Goal: Task Accomplishment & Management: Complete application form

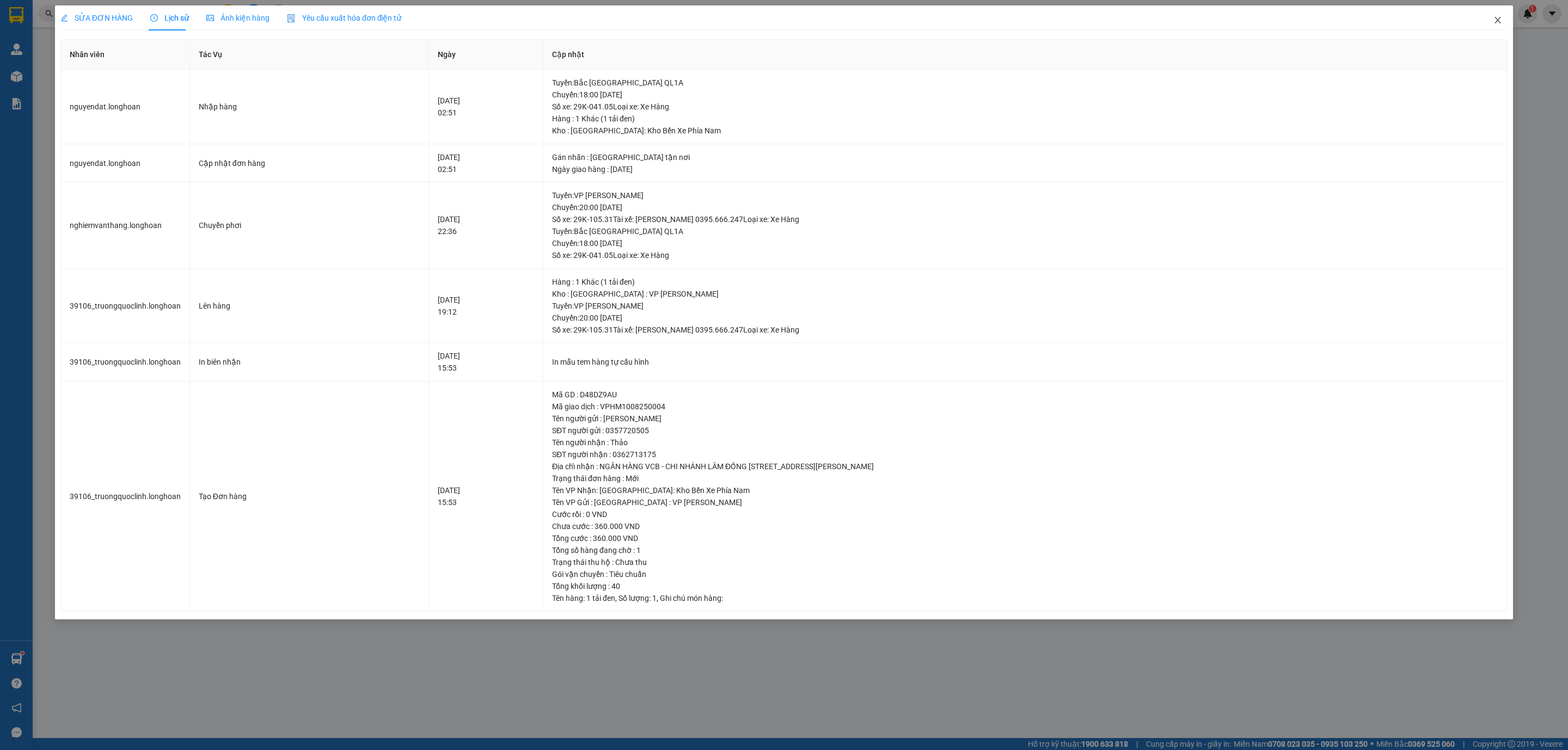
click at [1502, 24] on icon "close" at bounding box center [1497, 20] width 9 height 9
click at [1498, 21] on span "nguyendat.longhoan" at bounding box center [1469, 14] width 98 height 14
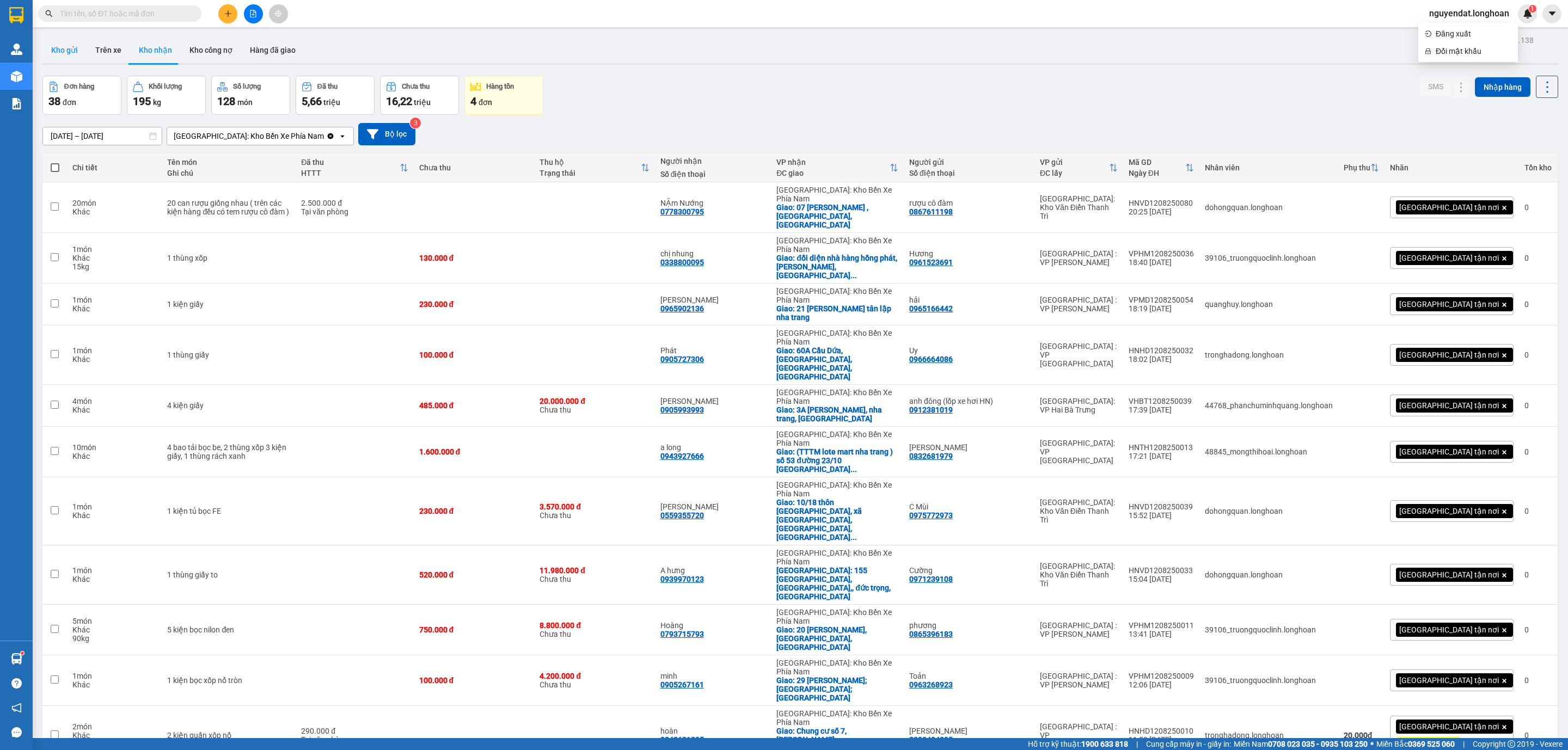
click at [72, 47] on button "Kho gửi" at bounding box center [64, 50] width 44 height 26
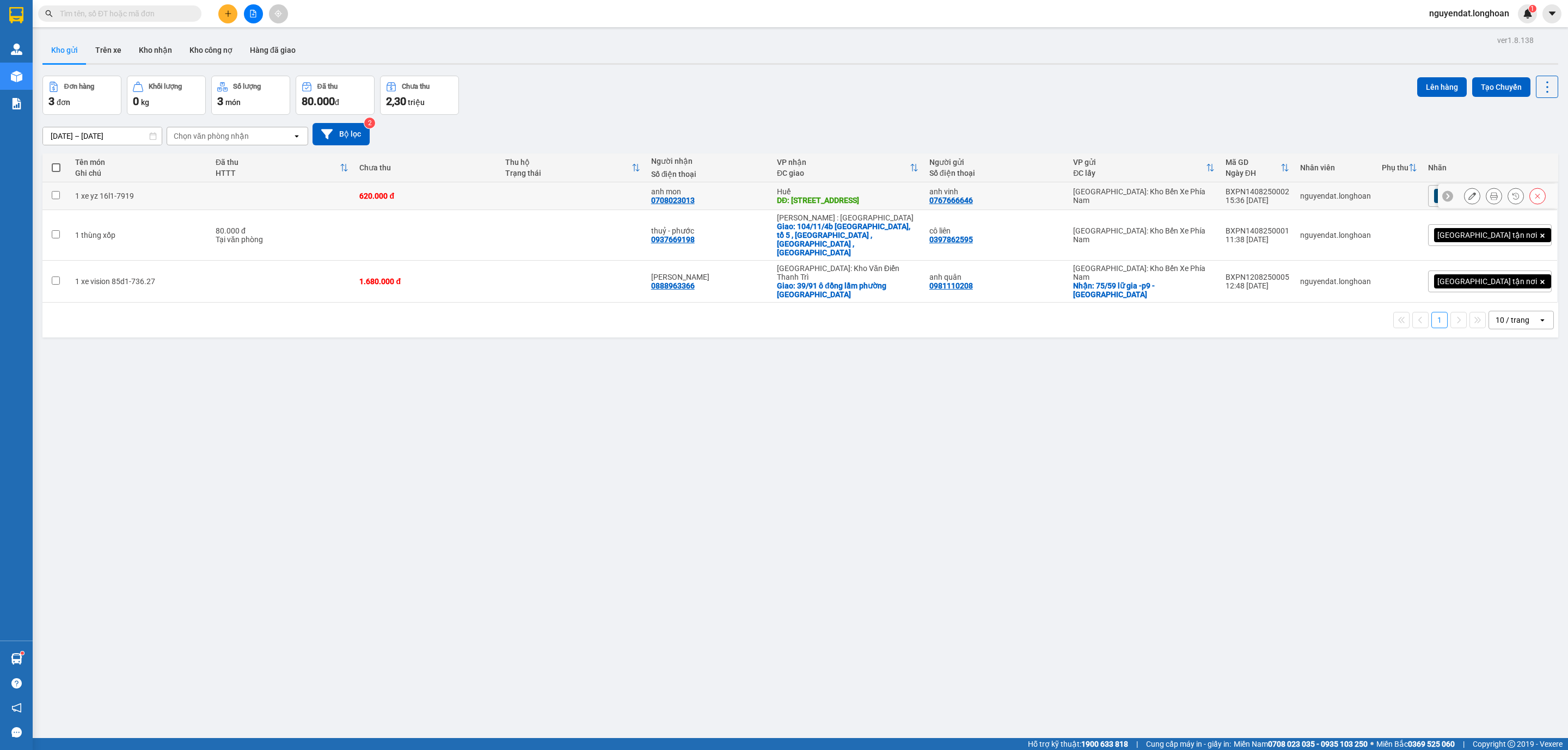
click at [260, 196] on td at bounding box center [282, 196] width 145 height 27
checkbox input "true"
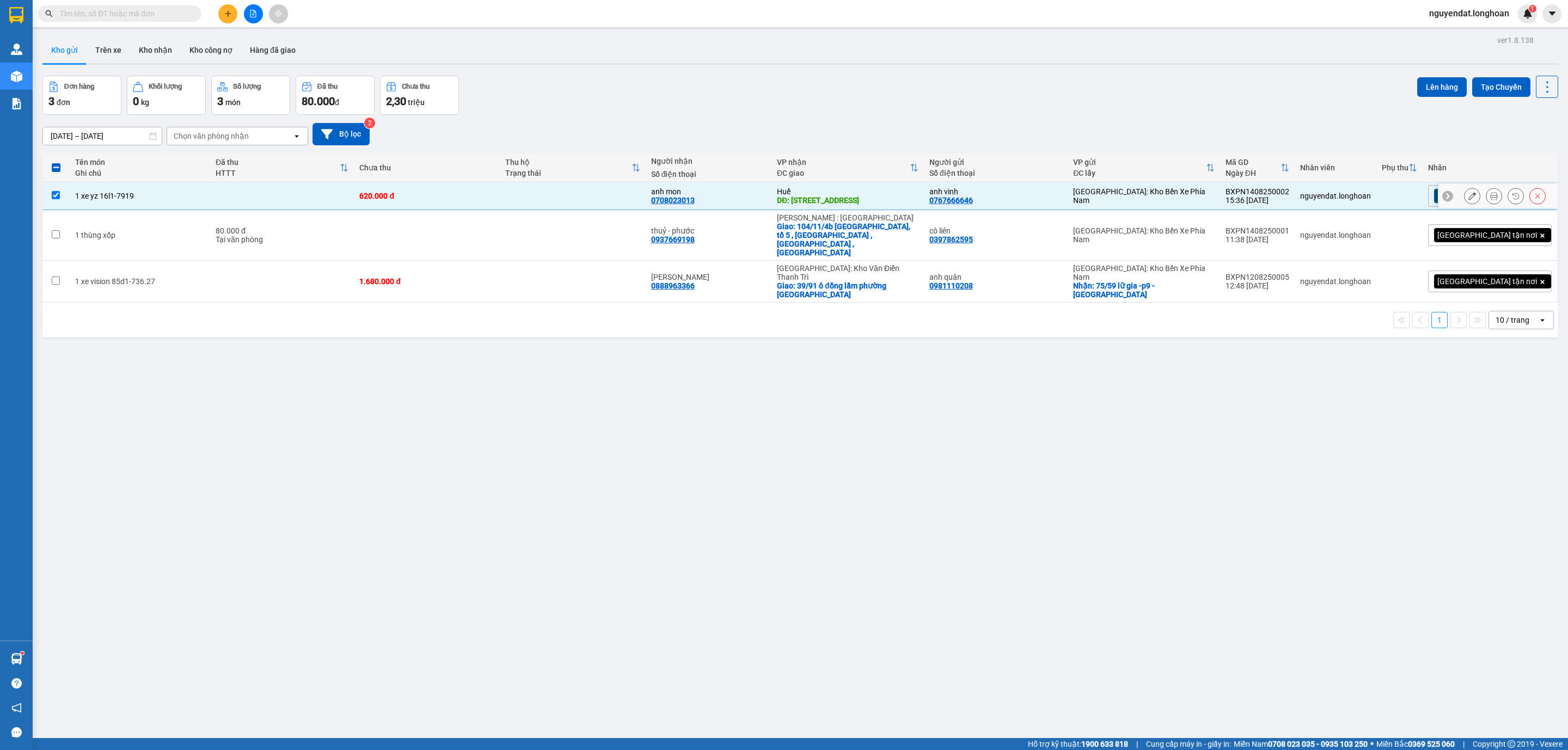
click at [1468, 196] on icon at bounding box center [1472, 196] width 8 height 8
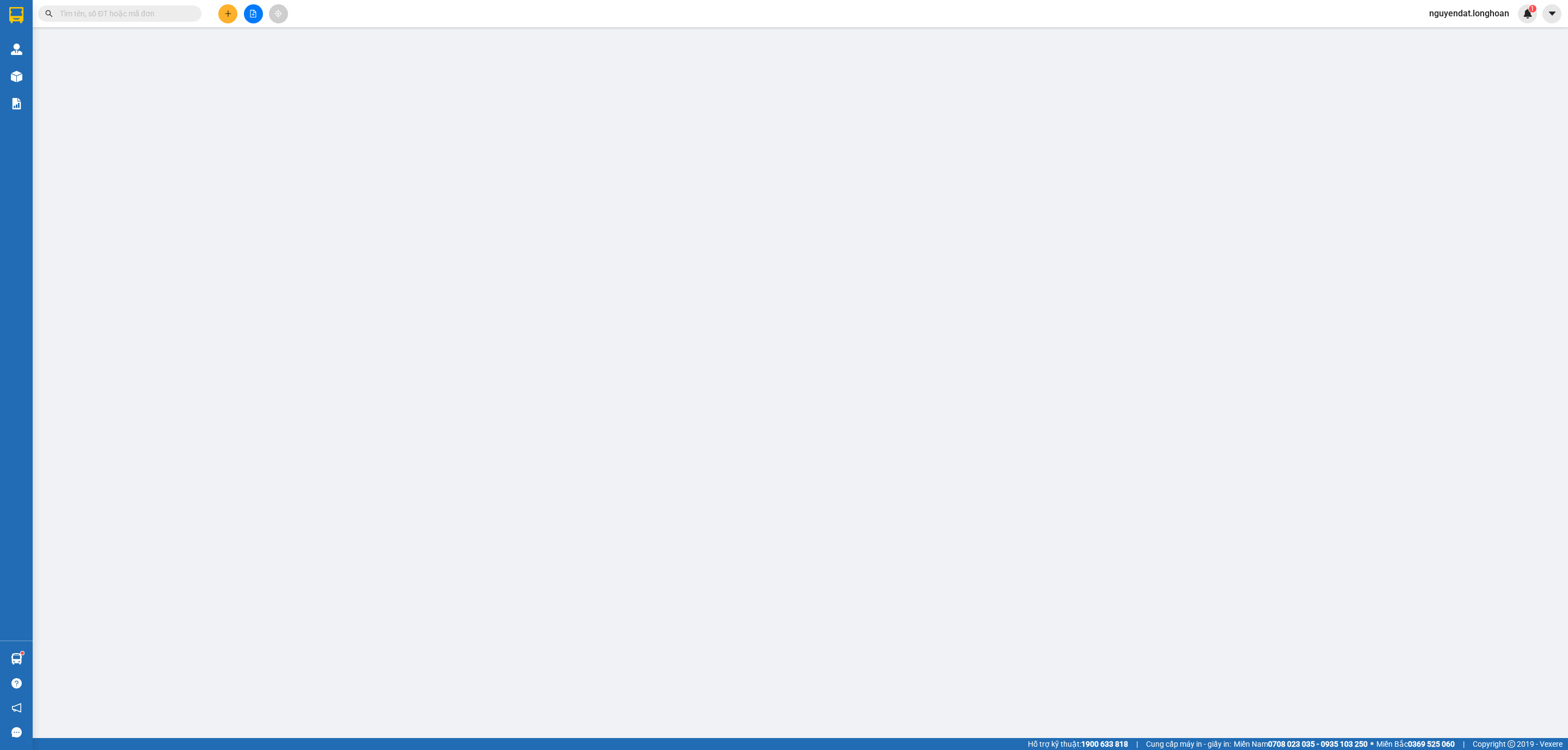
type input "0767666646"
type input "anh vinh"
type input "0708023013"
type input "anh mon"
type input "[STREET_ADDRESS]"
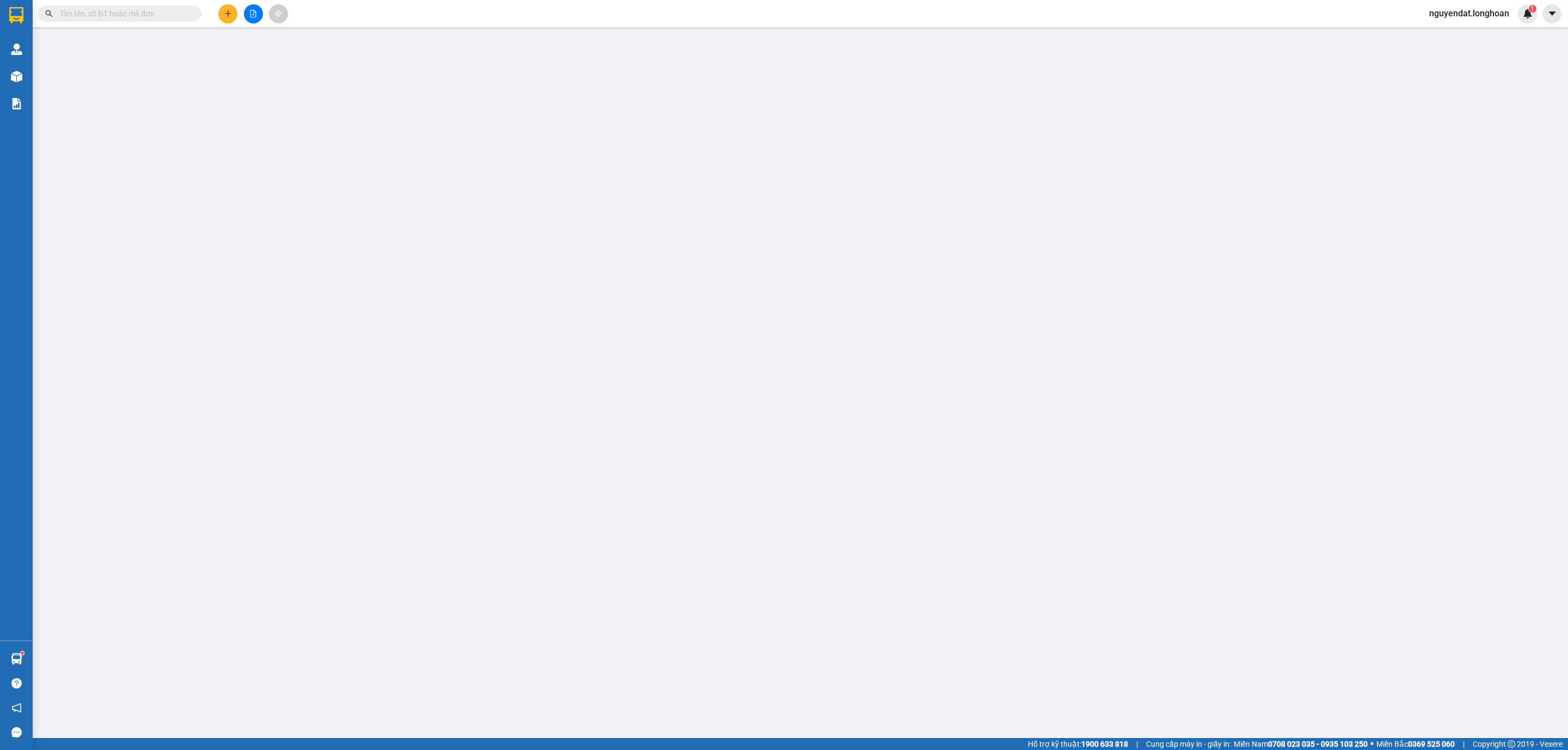
type input "1 CHÌA KHOÁ + 1 CAVAT"
type input "620.000"
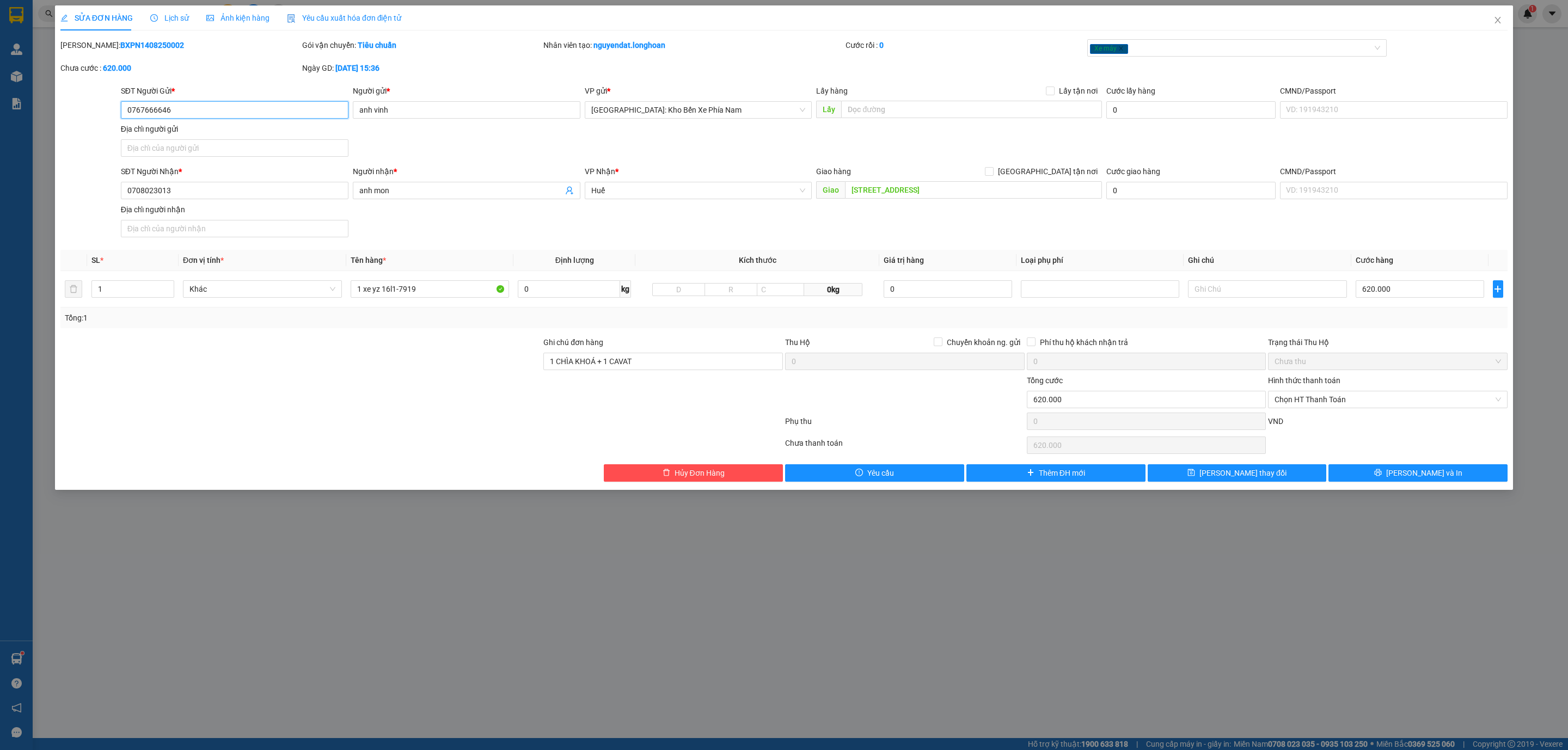
drag, startPoint x: 178, startPoint y: 108, endPoint x: 126, endPoint y: 111, distance: 52.1
click at [126, 111] on input "0767666646" at bounding box center [234, 110] width 228 height 18
drag, startPoint x: 449, startPoint y: 296, endPoint x: 348, endPoint y: 294, distance: 101.0
click at [348, 294] on td "1 xe yz 16l1-7919" at bounding box center [430, 288] width 168 height 36
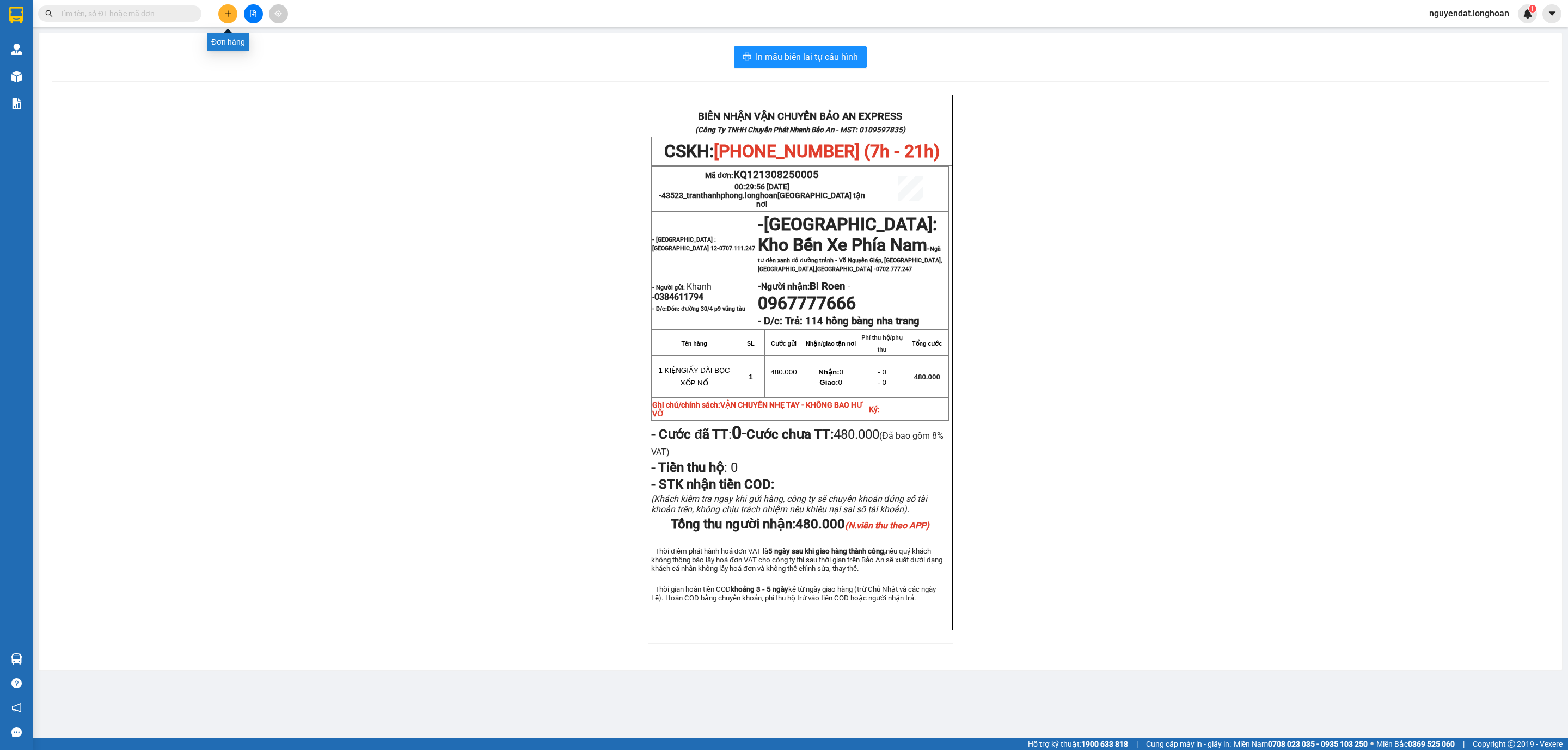
click at [221, 12] on button at bounding box center [228, 14] width 20 height 20
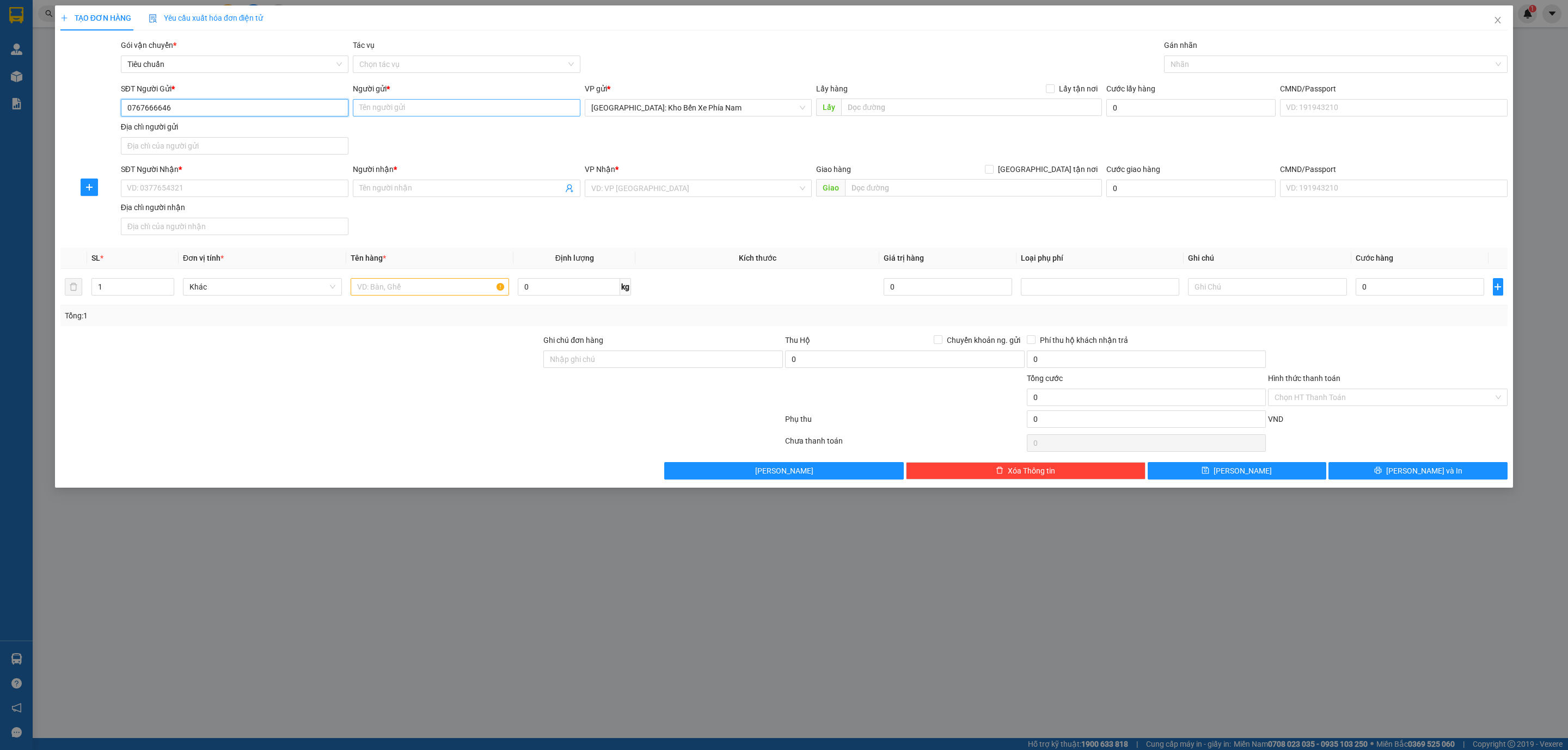
type input "0767666646"
click at [420, 111] on input "Người gửi *" at bounding box center [466, 107] width 228 height 18
type input "a"
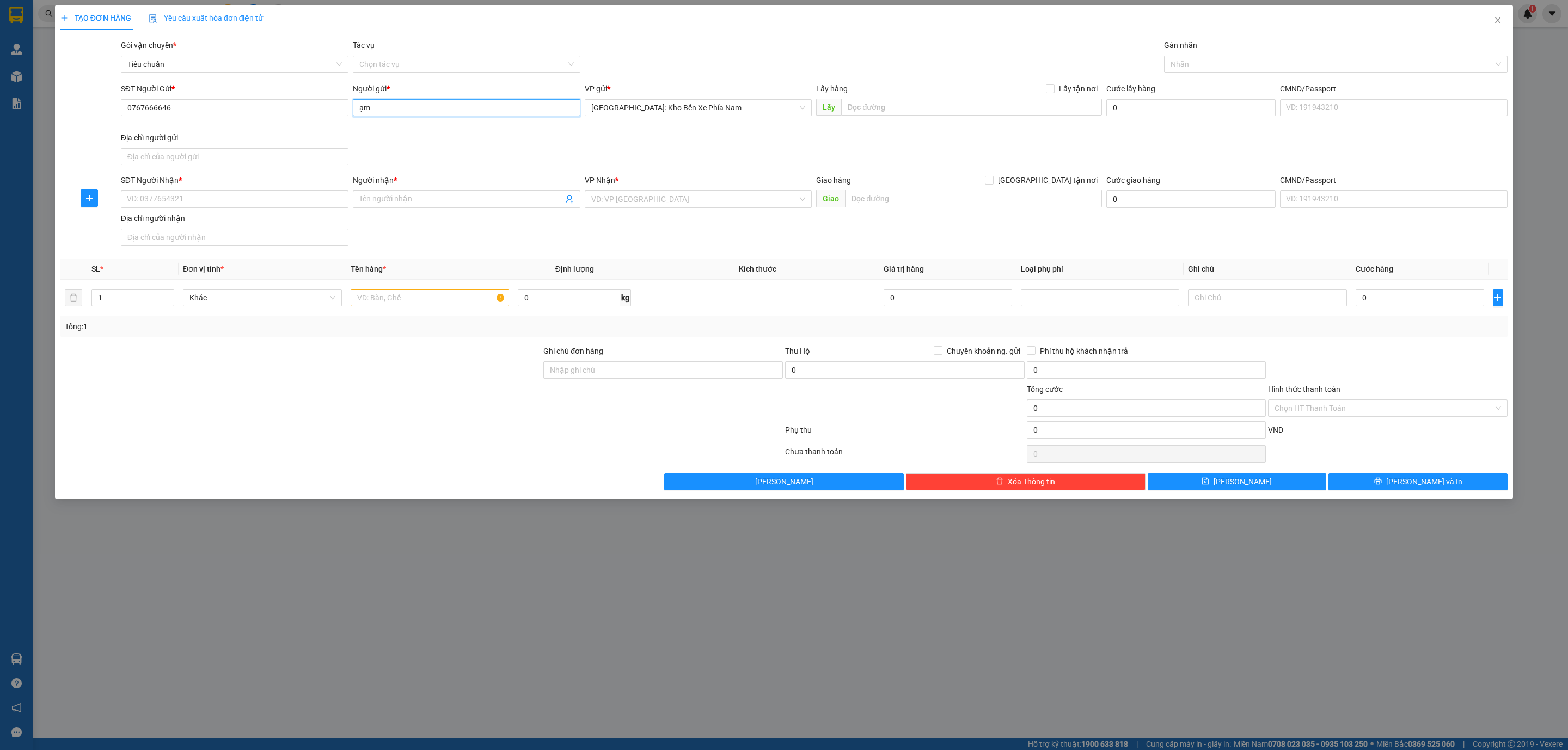
type input "ạ"
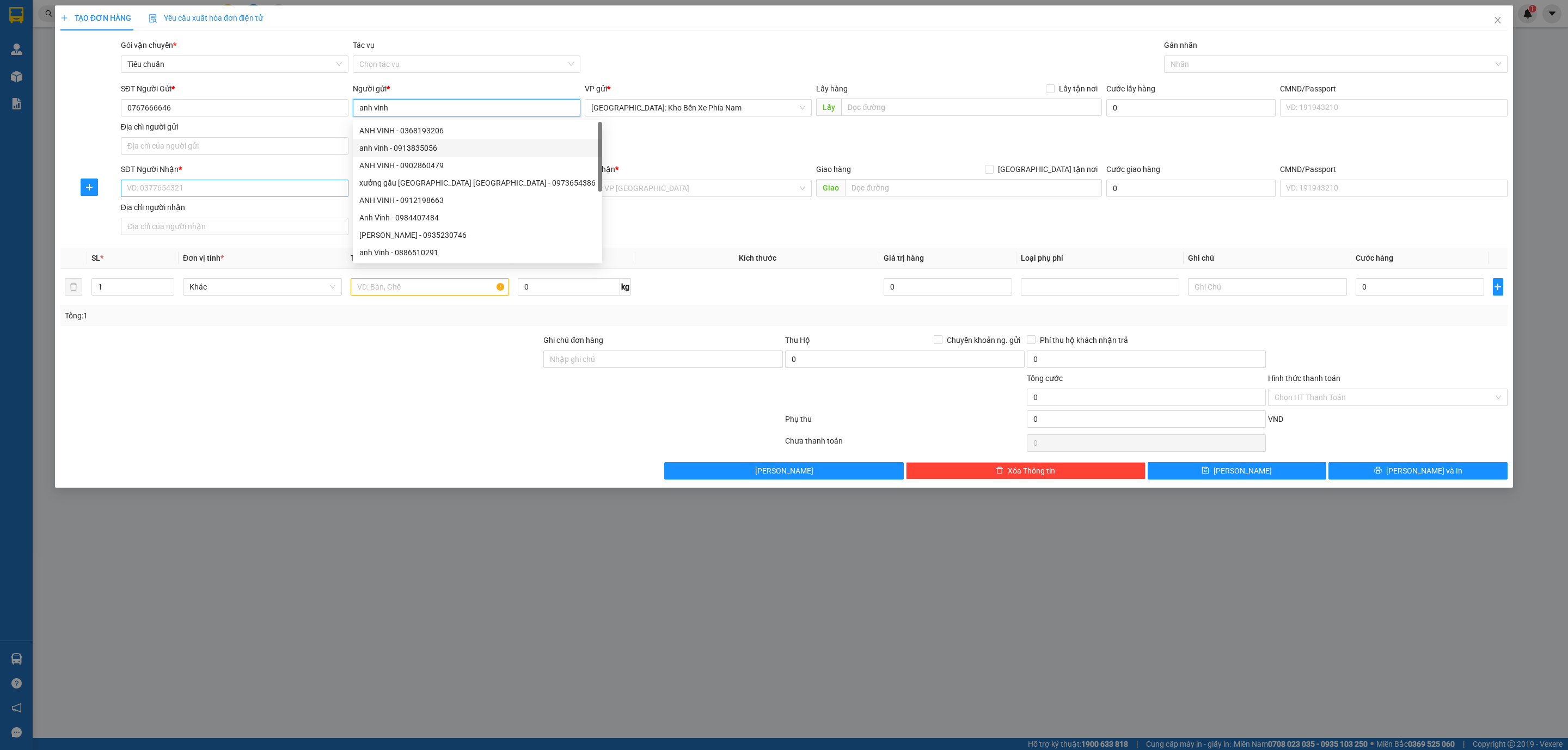
type input "anh vinh"
click at [233, 194] on input "SĐT Người Nhận *" at bounding box center [234, 188] width 228 height 18
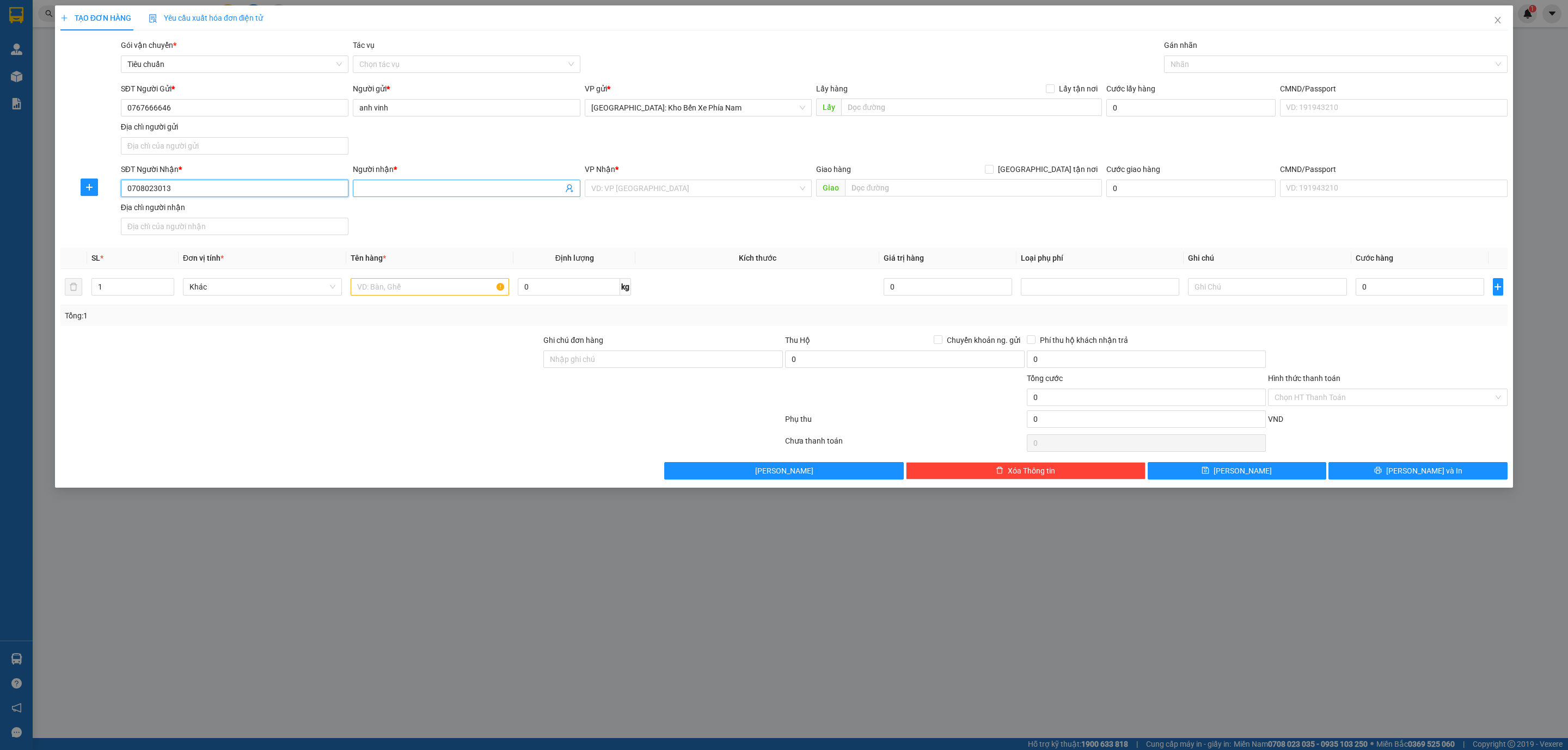
type input "0708023013"
click at [500, 189] on input "Người nhận *" at bounding box center [461, 188] width 203 height 12
type input "anh mon"
click at [683, 193] on input "search" at bounding box center [695, 188] width 207 height 17
type input "huế"
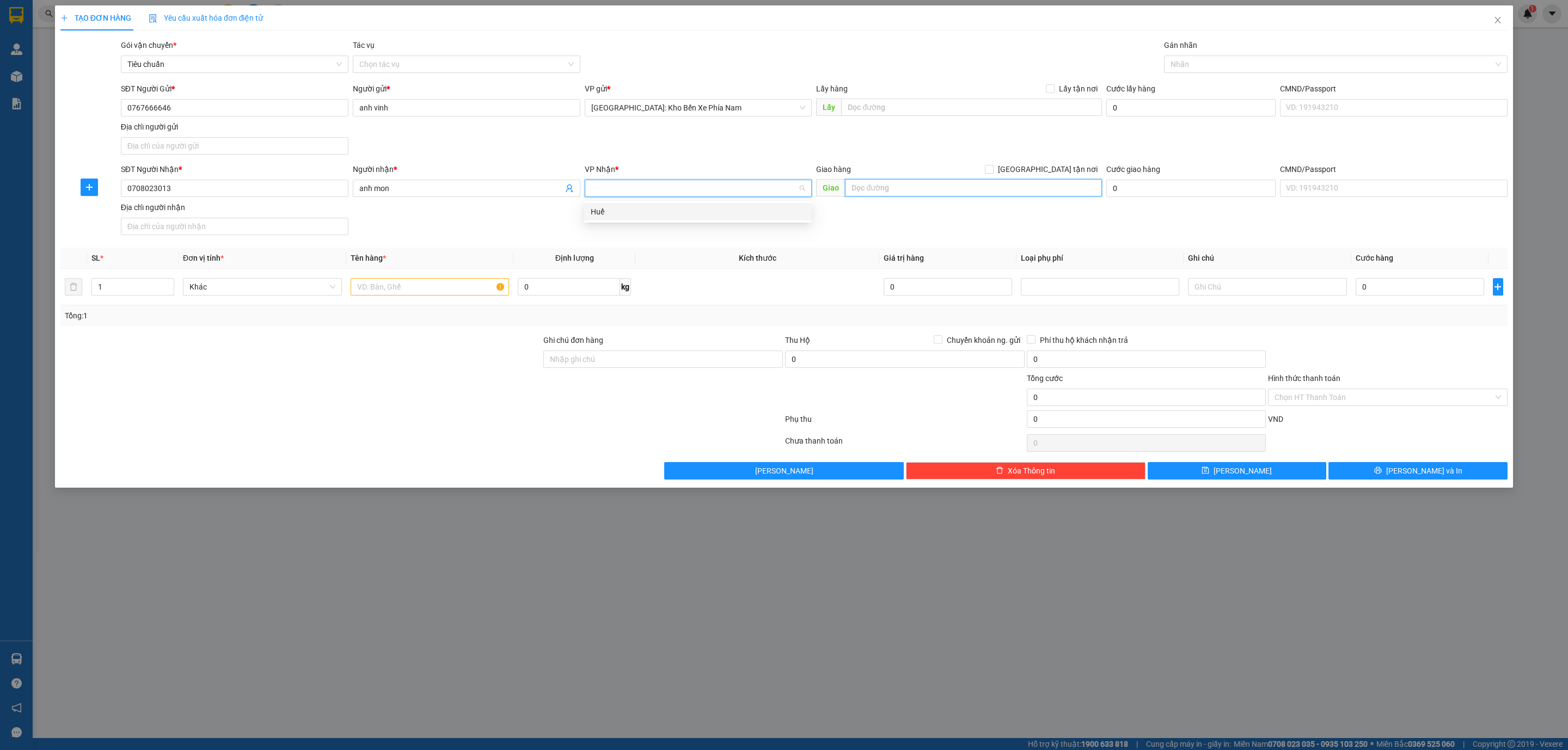
click at [885, 194] on input "text" at bounding box center [973, 188] width 256 height 18
click at [1214, 65] on div at bounding box center [1330, 63] width 327 height 13
type input "[STREET_ADDRESS]"
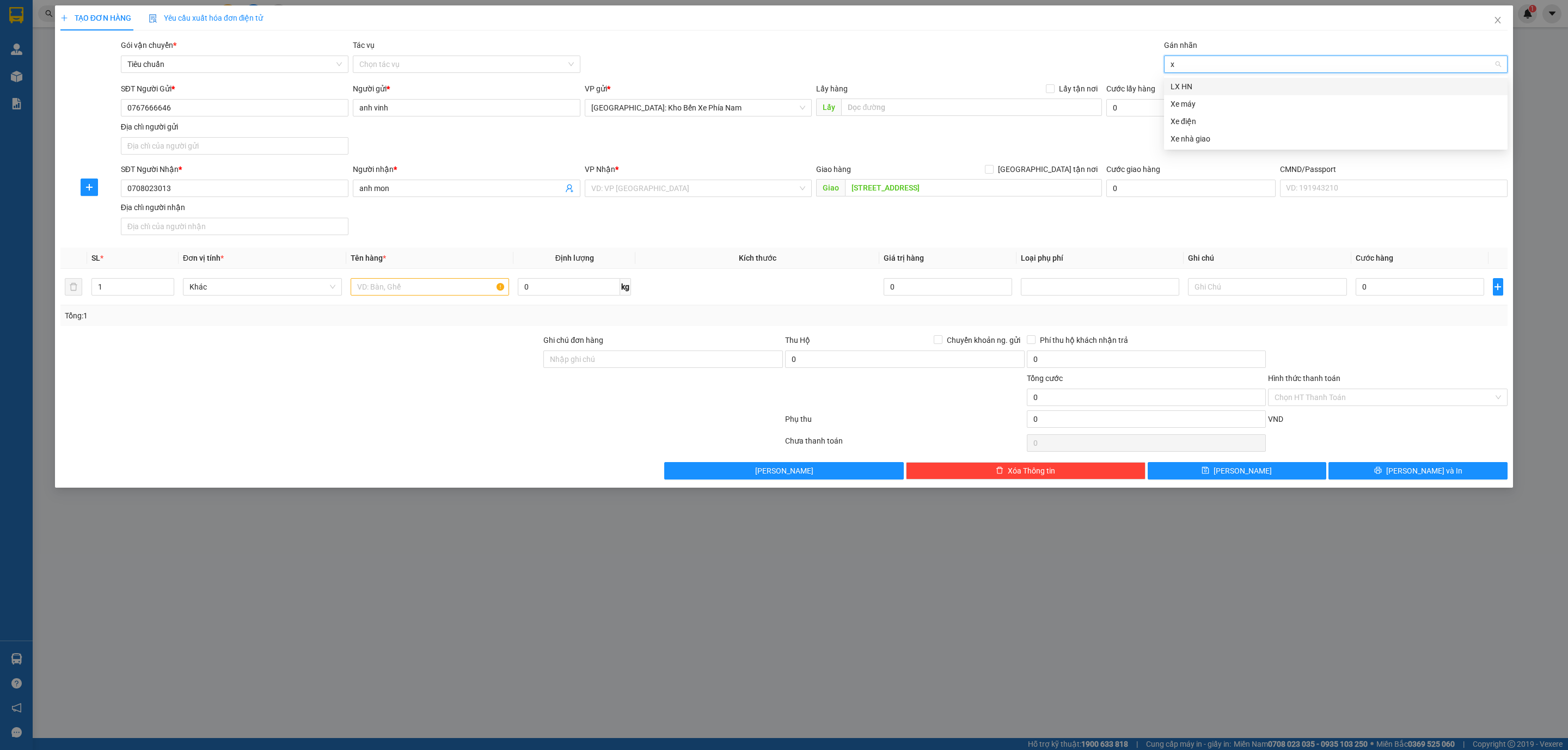
type input "xe"
click at [1214, 84] on div "Xe máy" at bounding box center [1335, 86] width 330 height 12
click at [431, 291] on input "text" at bounding box center [430, 287] width 159 height 18
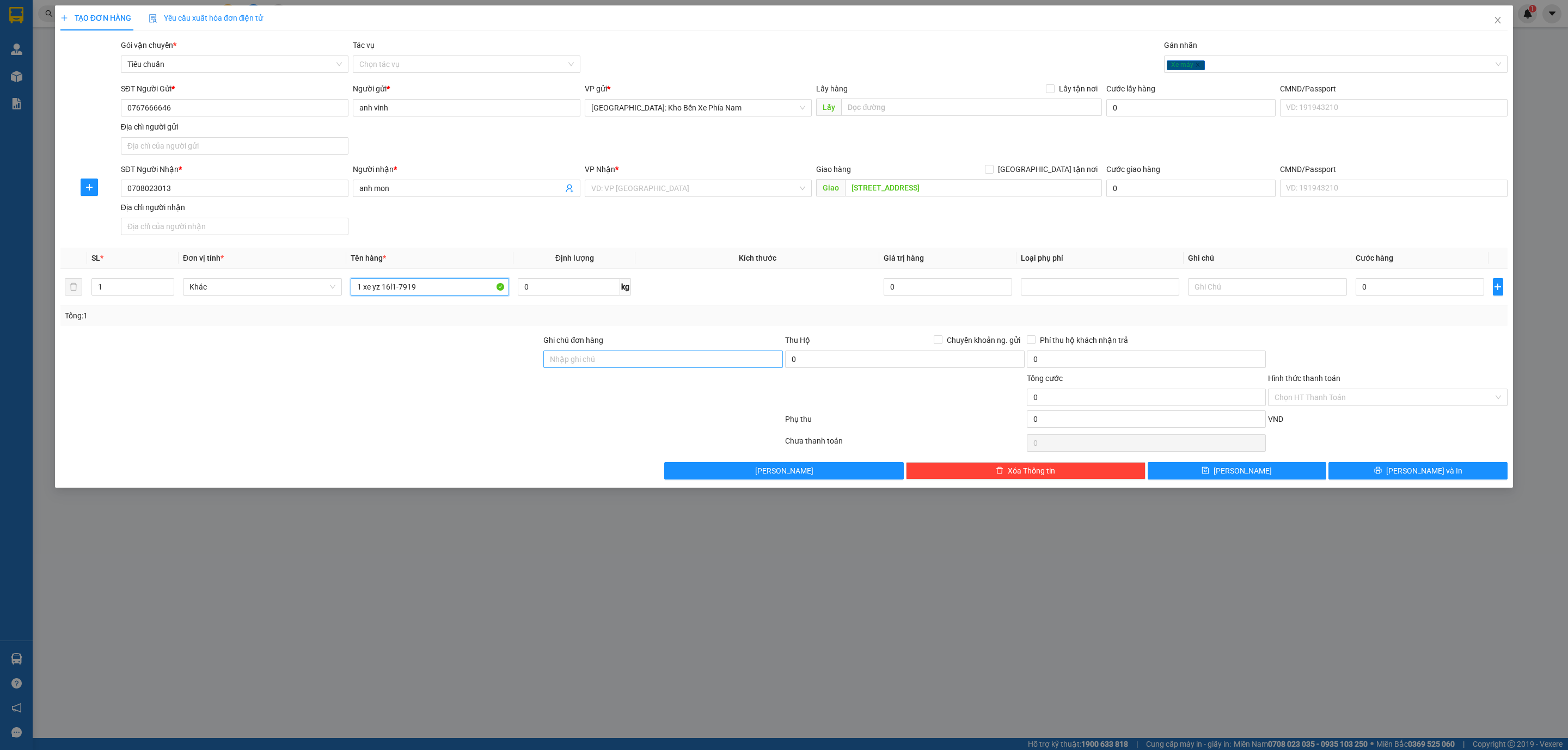
type input "1 xe yz 16l1-7919"
click at [652, 354] on input "Ghi chú đơn hàng" at bounding box center [662, 359] width 239 height 18
click at [613, 359] on input "1 CHÌA KHOÁ + KO CAVAT" at bounding box center [662, 359] width 239 height 18
type input "1 CHÌA KHOÁ + 1 CAVAT"
click at [1443, 286] on input "0" at bounding box center [1419, 287] width 128 height 18
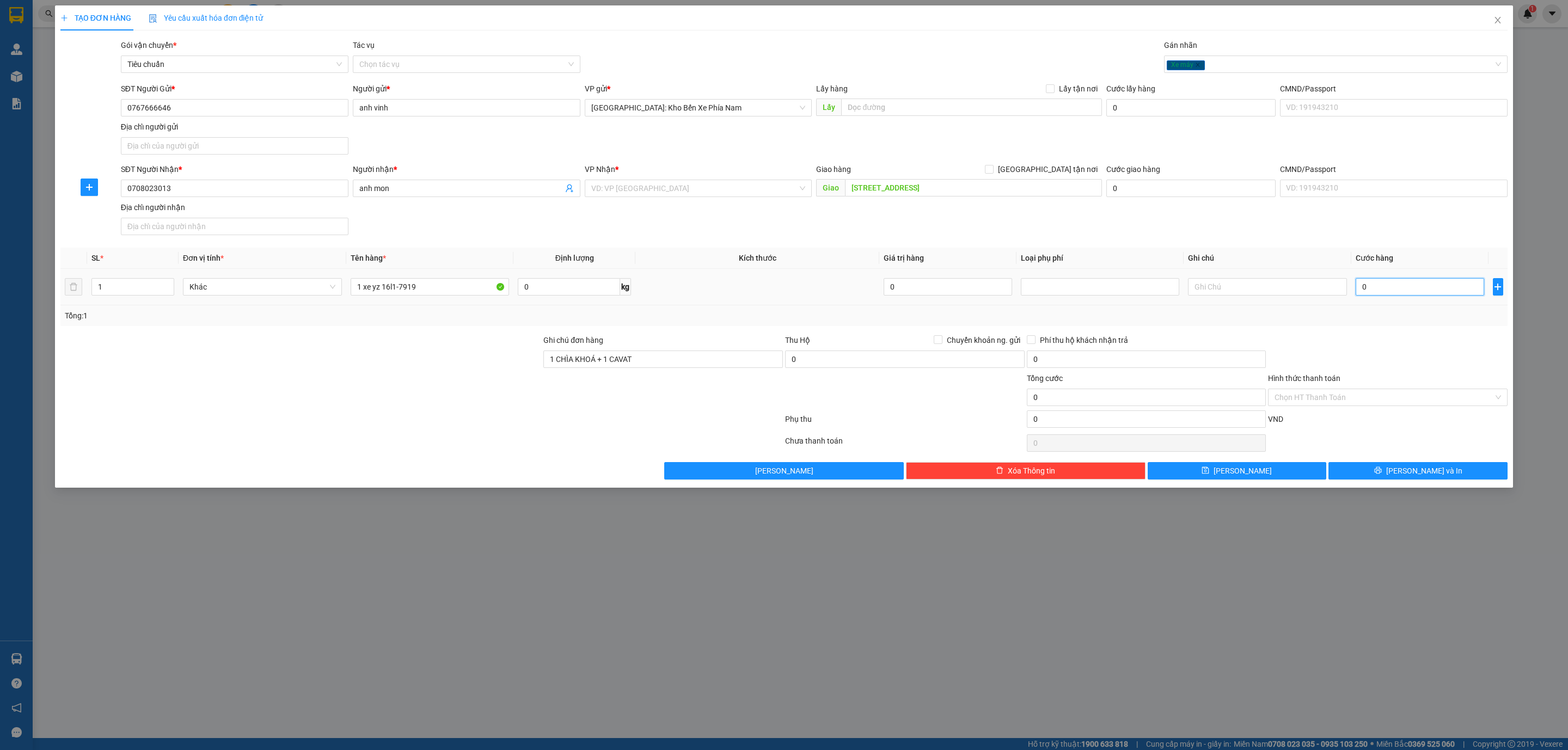
type input "6"
type input "62"
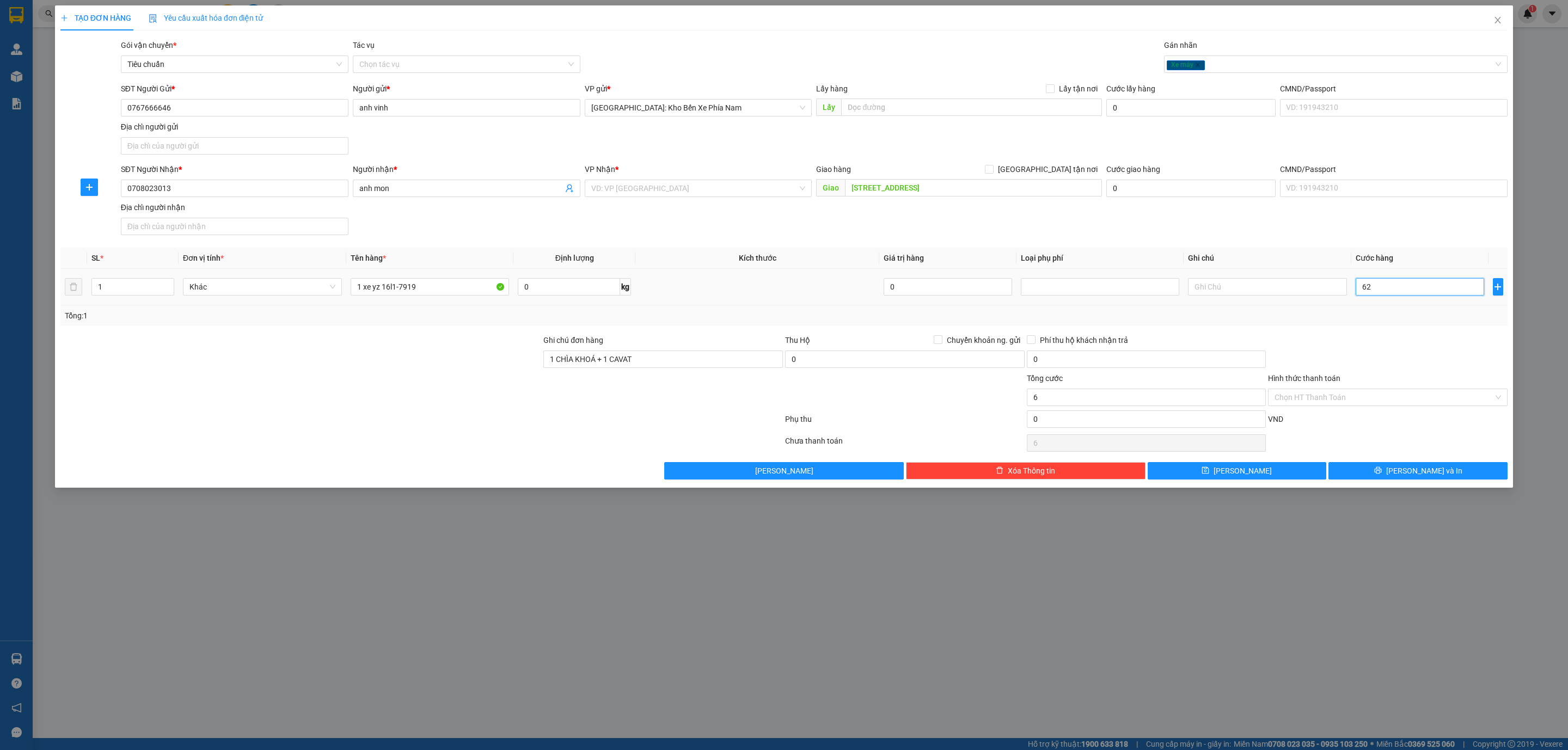
type input "62"
type input "620"
type input "6.200"
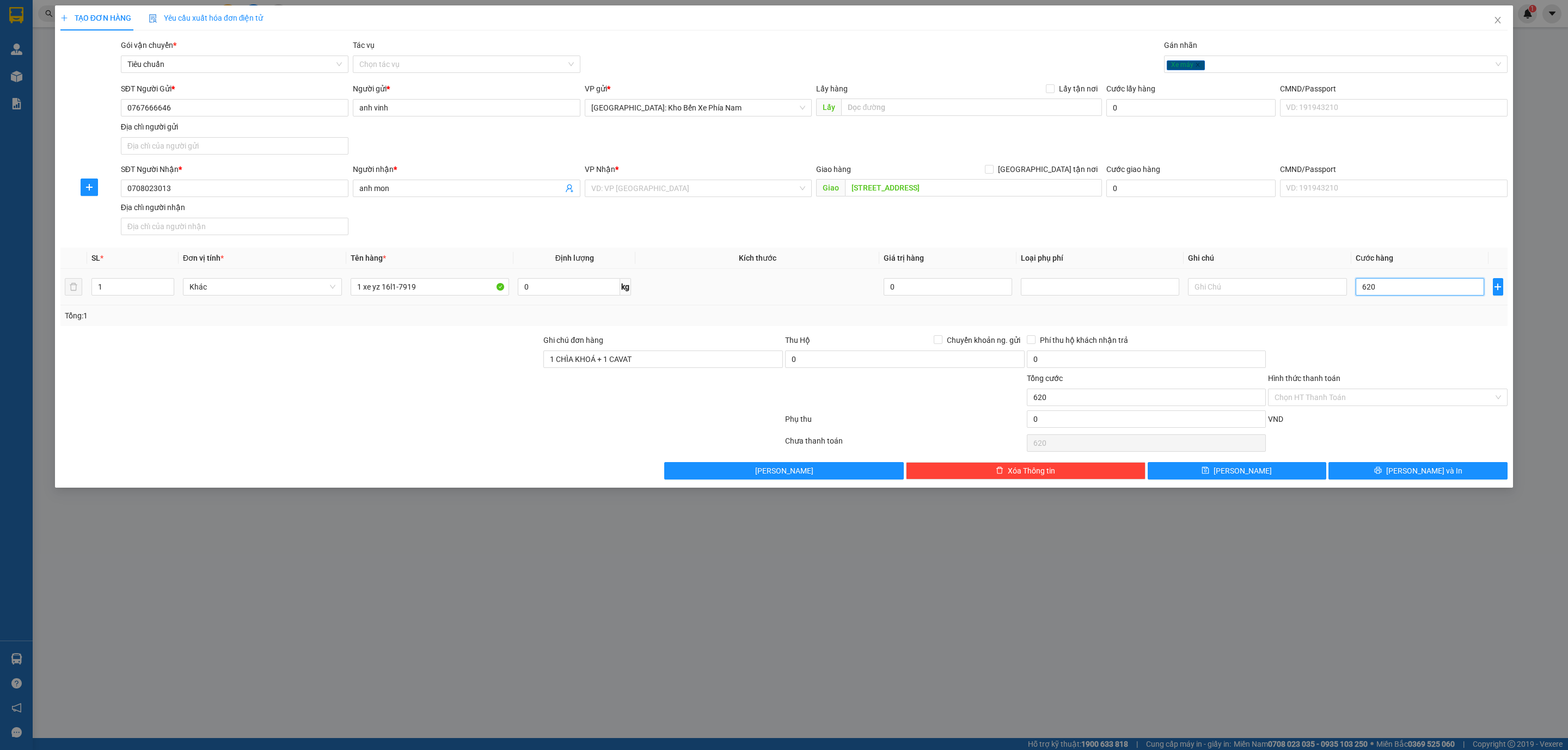
type input "6.200"
type input "62.000"
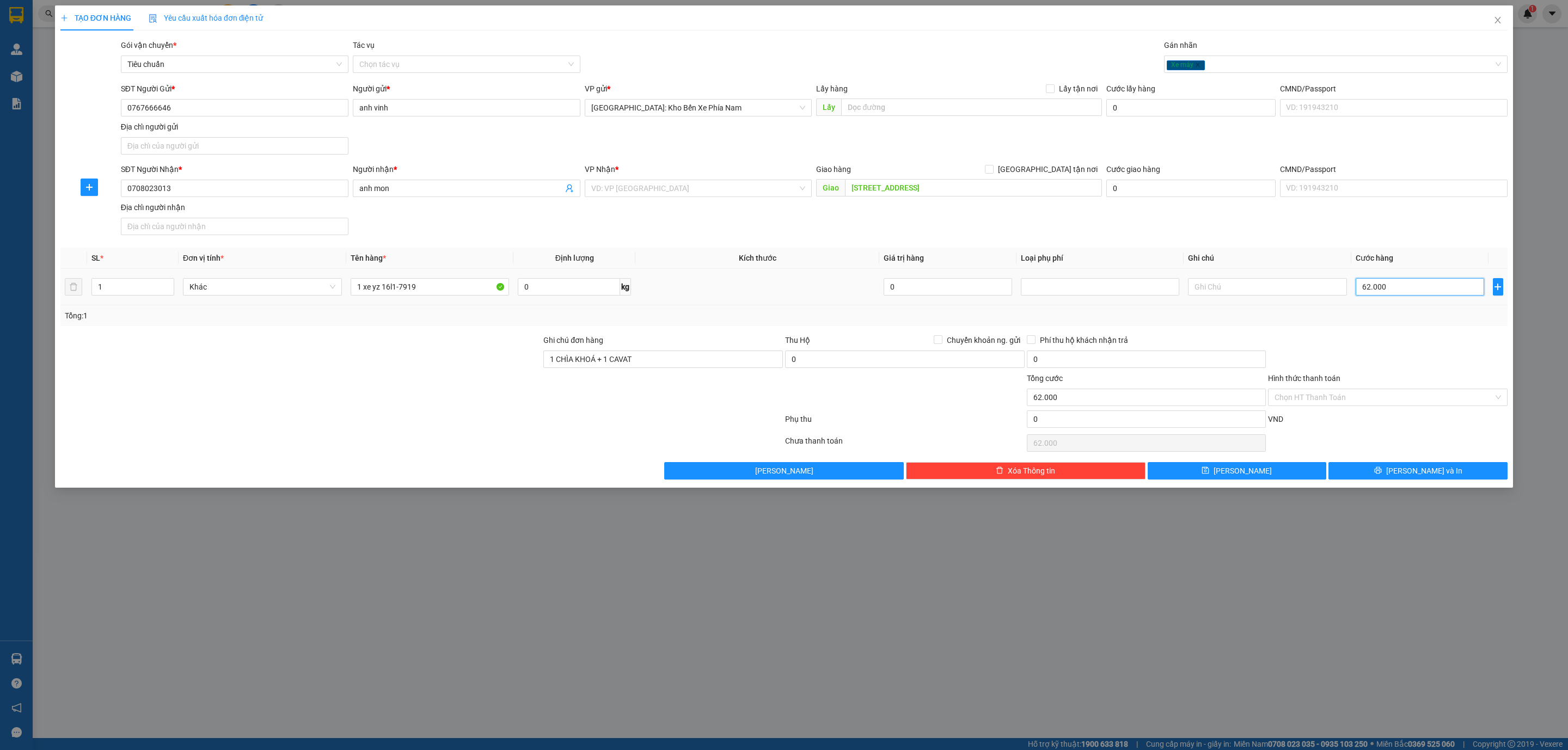
type input "620.000"
click at [1435, 471] on span "[PERSON_NAME] và In" at bounding box center [1424, 471] width 76 height 12
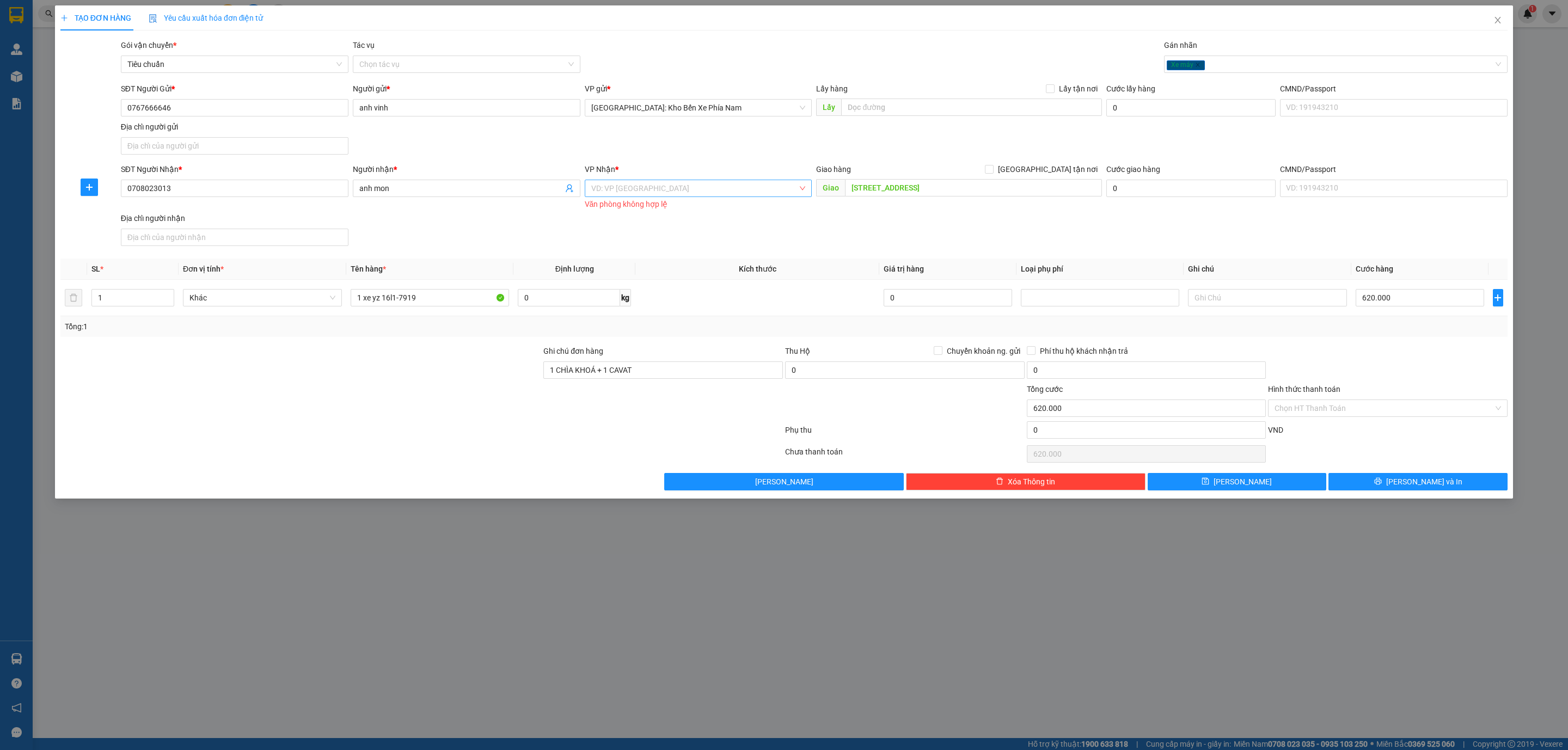
click at [646, 184] on input "search" at bounding box center [695, 188] width 207 height 17
type input "huê"
click at [646, 212] on div "Huế" at bounding box center [699, 212] width 215 height 12
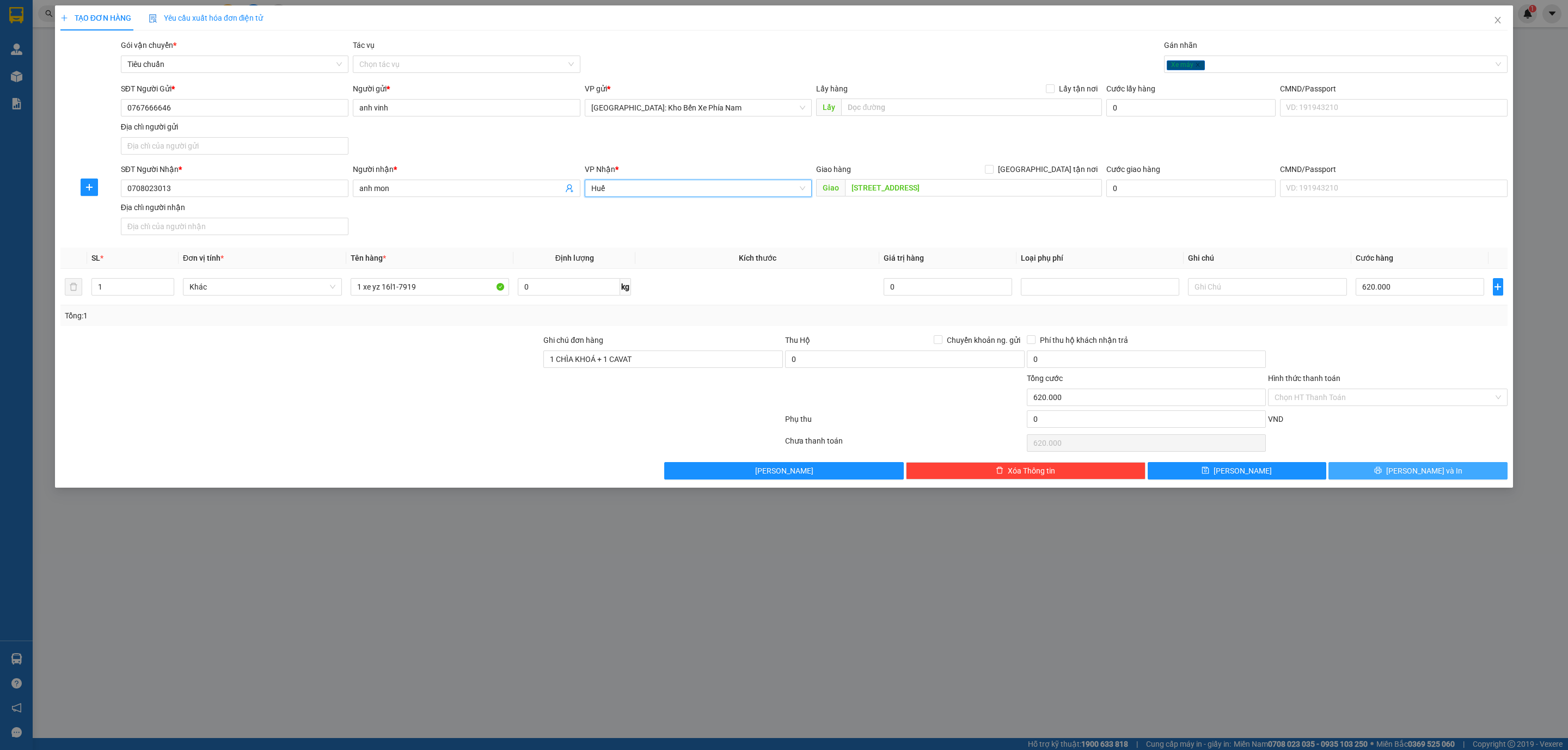
click at [1443, 474] on button "[PERSON_NAME] và In" at bounding box center [1418, 471] width 179 height 18
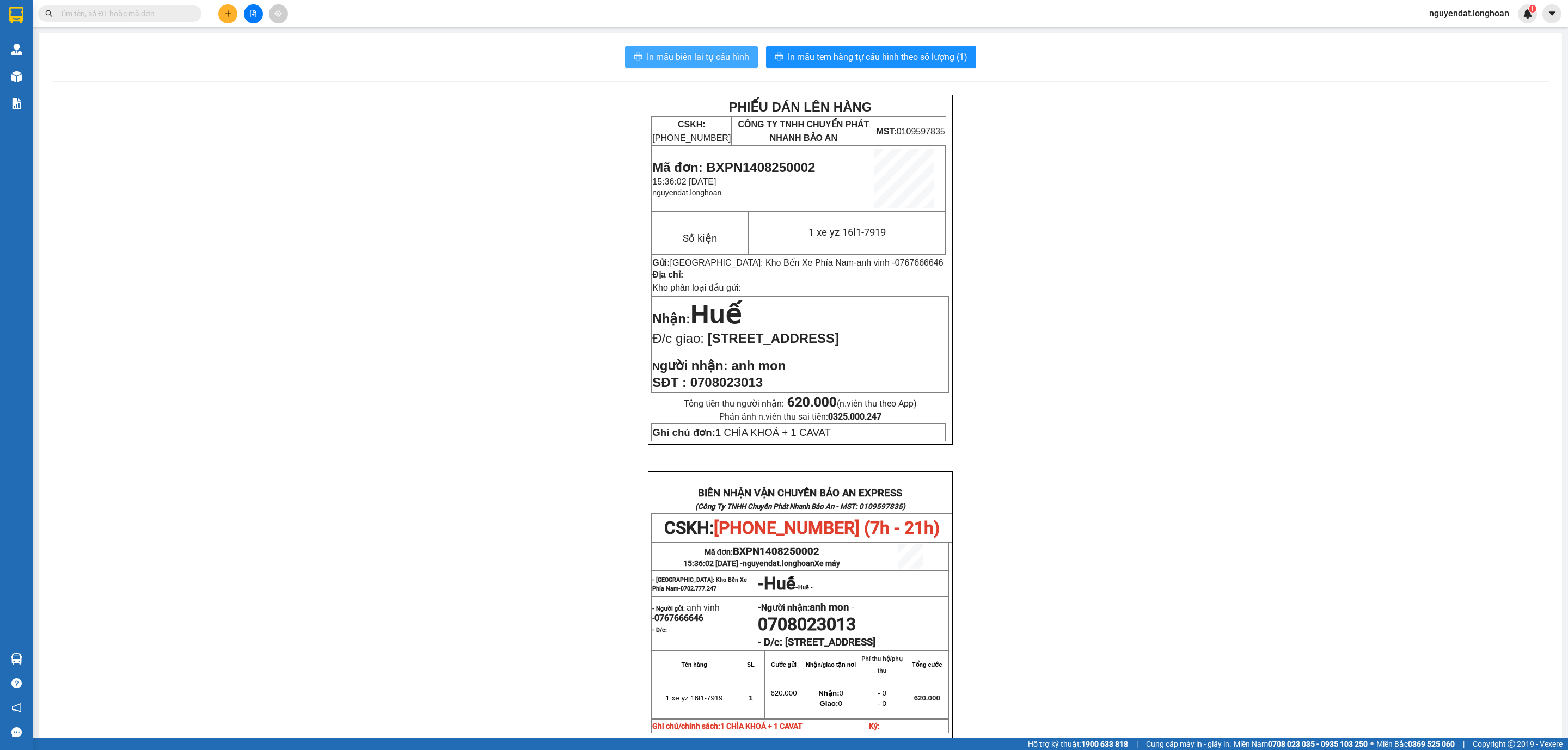
click at [647, 63] on span "In mẫu biên lai tự cấu hình" at bounding box center [698, 57] width 103 height 14
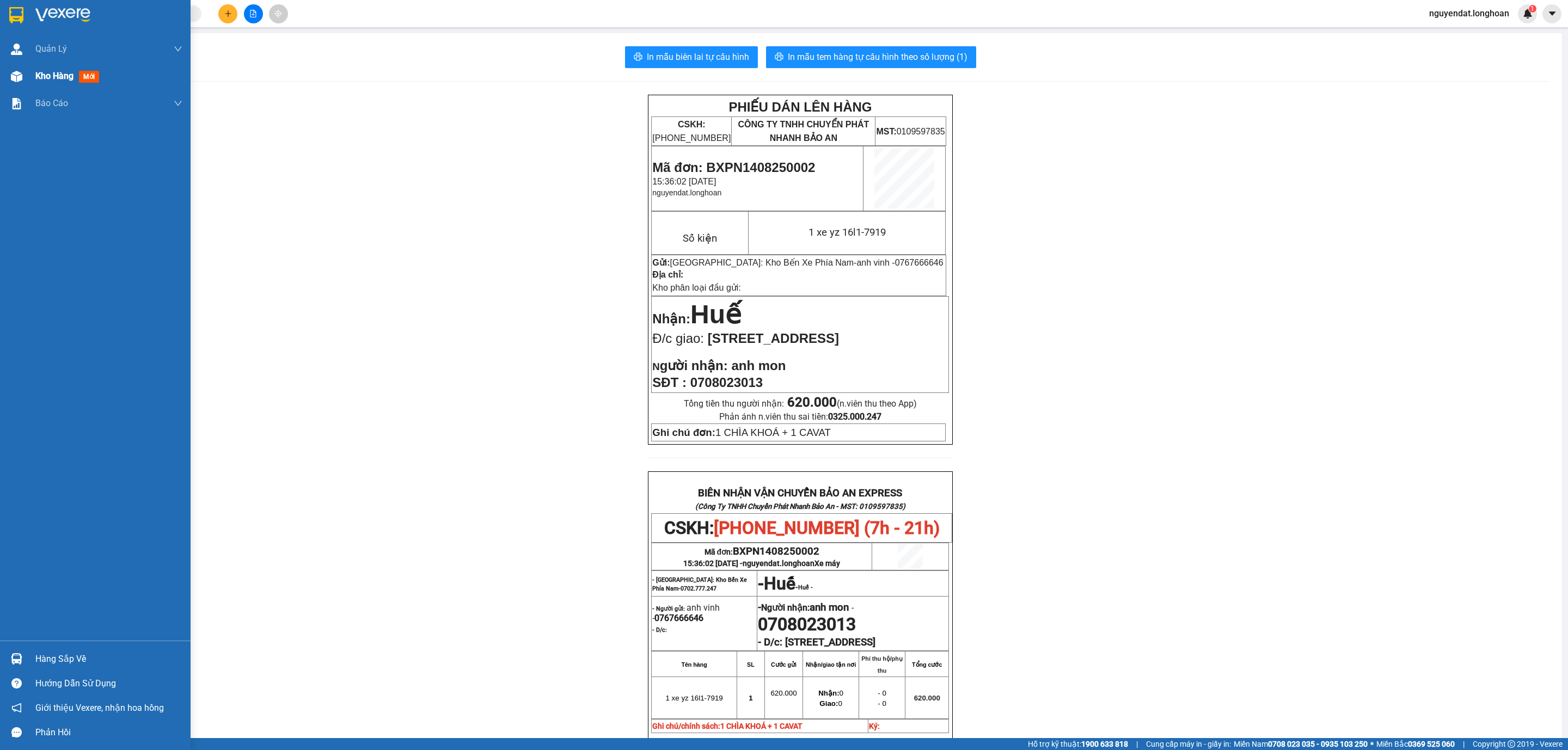
click at [38, 78] on span "Kho hàng" at bounding box center [54, 75] width 38 height 11
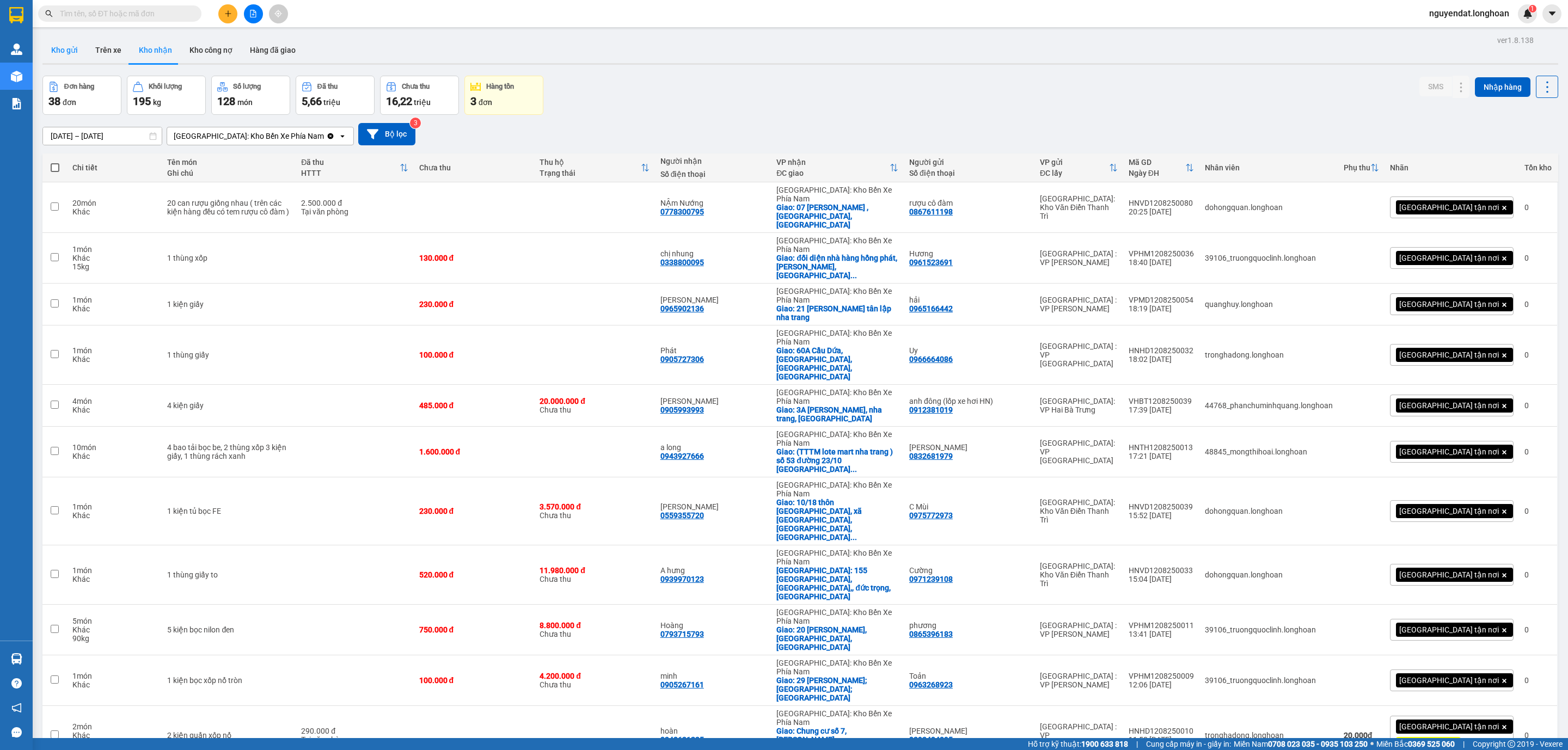
click at [44, 41] on button "Kho gửi" at bounding box center [64, 50] width 44 height 26
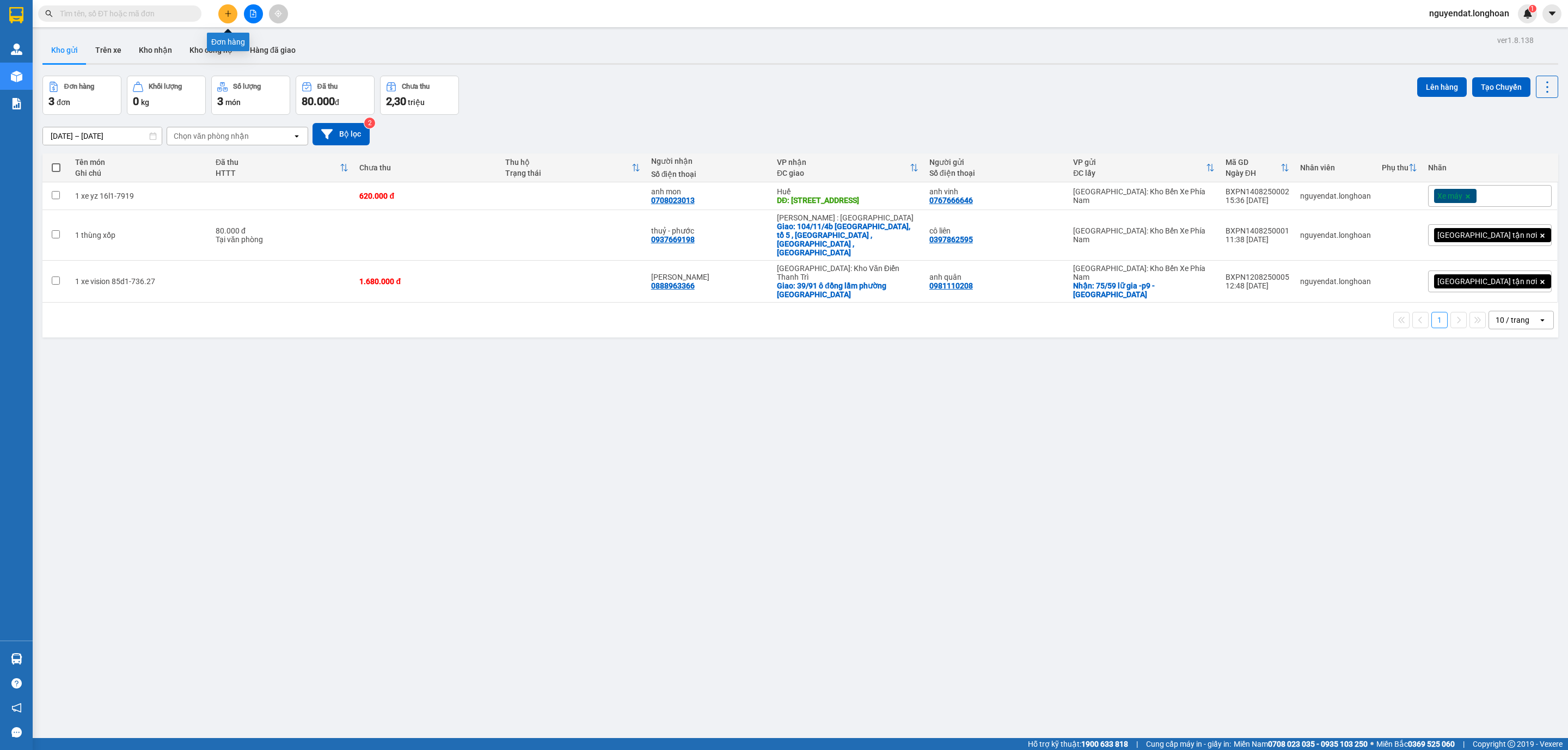
click at [225, 16] on icon "plus" at bounding box center [229, 14] width 8 height 8
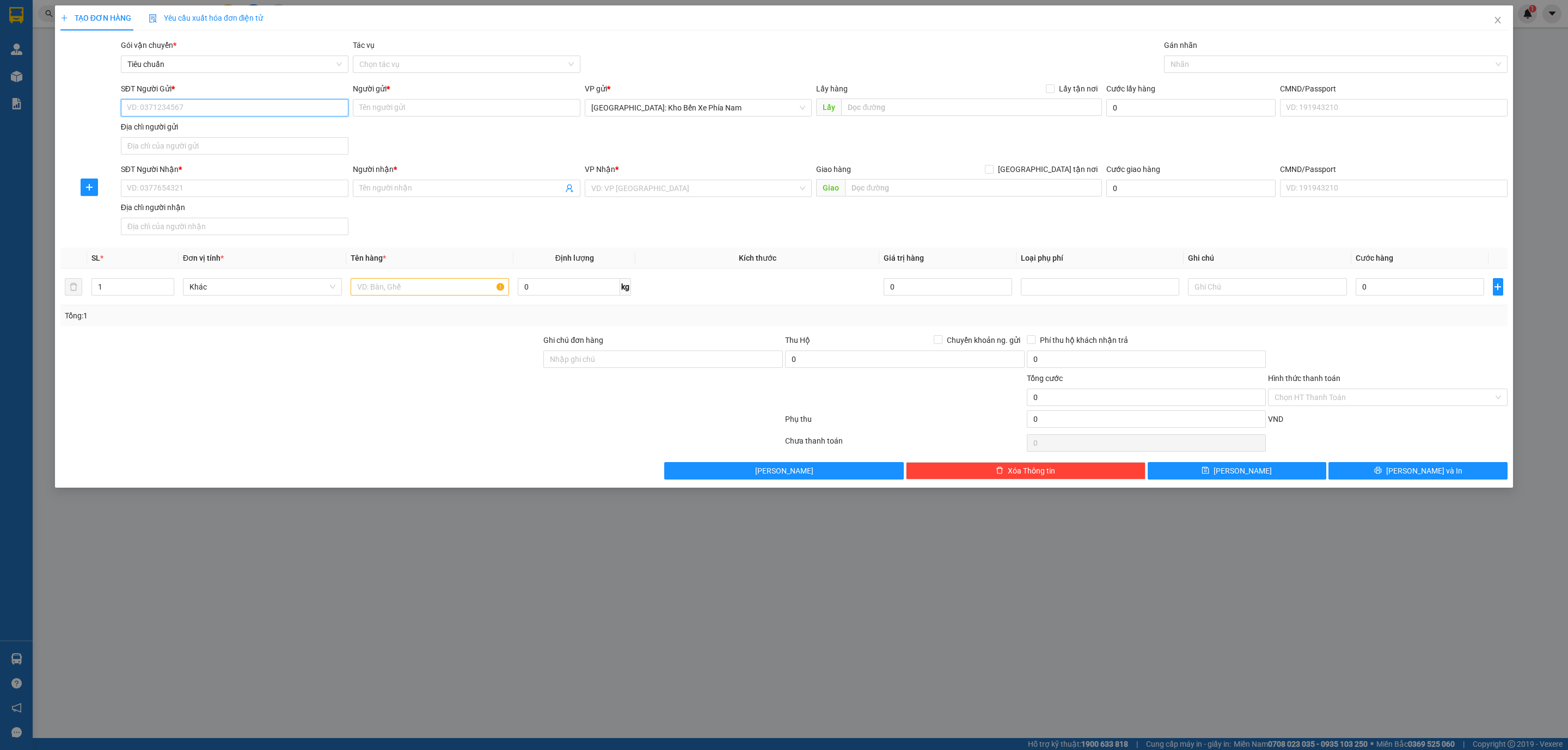
paste input "0767666646"
type input "0767666646"
click at [389, 105] on input "Người gửi *" at bounding box center [466, 107] width 228 height 18
click at [260, 133] on div "Địa chỉ người gửi" at bounding box center [234, 127] width 228 height 12
click at [260, 137] on input "Địa chỉ người gửi" at bounding box center [234, 146] width 228 height 18
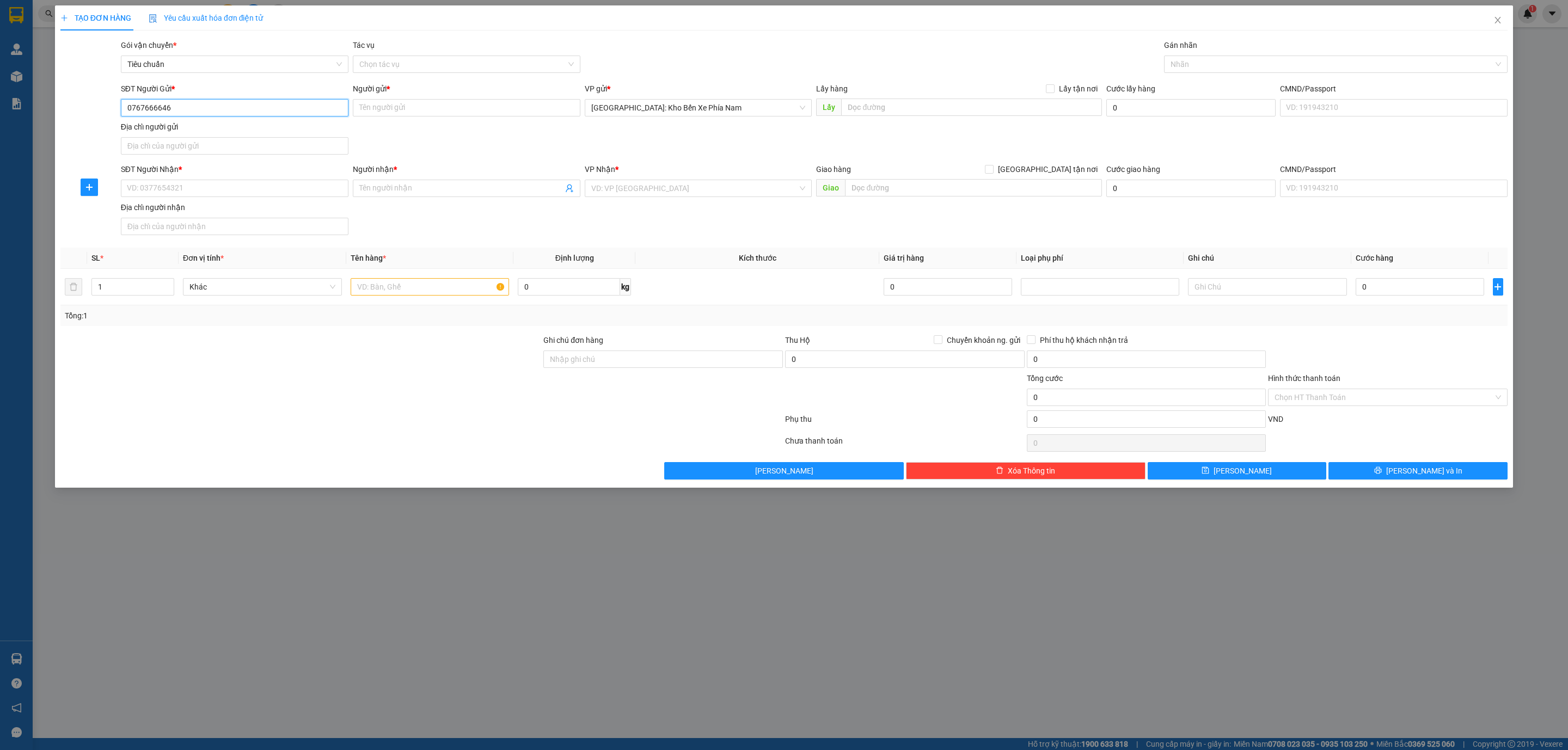
click at [260, 115] on input "0767666646" at bounding box center [234, 107] width 228 height 18
click at [248, 136] on div "0767666646 - anh vinh" at bounding box center [234, 131] width 215 height 12
type input "anh vinh"
click at [240, 185] on input "SĐT Người Nhận *" at bounding box center [234, 188] width 228 height 18
click at [238, 212] on div "0708023013 - anh mon" at bounding box center [234, 212] width 215 height 12
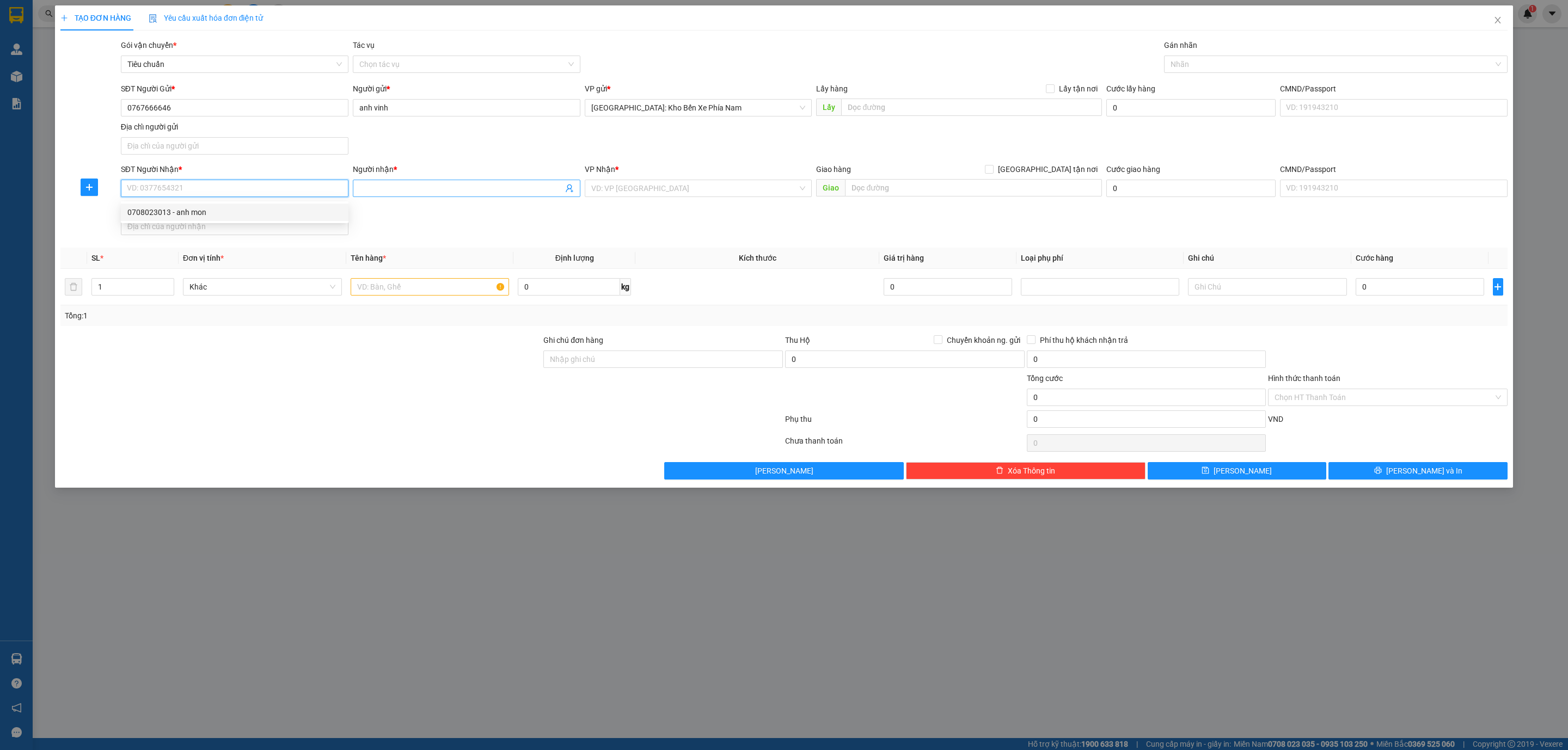
type input "0708023013"
type input "anh mon"
type input "[STREET_ADDRESS]"
click at [1204, 64] on div at bounding box center [1330, 63] width 327 height 13
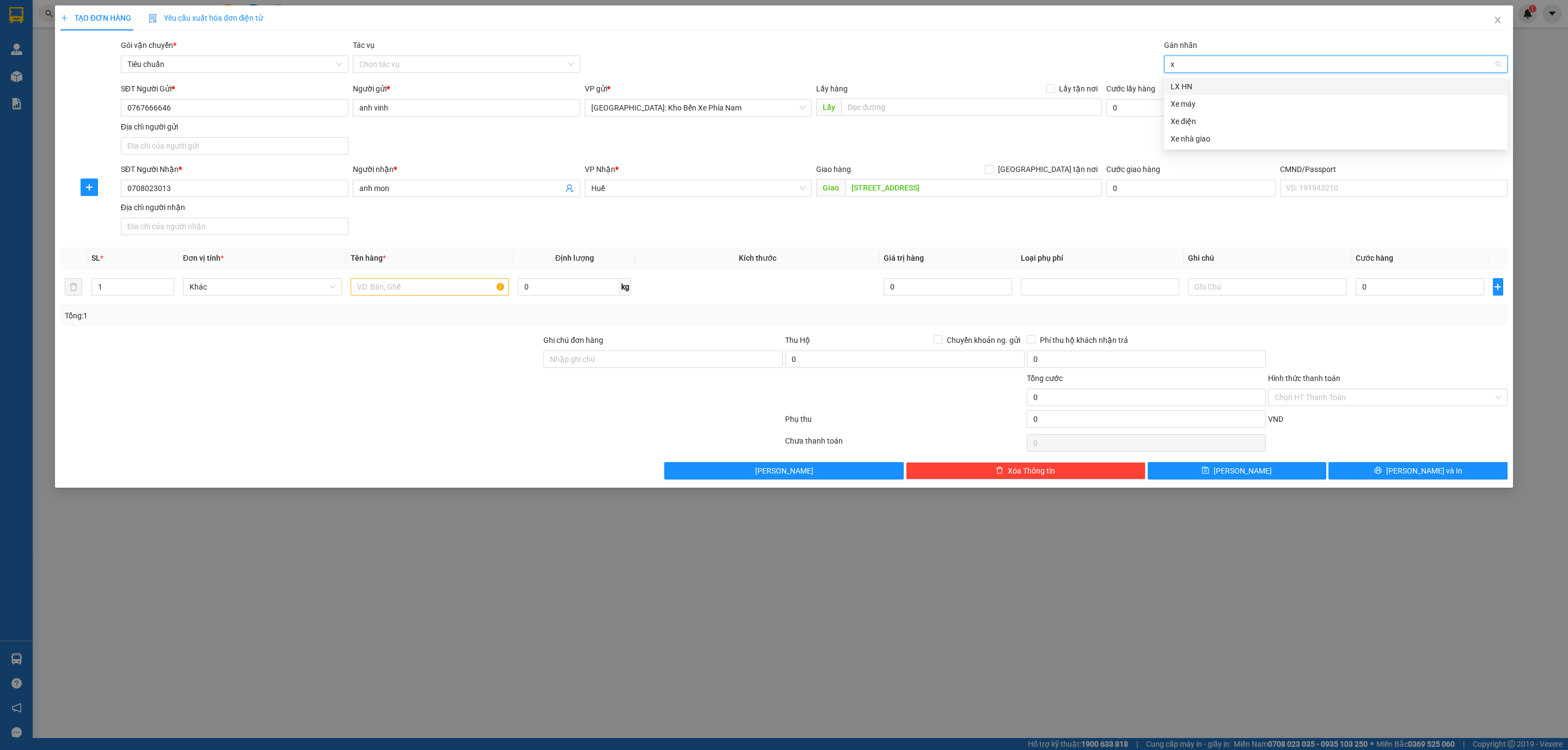
type input "xe"
click at [1225, 89] on div "Xe máy" at bounding box center [1335, 86] width 330 height 12
click at [399, 301] on td at bounding box center [430, 286] width 168 height 36
click at [401, 289] on input "text" at bounding box center [430, 287] width 159 height 18
paste input "1 xe yz 16l1-7919"
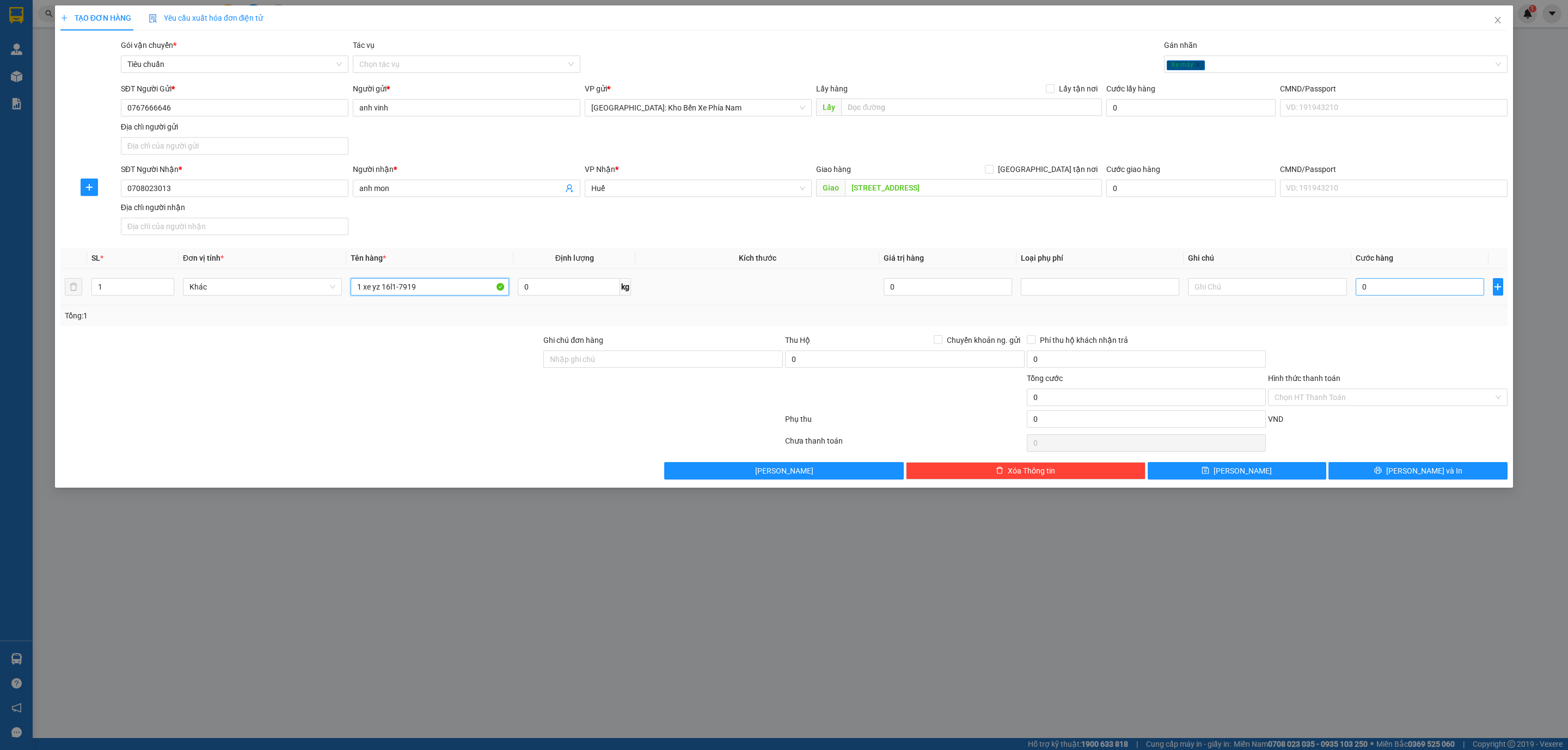
type input "1 xe yz 16l1-7919"
click at [1424, 293] on input "0" at bounding box center [1419, 287] width 128 height 18
type input "6"
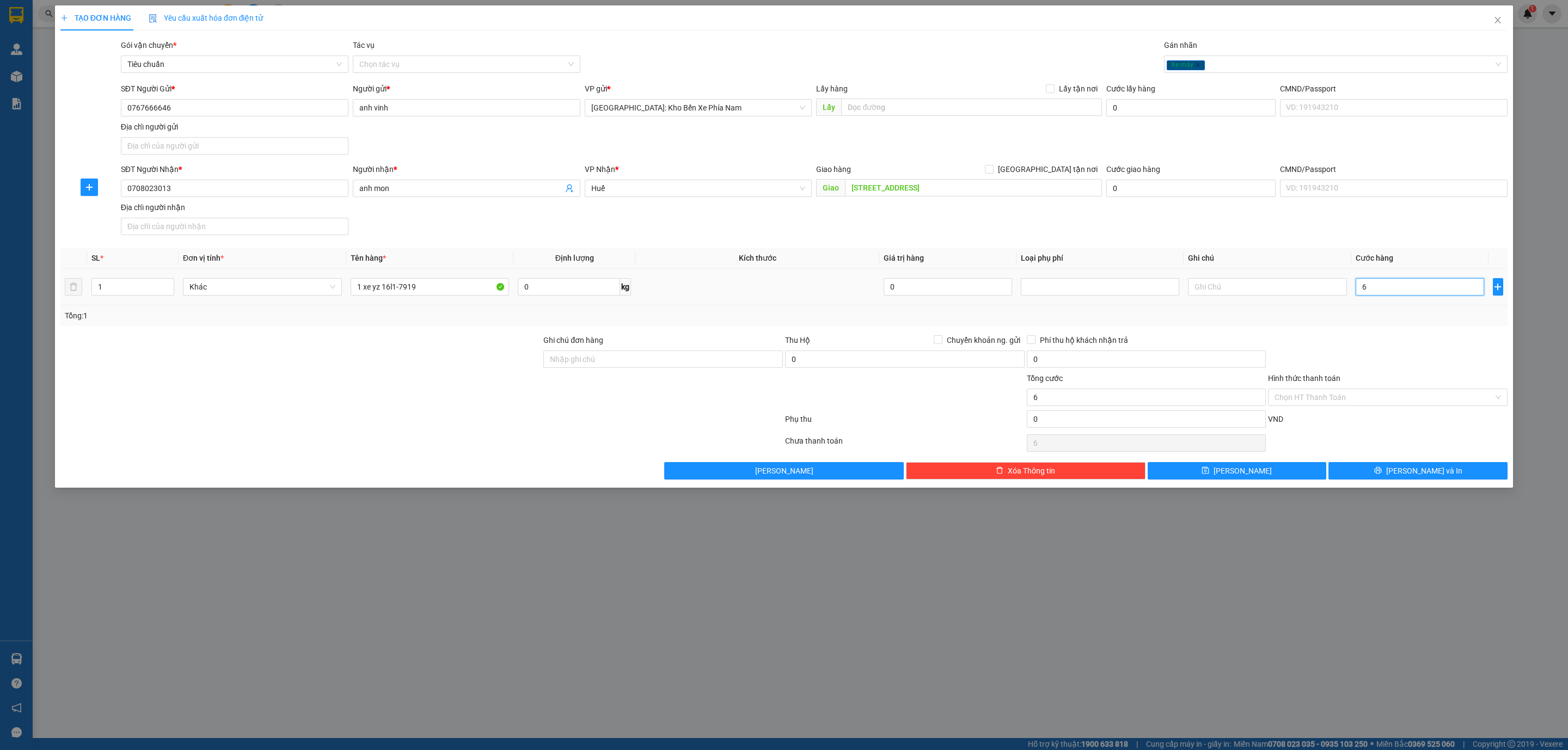
type input "62"
type input "620"
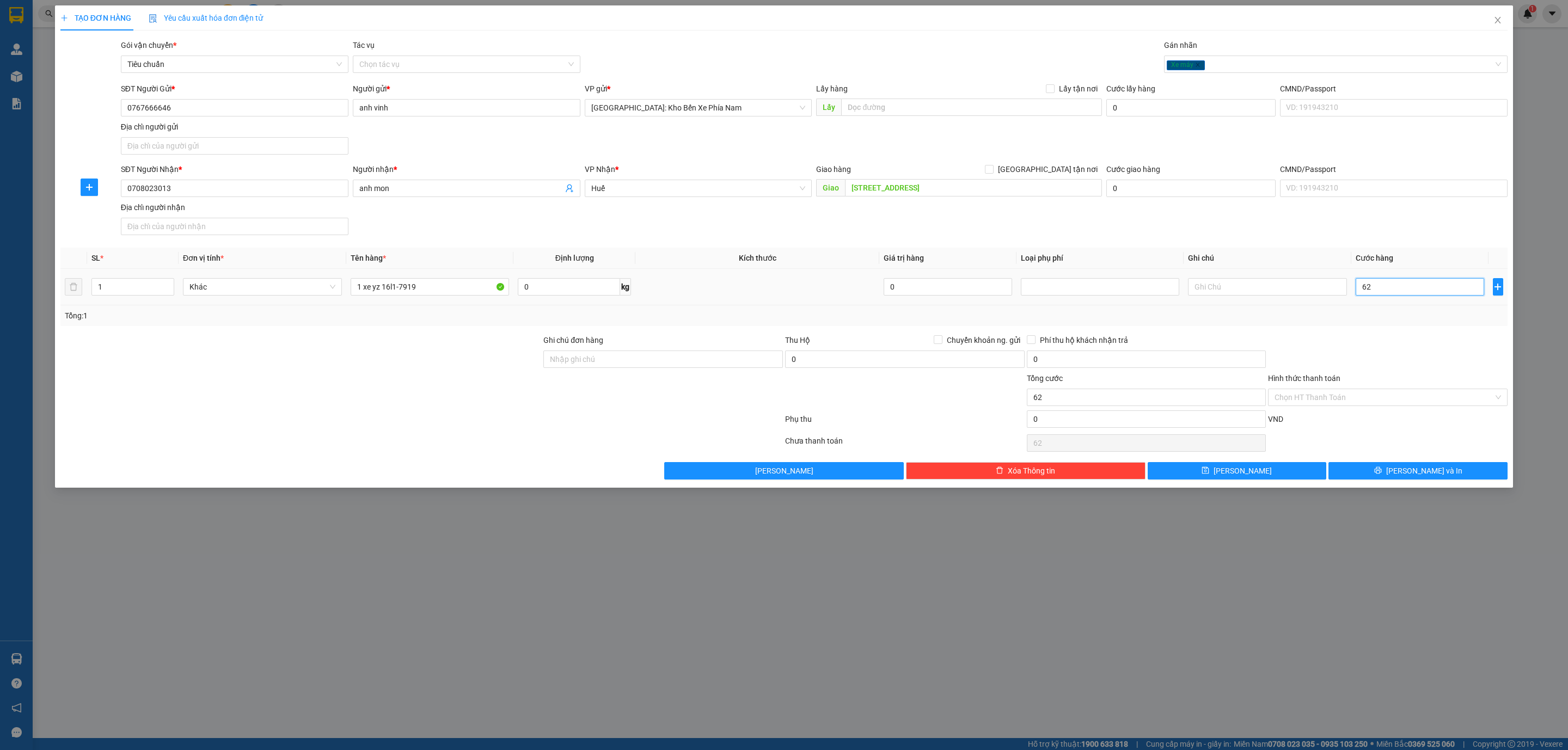
type input "620"
type input "6.200"
type input "62.000"
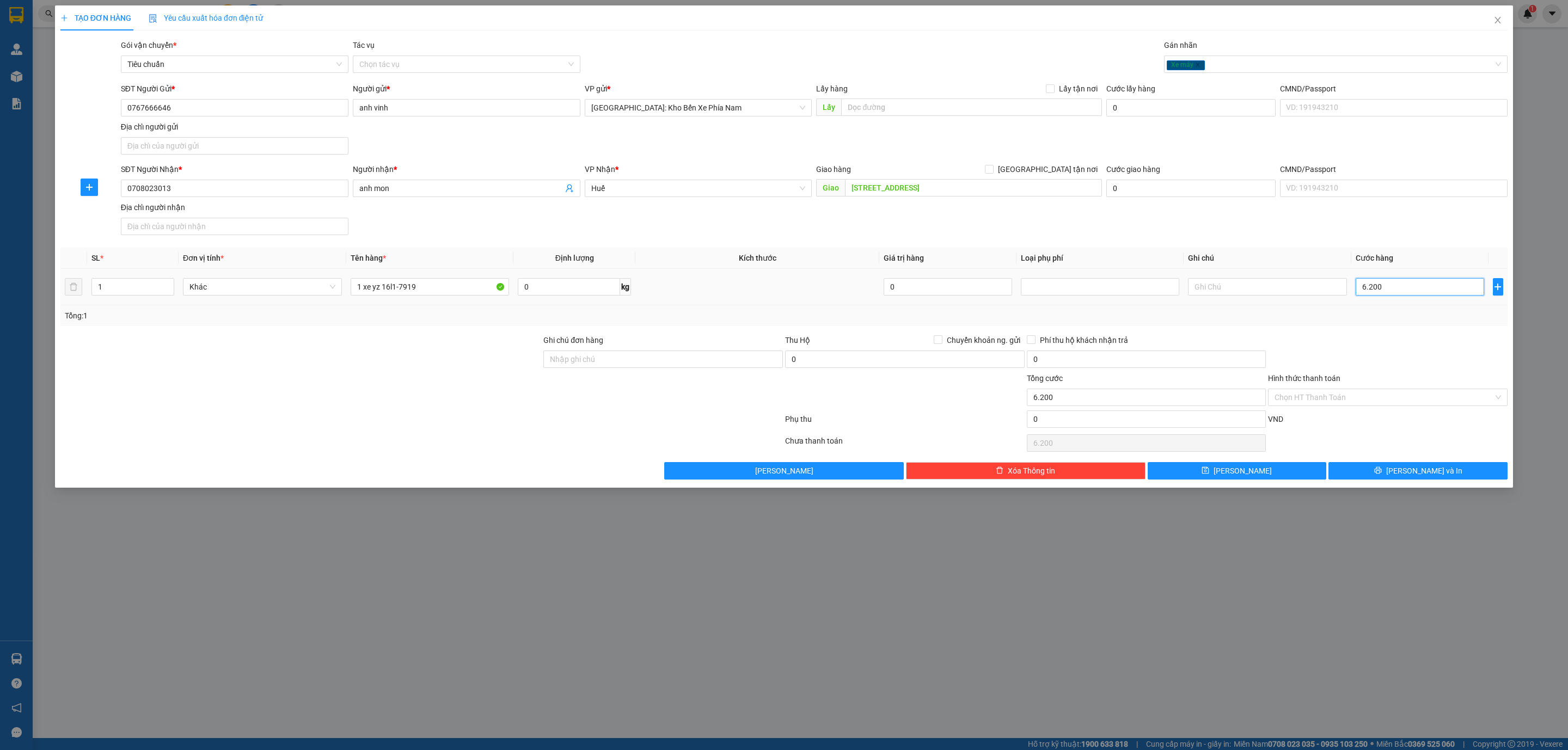
type input "62.000"
type input "620.000"
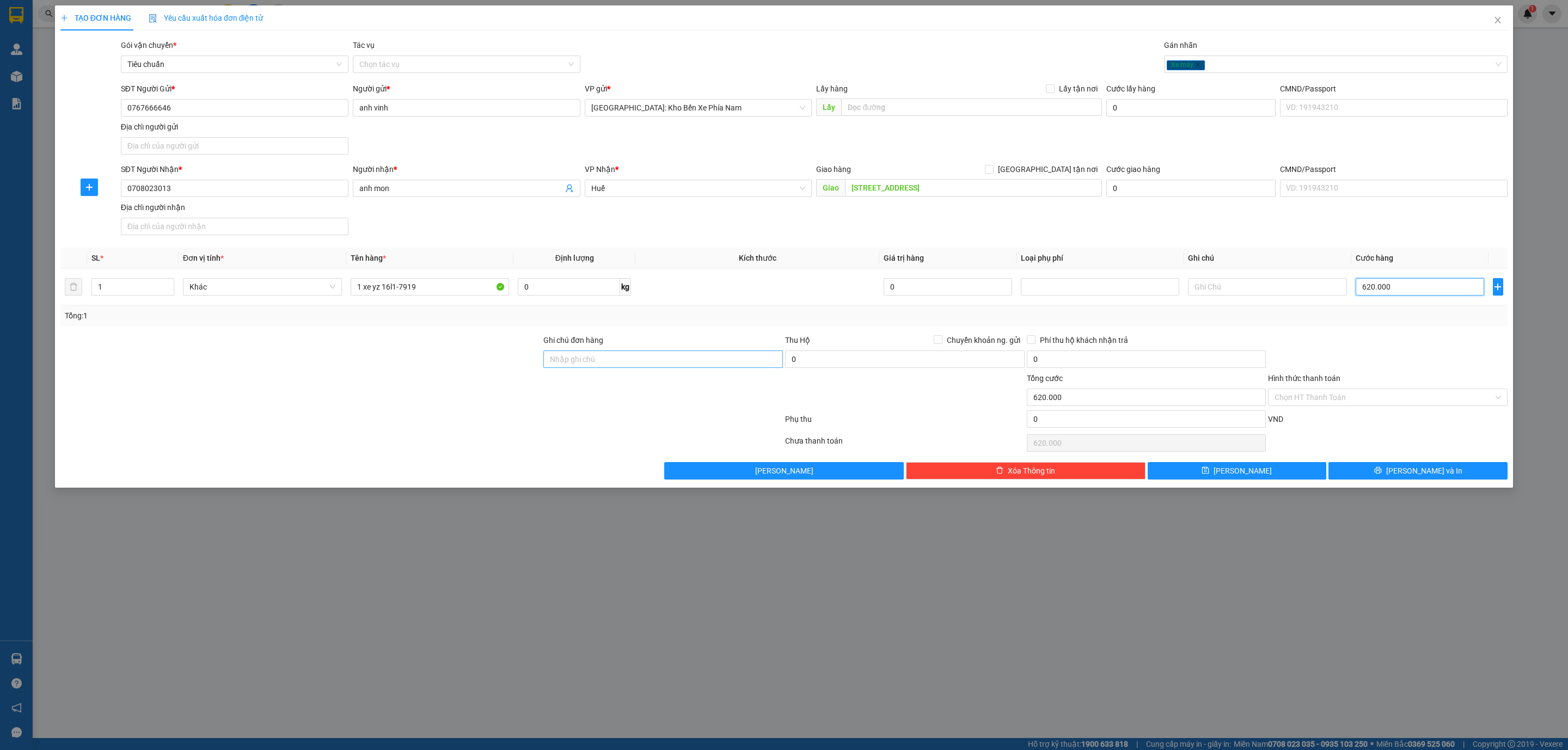
type input "620.000"
click at [651, 368] on input "Ghi chú đơn hàng" at bounding box center [662, 359] width 239 height 18
click at [615, 360] on input "1 CHÌA KHOÁ + KO CAVAT" at bounding box center [662, 359] width 239 height 18
type input "1 CHÌA KHOÁ + 1 CAVAT"
click at [844, 371] on div "0" at bounding box center [904, 361] width 239 height 21
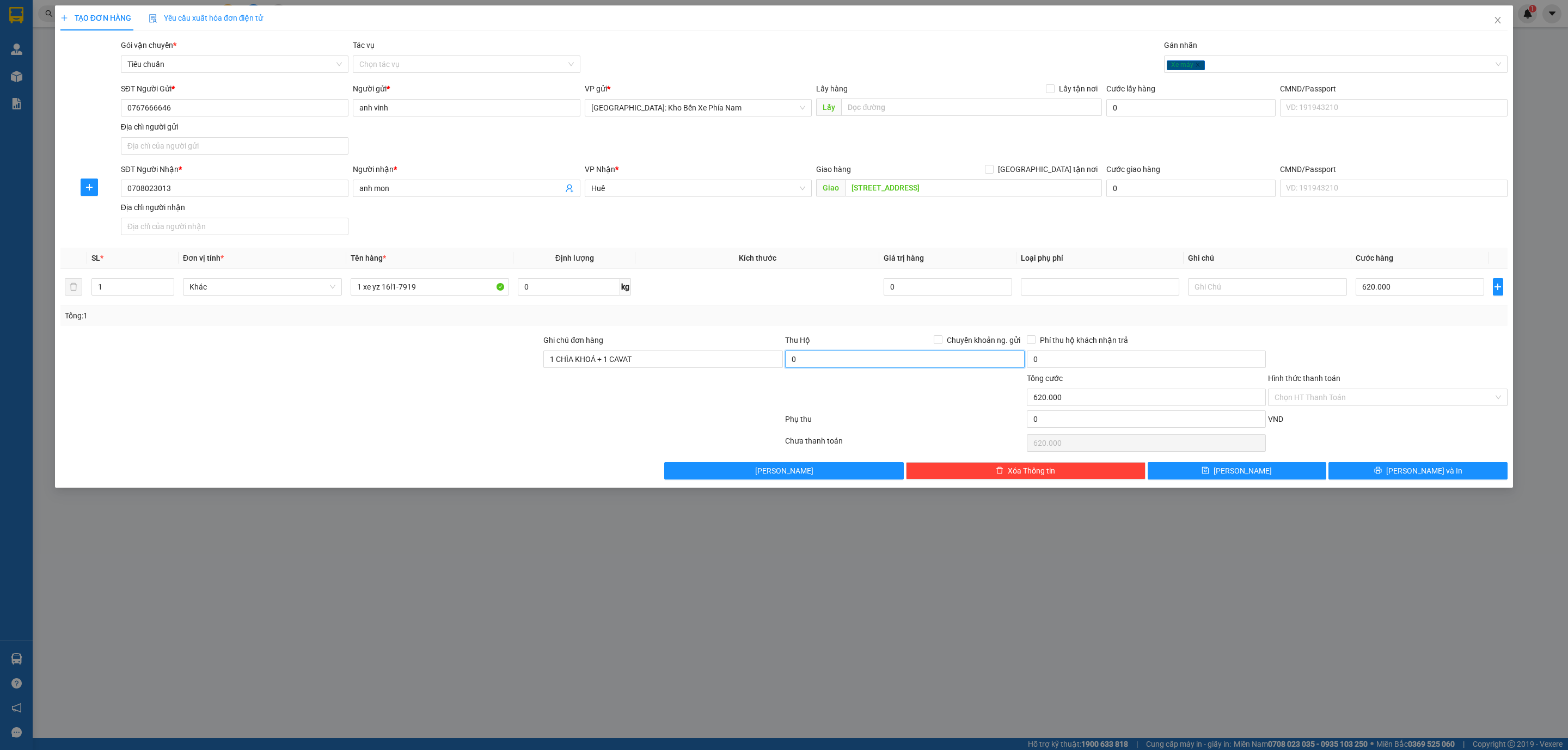
click at [848, 368] on input "0" at bounding box center [904, 359] width 239 height 18
type input "34.000.000"
click at [941, 343] on span at bounding box center [938, 339] width 9 height 9
click at [941, 343] on input "Chuyển khoản ng. gửi" at bounding box center [938, 339] width 8 height 8
checkbox input "true"
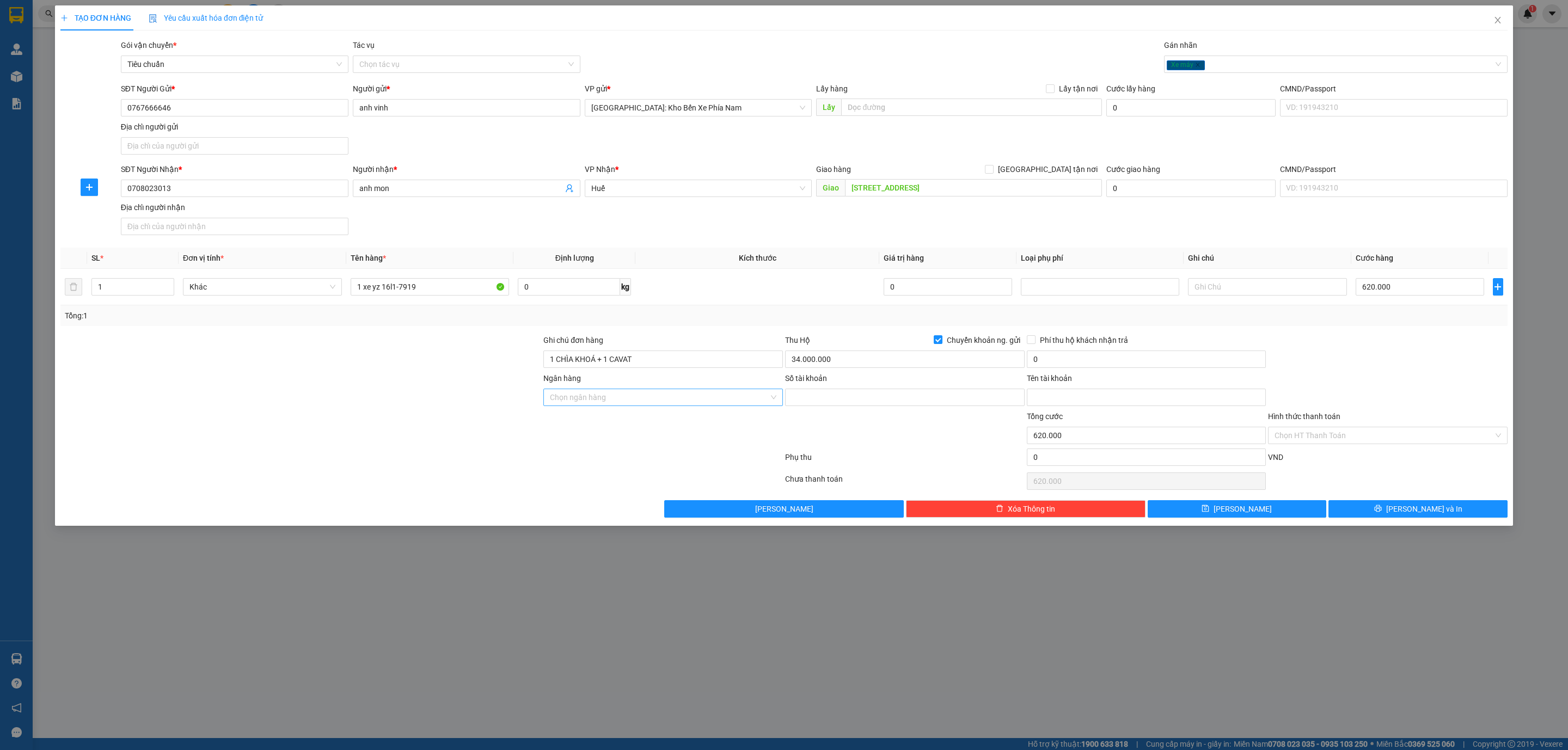
click at [593, 398] on input "Ngân hàng" at bounding box center [659, 396] width 219 height 17
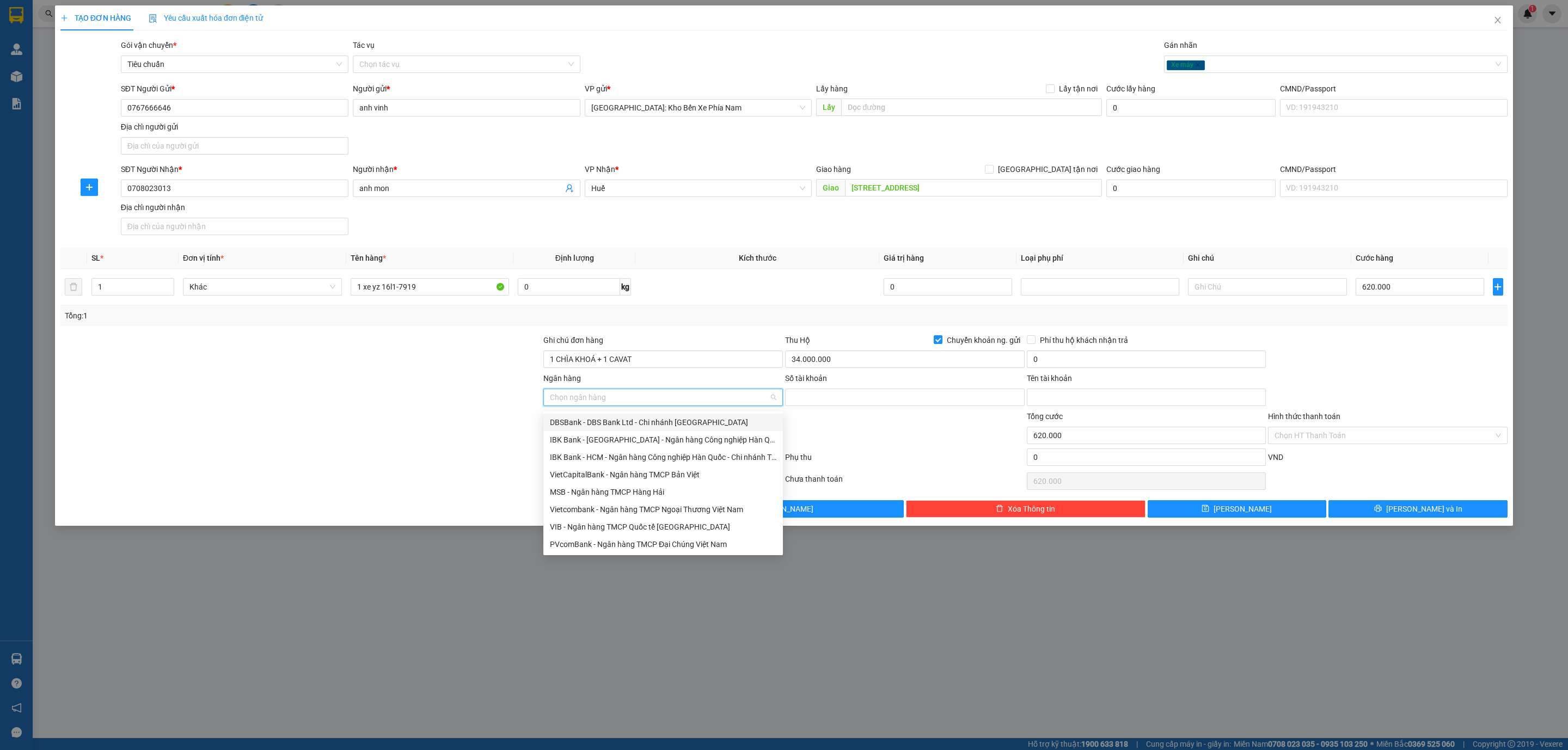
type input "v"
click at [585, 438] on div "Vietcombank - Ngân hàng TMCP Ngoại Thương Việt Nam" at bounding box center [663, 439] width 227 height 12
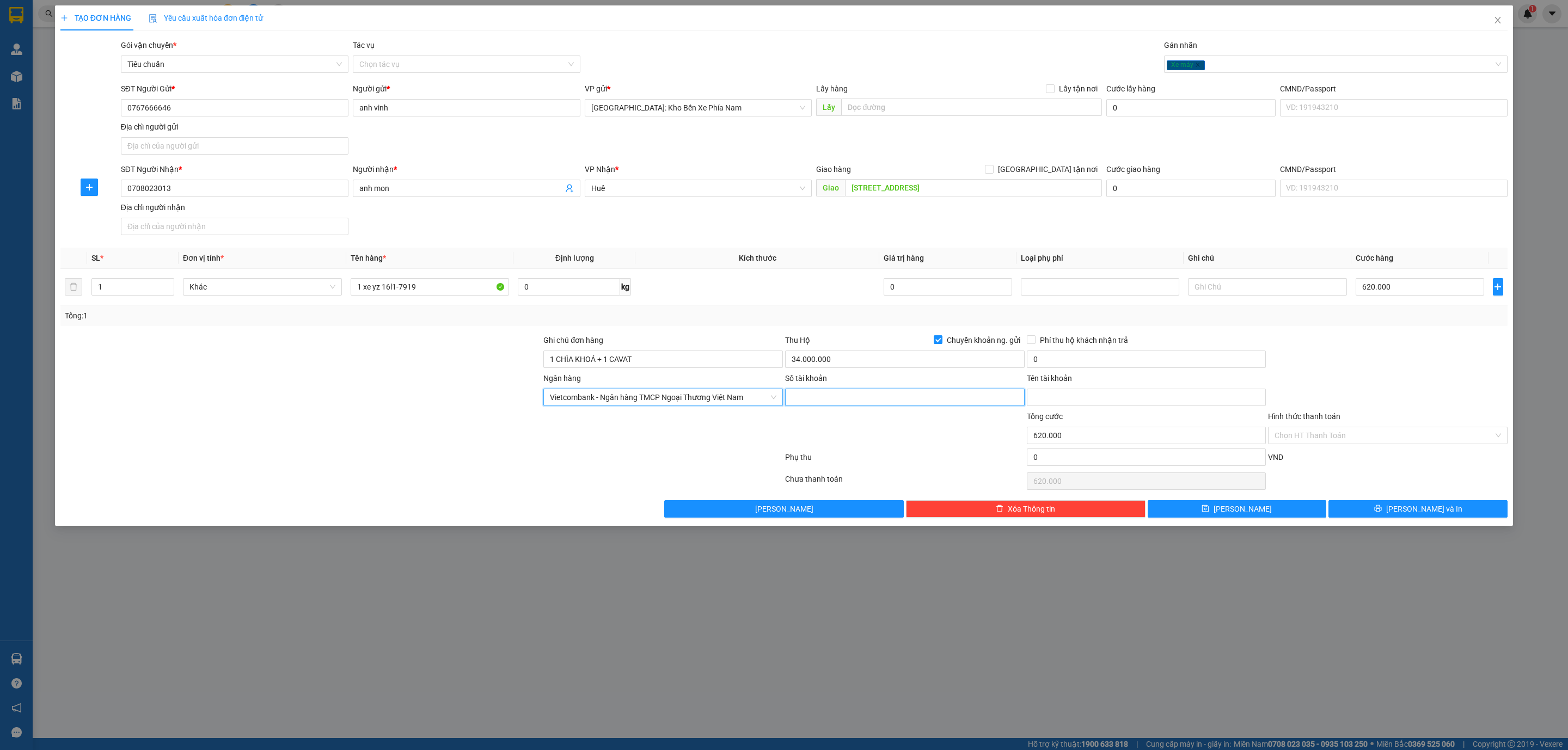
click at [890, 397] on input "Số tài khoản" at bounding box center [904, 397] width 239 height 18
type input "1033194358"
click at [1051, 398] on input "Tên tài khoản" at bounding box center [1146, 397] width 239 height 18
type input "trần nhật vinh"
click at [1080, 364] on input "0" at bounding box center [1146, 359] width 239 height 18
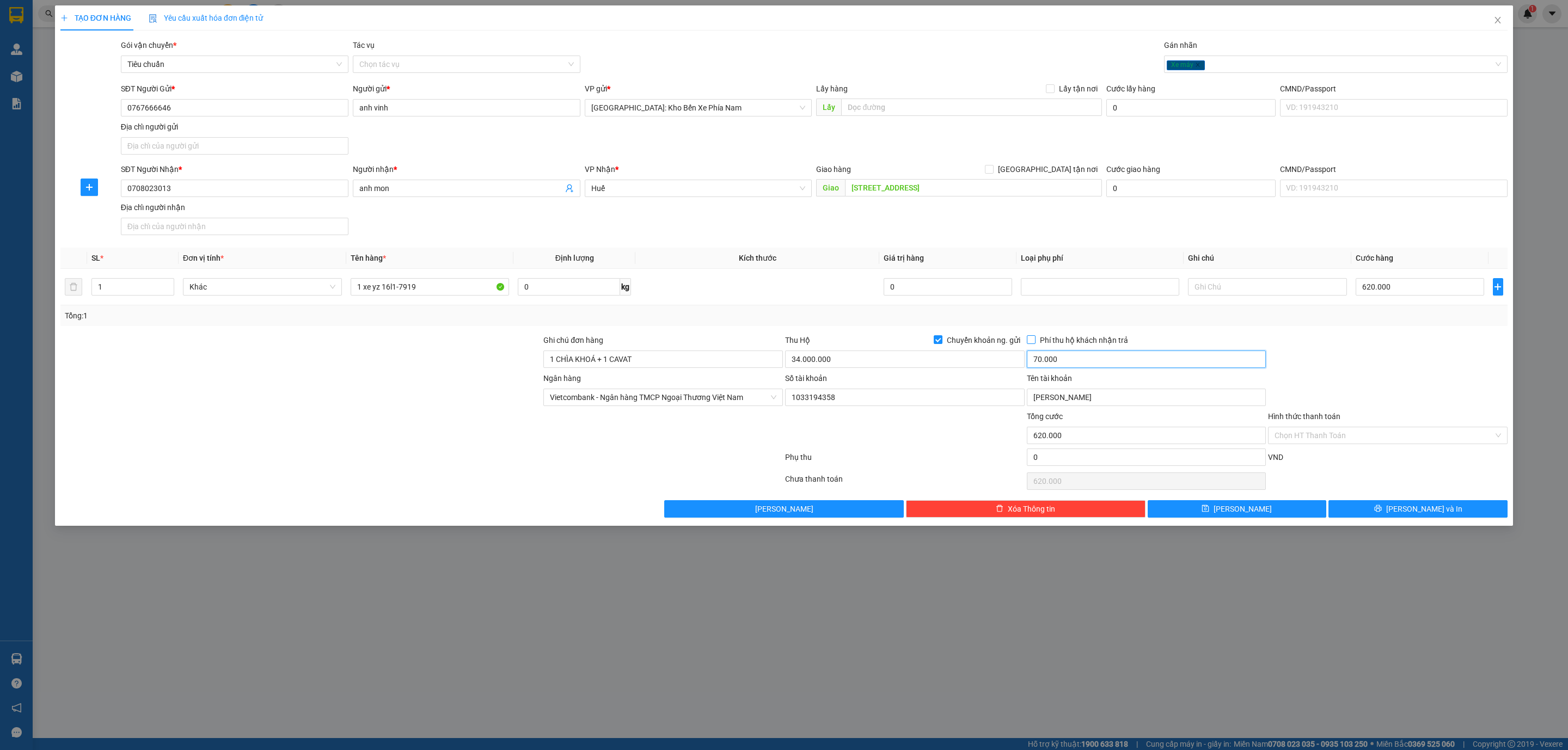
type input "70.000"
click at [1036, 343] on span "Phí thu hộ khách nhận trả" at bounding box center [1083, 340] width 97 height 12
click at [1035, 343] on input "Phí thu hộ khách nhận trả" at bounding box center [1031, 339] width 8 height 8
checkbox input "true"
click at [940, 343] on input "Chuyển khoản ng. gửi" at bounding box center [938, 339] width 8 height 8
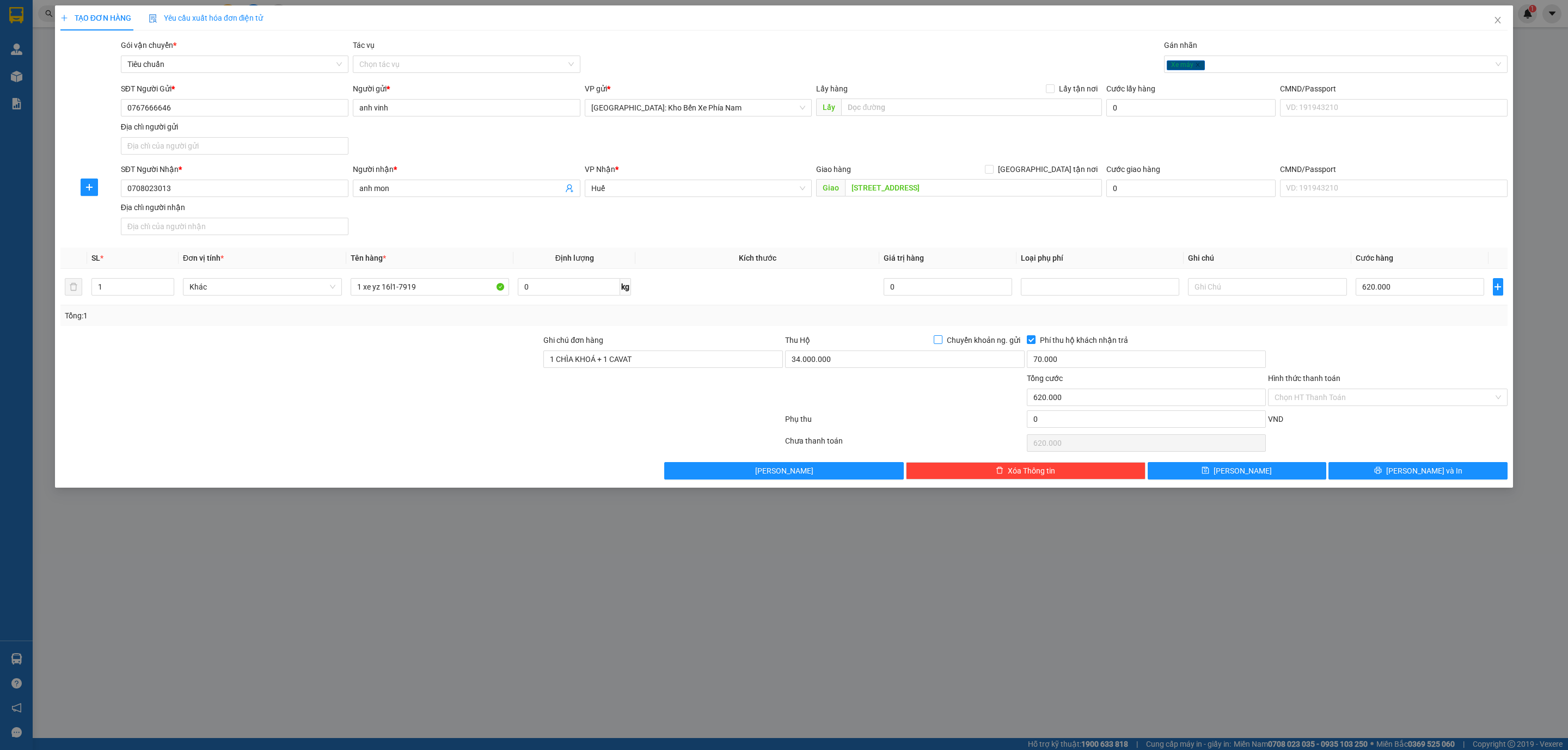
click at [937, 343] on input "Chuyển khoản ng. gửi" at bounding box center [938, 339] width 8 height 8
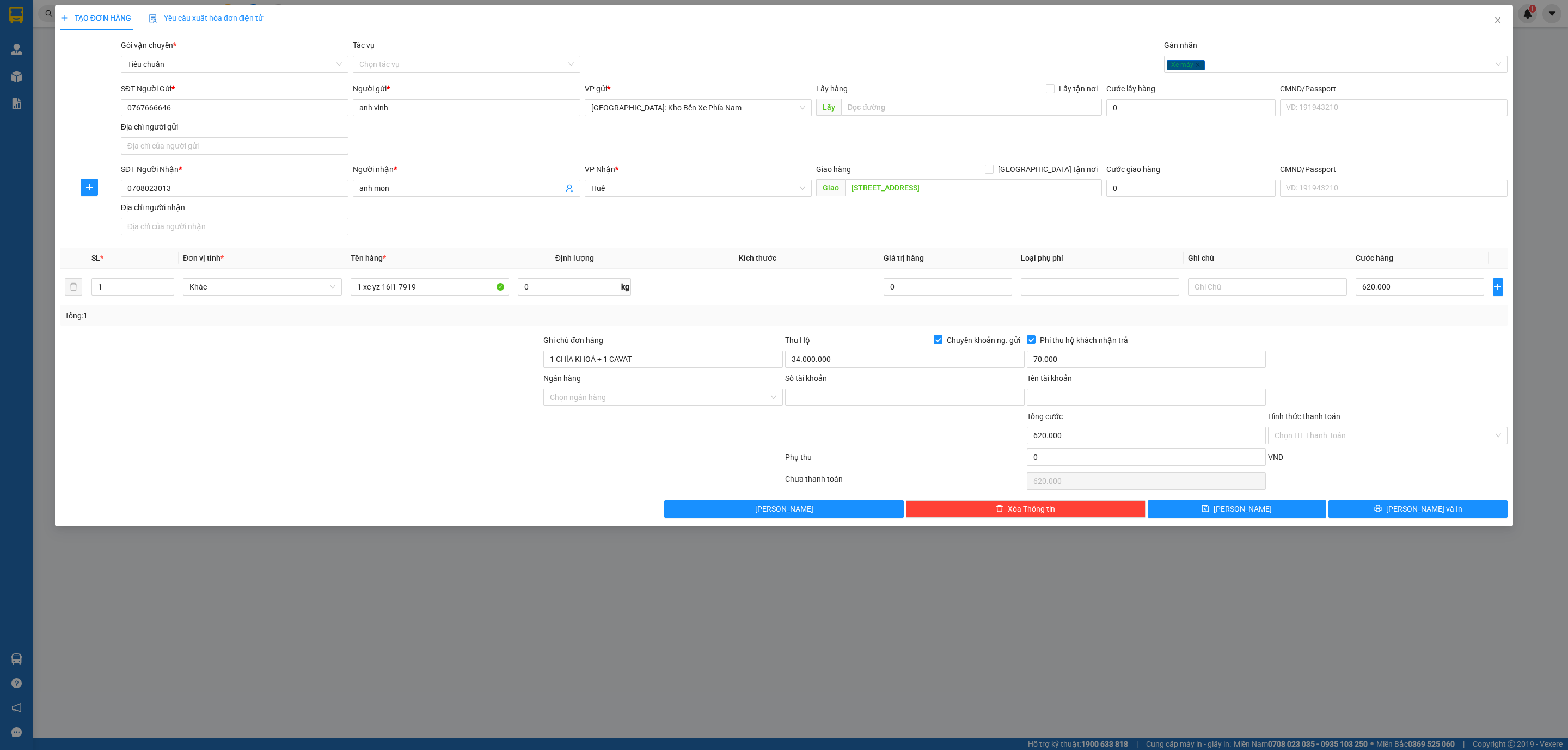
click at [938, 340] on input "Chuyển khoản ng. gửi" at bounding box center [938, 339] width 8 height 8
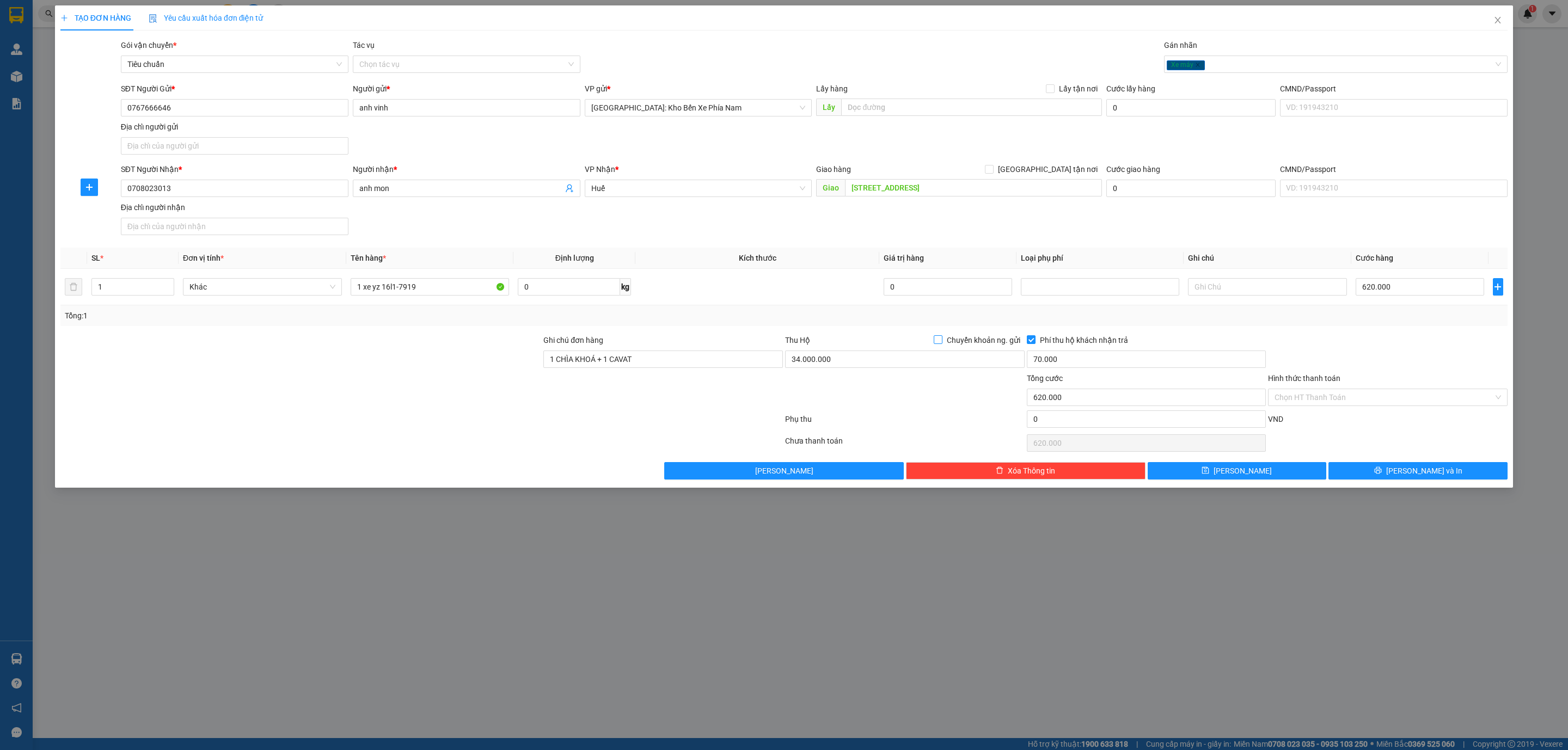
click at [938, 340] on input "Chuyển khoản ng. gửi" at bounding box center [938, 339] width 8 height 8
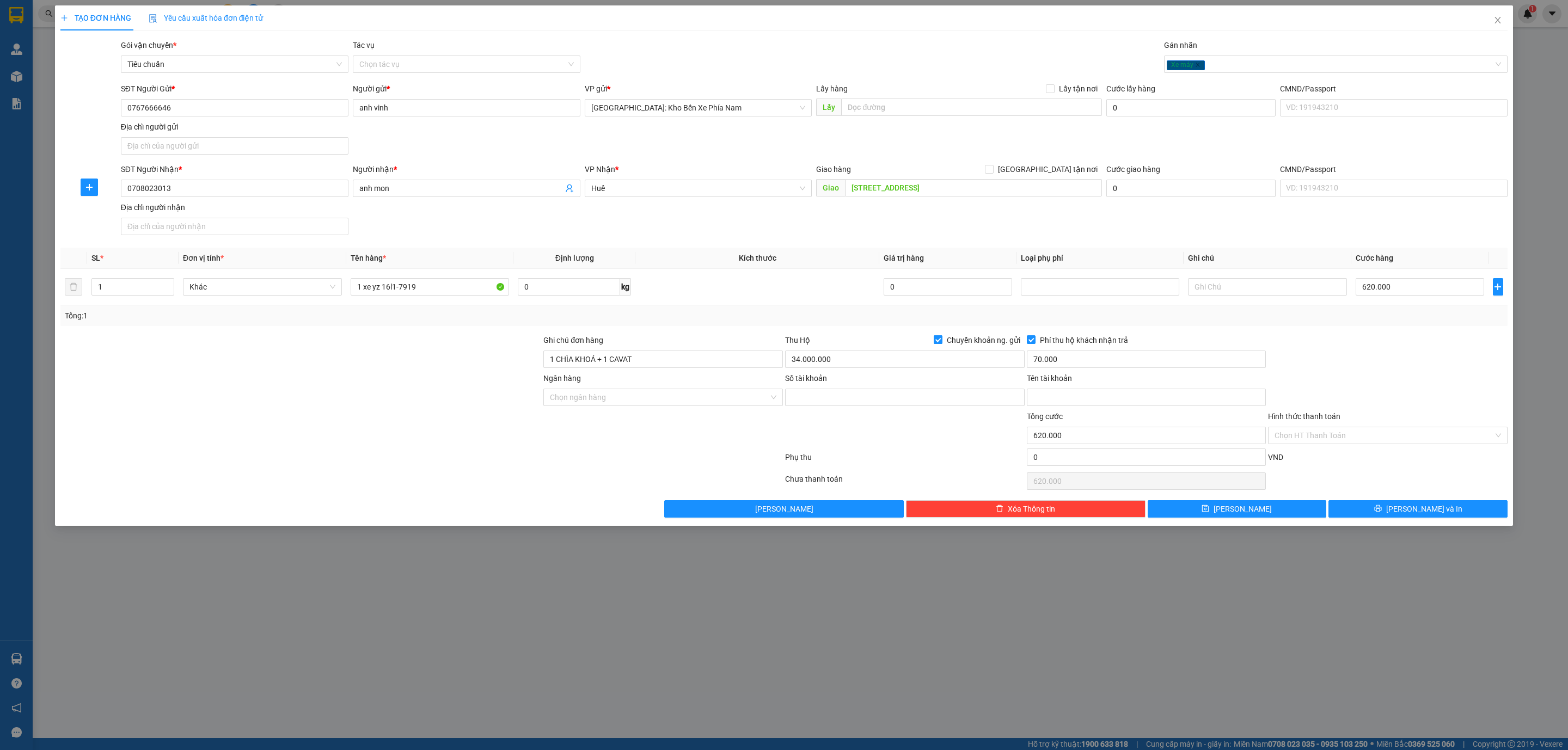
click at [938, 340] on input "Chuyển khoản ng. gửi" at bounding box center [938, 339] width 8 height 8
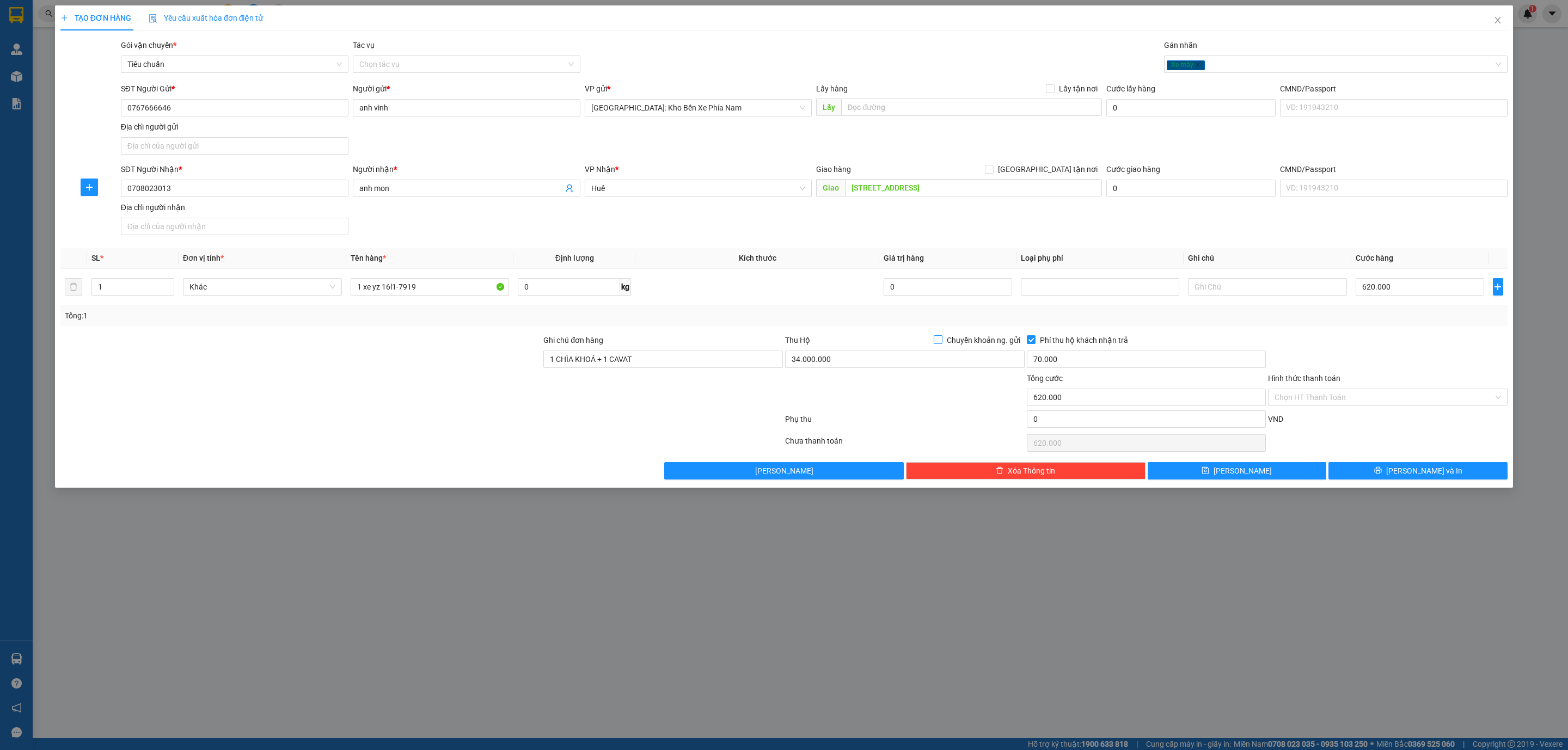
click at [938, 340] on input "Chuyển khoản ng. gửi" at bounding box center [938, 339] width 8 height 8
checkbox input "true"
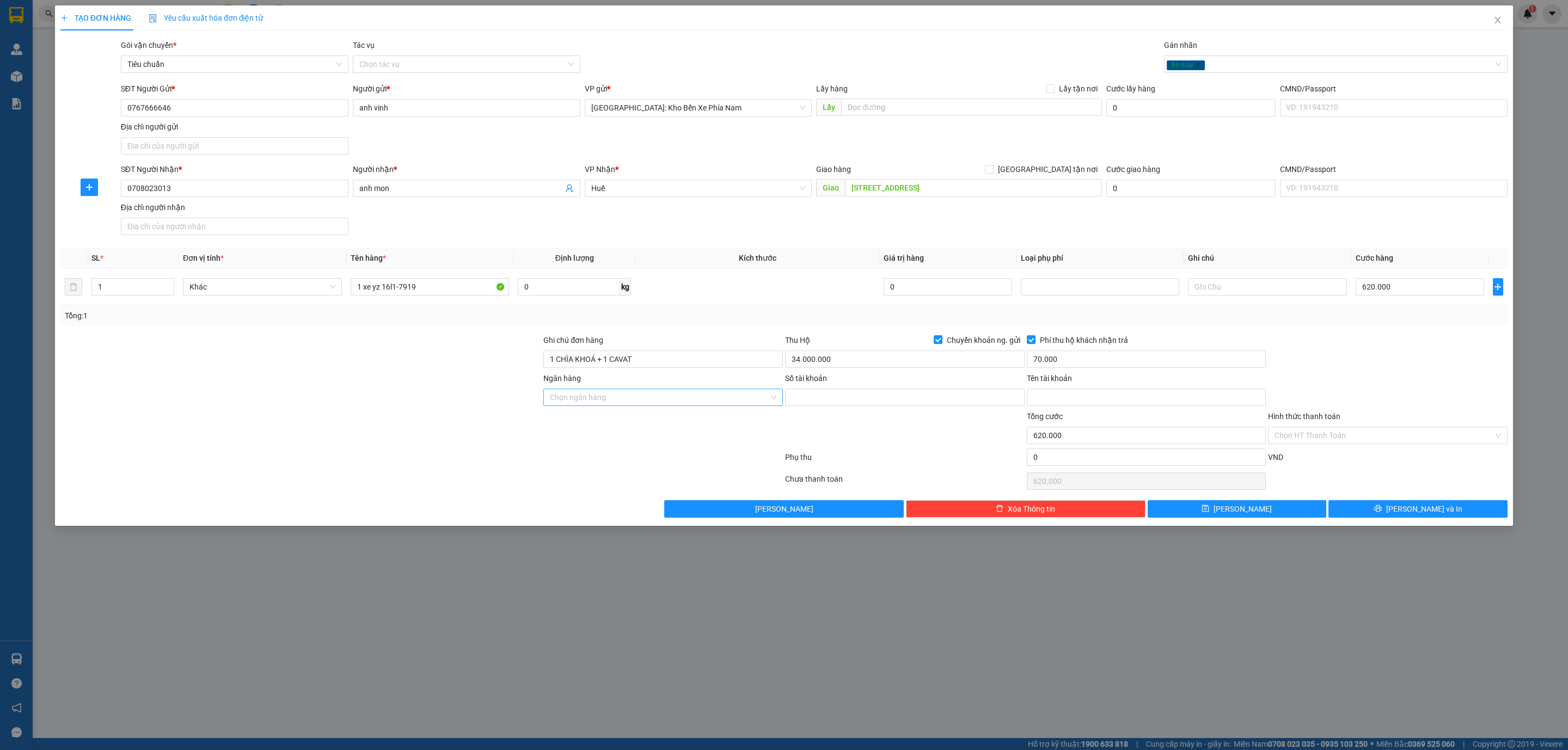
click at [627, 405] on input "Ngân hàng" at bounding box center [659, 396] width 219 height 17
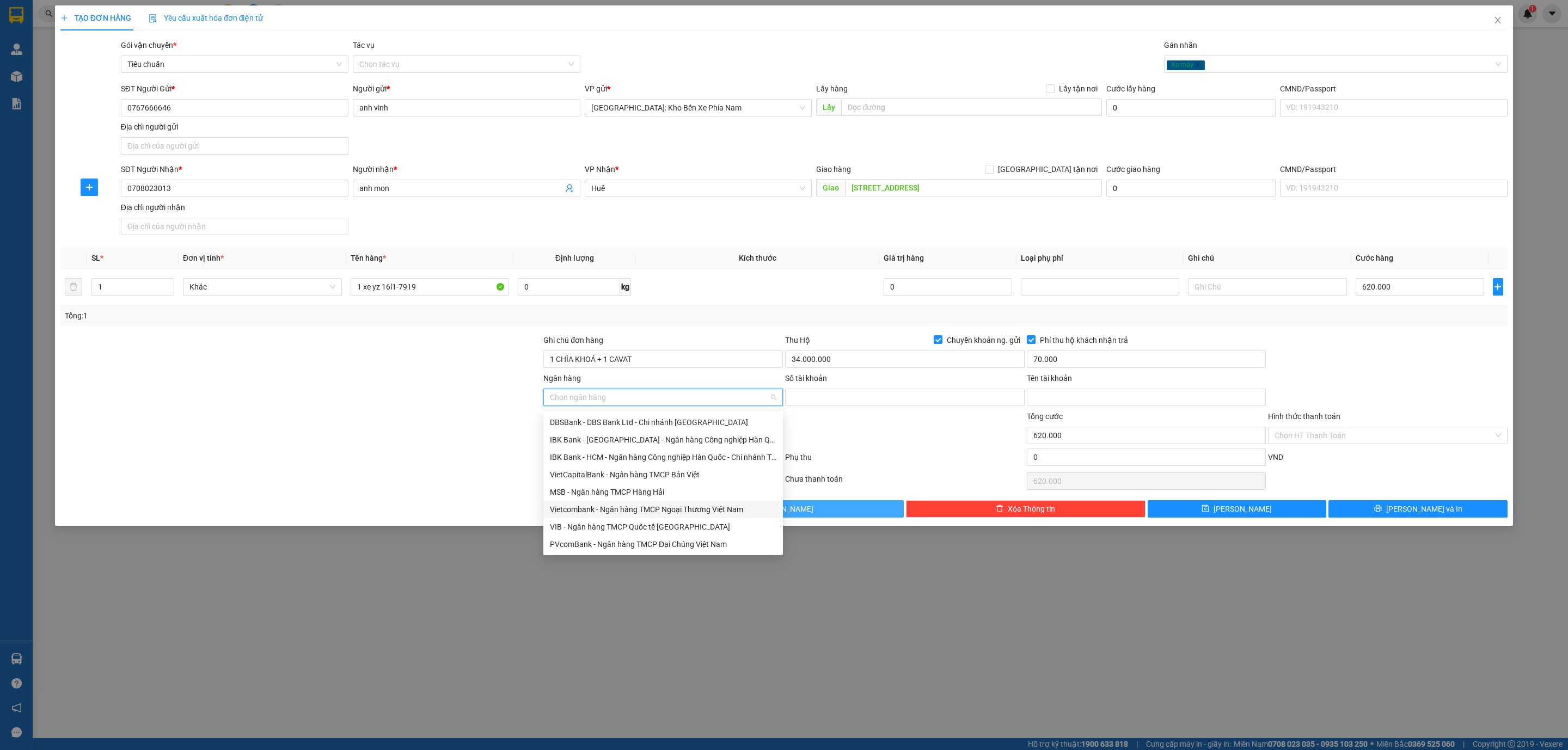
click at [698, 512] on div "Vietcombank - Ngân hàng TMCP Ngoại Thương Việt Nam" at bounding box center [663, 509] width 227 height 12
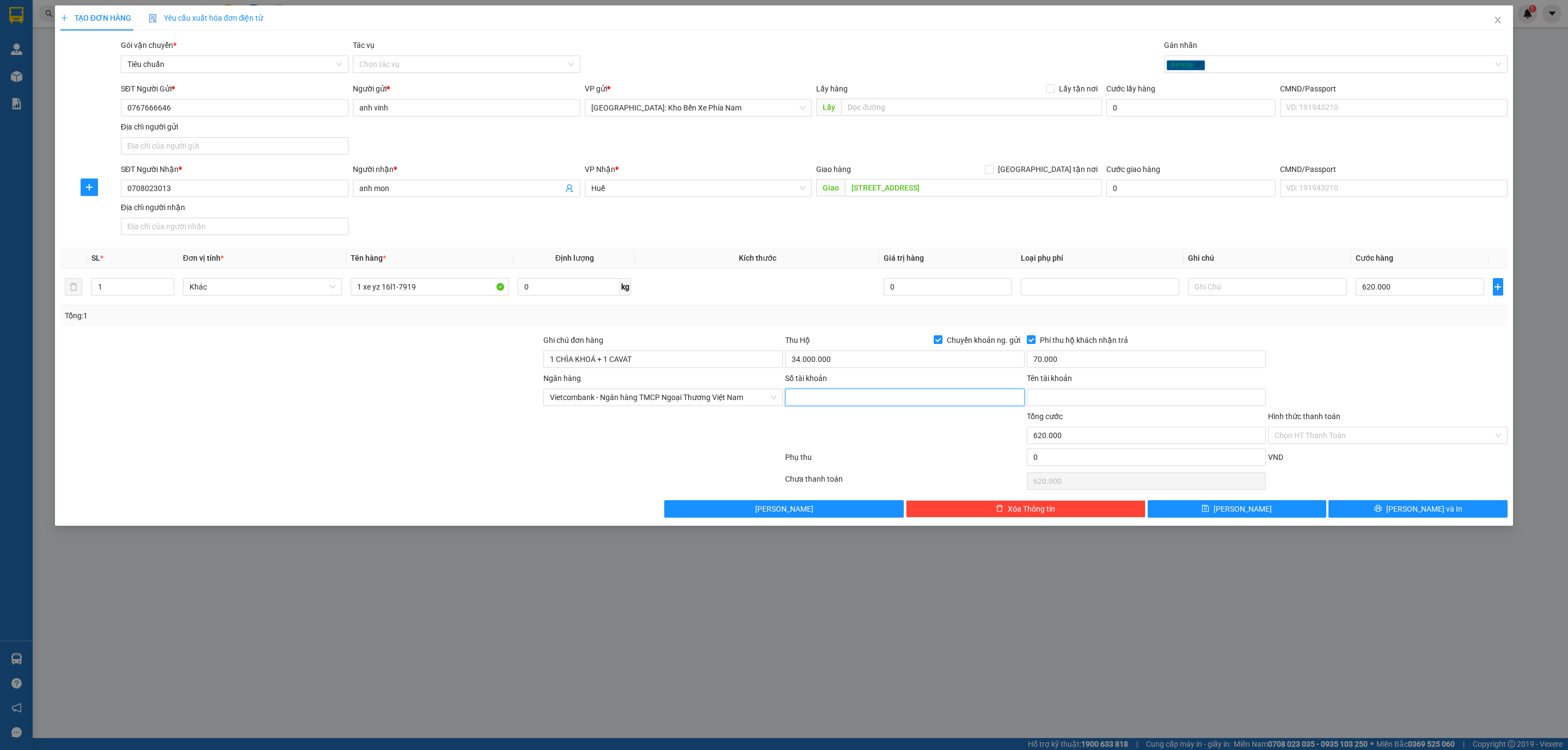
click at [808, 405] on input "Số tài khoản" at bounding box center [904, 397] width 239 height 18
type input "1033194358"
click at [1081, 406] on input "Tên tài khoản" at bounding box center [1146, 397] width 239 height 18
click at [1387, 430] on div "Chọn HT Thanh Toán" at bounding box center [1387, 436] width 239 height 18
type input "trần nhật vinh"
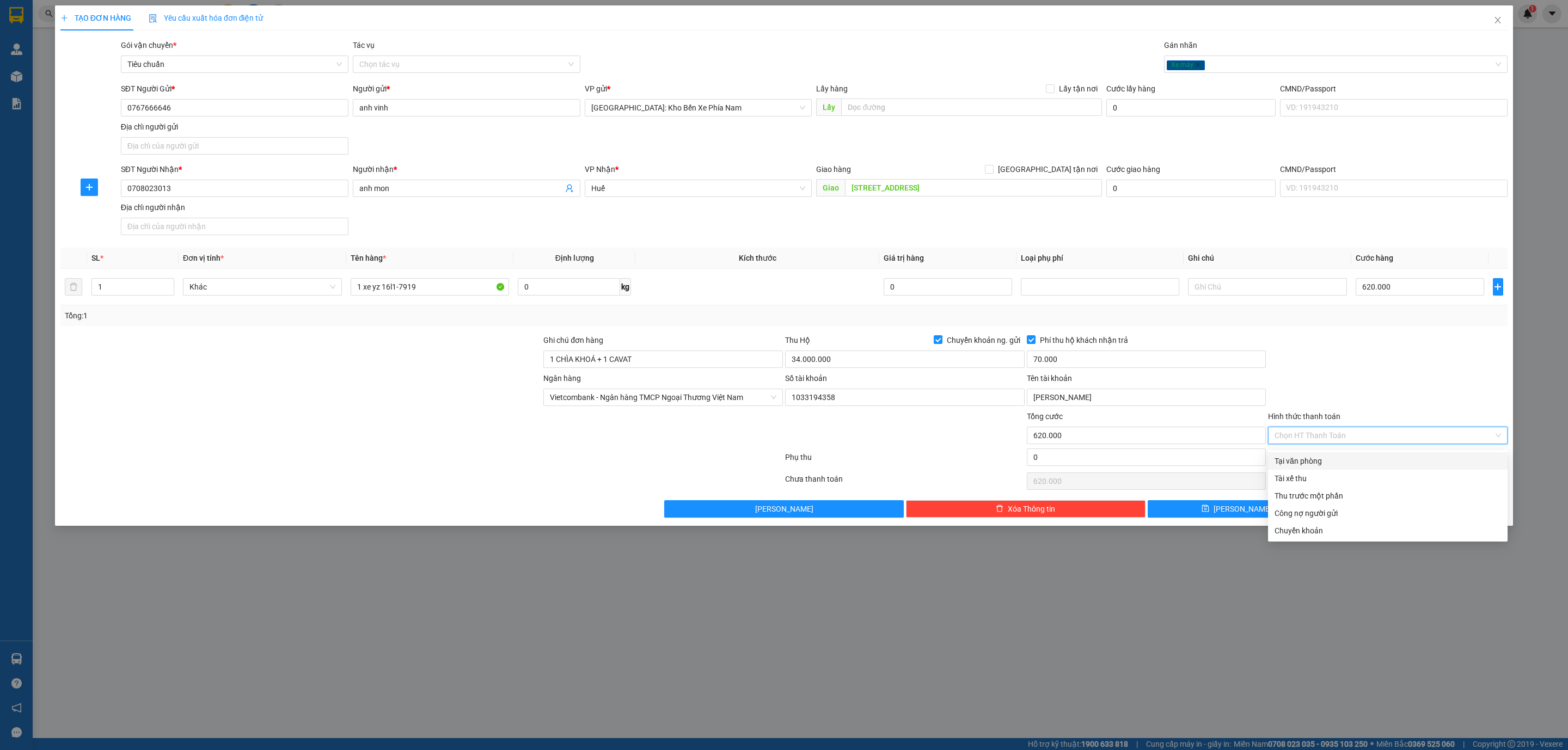
click at [1330, 374] on form "Ghi chú đơn hàng 1 CHÌA KHOÁ + 1 CAVAT Thu Hộ Chuyển khoản ng. gửi 34.000.000 P…" at bounding box center [784, 401] width 1447 height 136
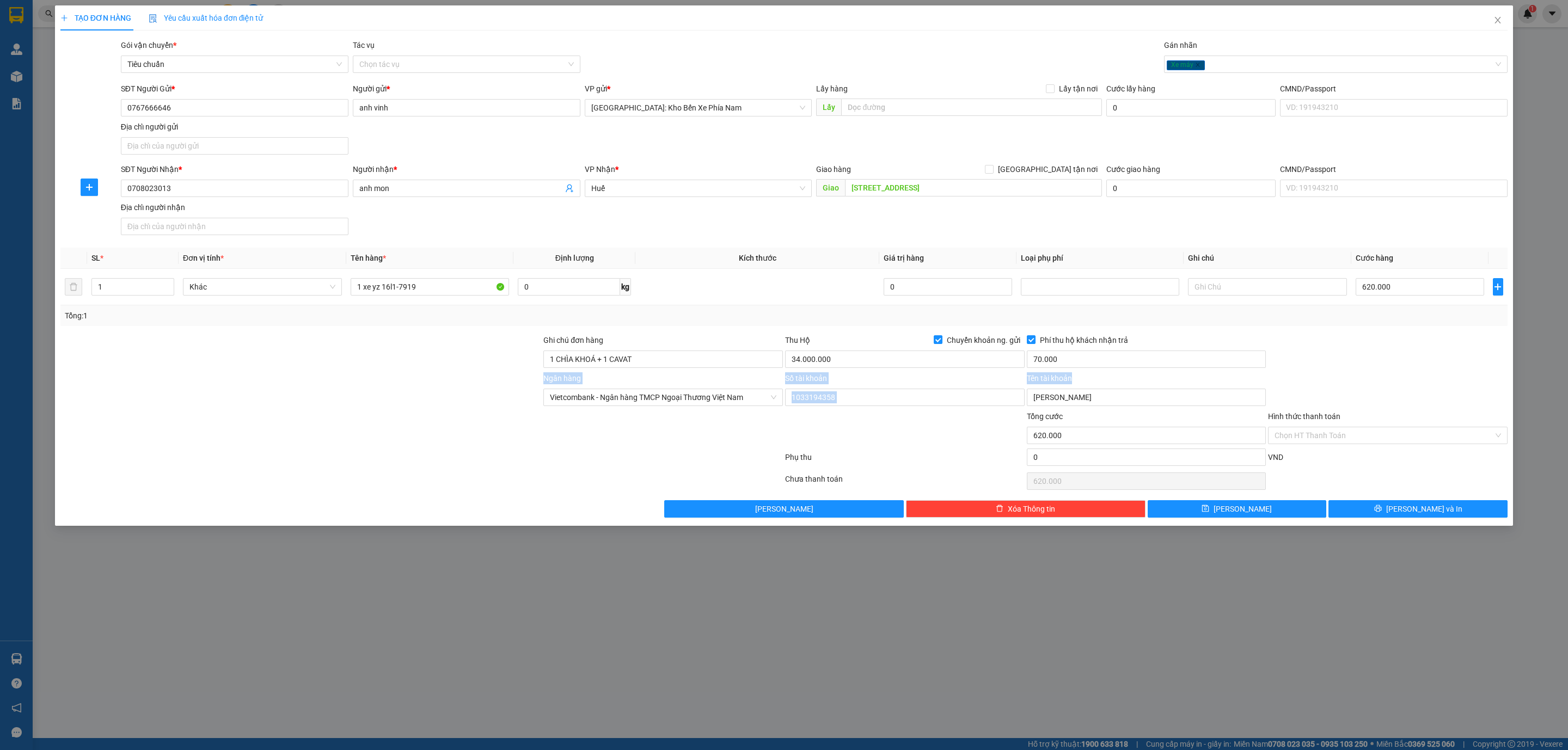
click at [1376, 376] on div "Ngân hàng Vietcombank - Ngân hàng TMCP Ngoại Thương Việt Nam Số tài khoản 10…" at bounding box center [784, 391] width 1449 height 38
click at [916, 440] on div at bounding box center [904, 429] width 241 height 38
click at [812, 361] on input "34.000.000" at bounding box center [904, 359] width 239 height 18
click at [815, 361] on input "34.000.000" at bounding box center [904, 359] width 239 height 18
click at [809, 362] on input "34.000.000" at bounding box center [904, 359] width 239 height 18
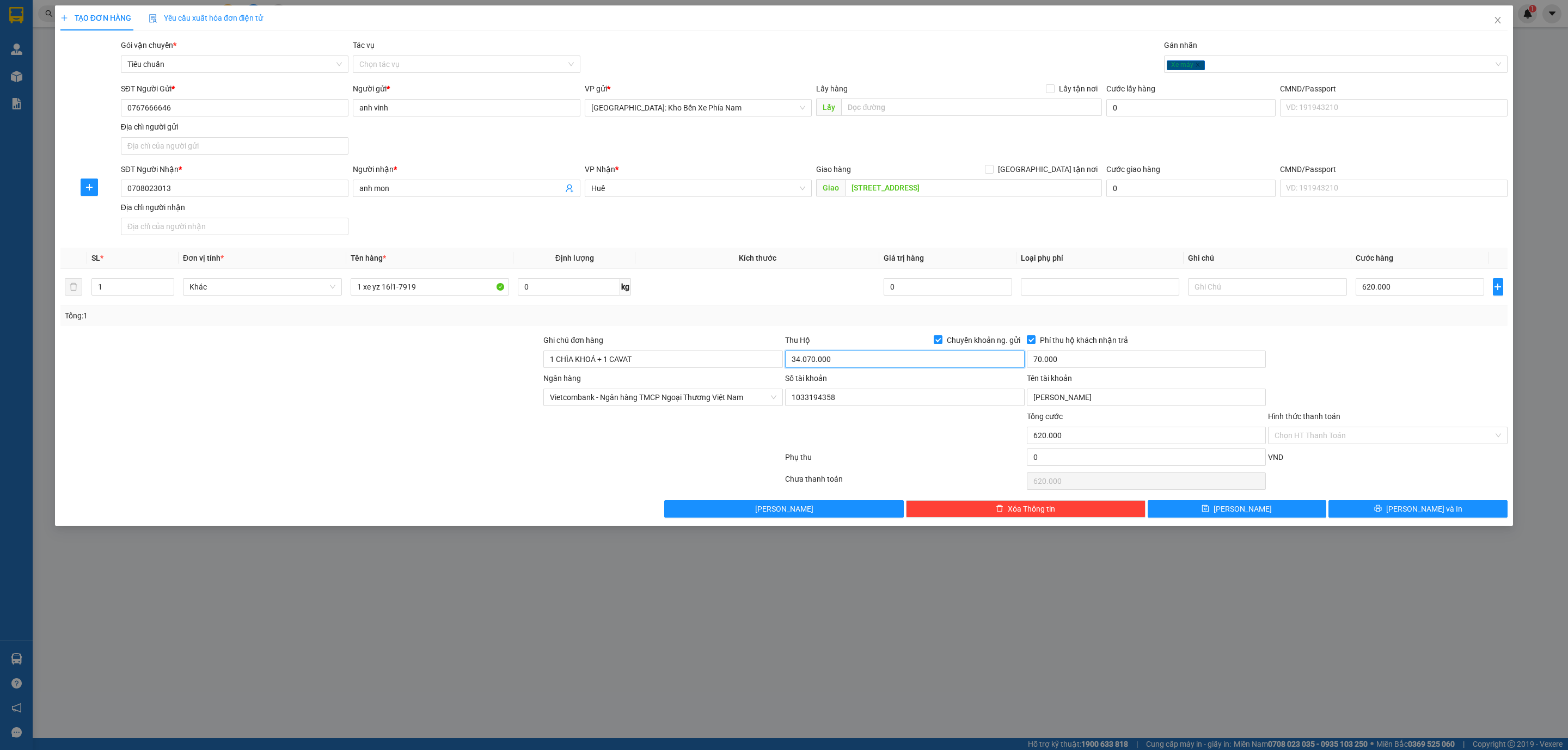
type input "34.070.000"
click at [907, 480] on div "Chưa thanh toán" at bounding box center [904, 482] width 241 height 20
click at [1030, 341] on input "Phí thu hộ khách nhận trả" at bounding box center [1031, 339] width 8 height 8
checkbox input "false"
click at [1472, 518] on button "[PERSON_NAME] và In" at bounding box center [1418, 509] width 179 height 18
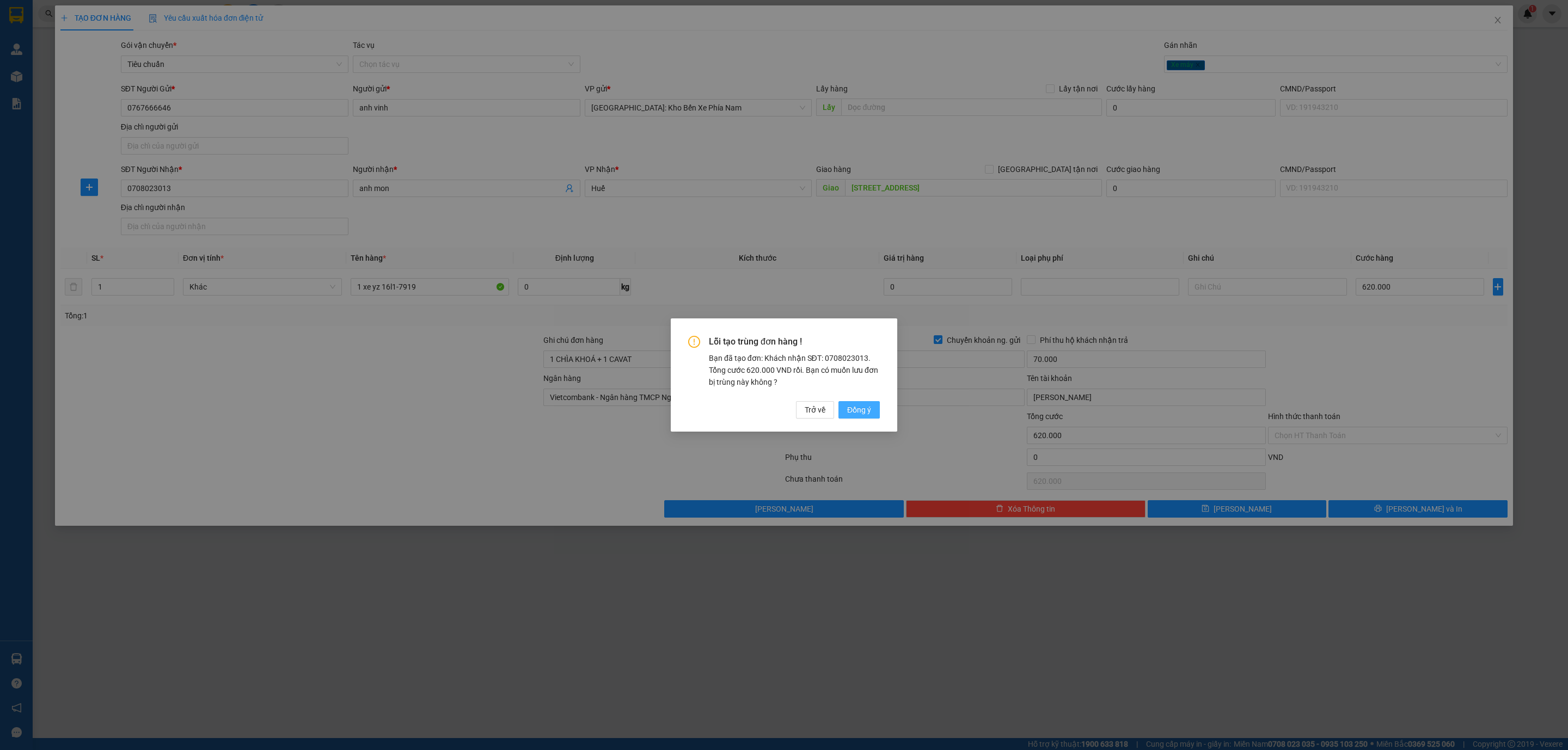
click at [853, 406] on span "Đồng ý" at bounding box center [859, 409] width 24 height 12
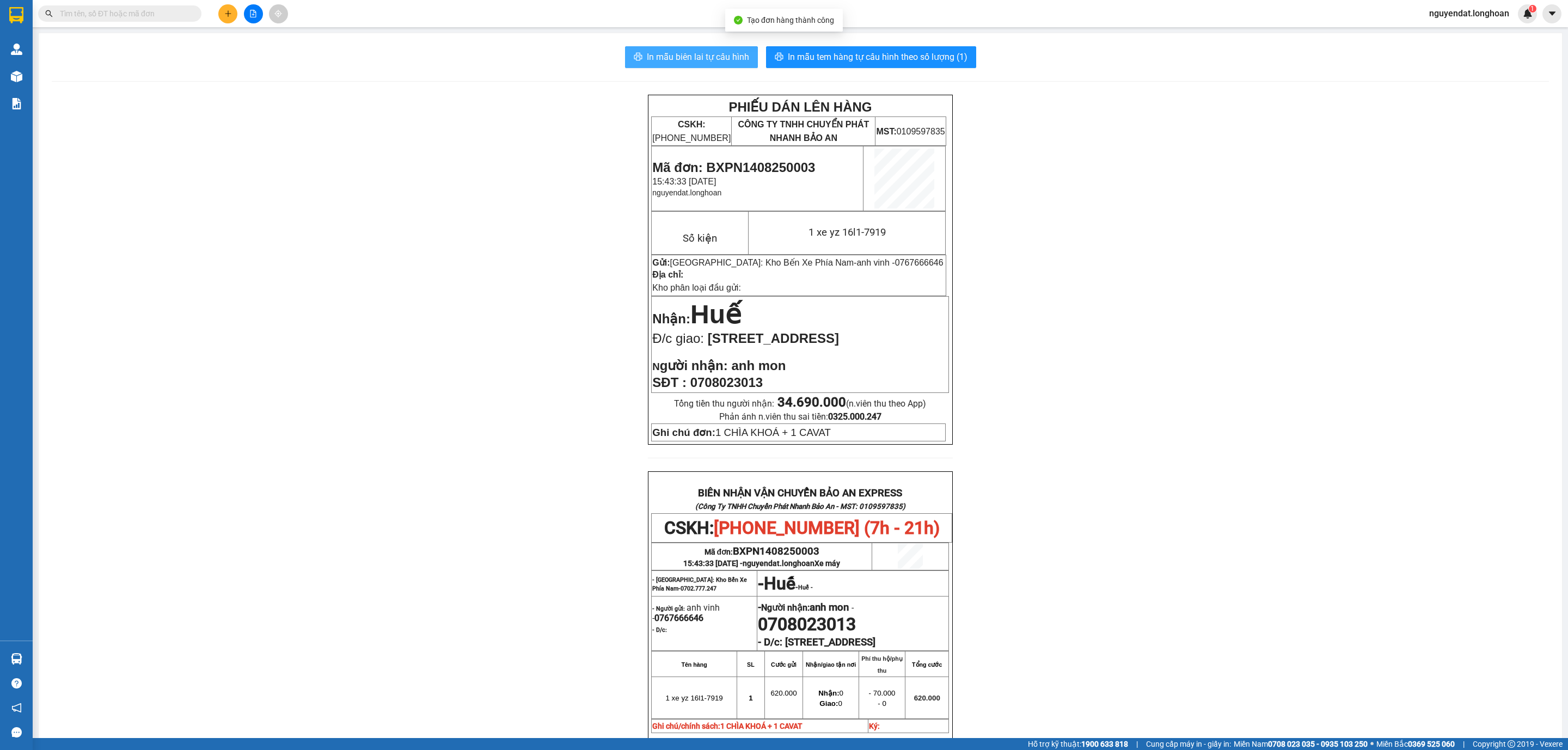
click at [681, 61] on span "In mẫu biên lai tự cấu hình" at bounding box center [698, 57] width 103 height 14
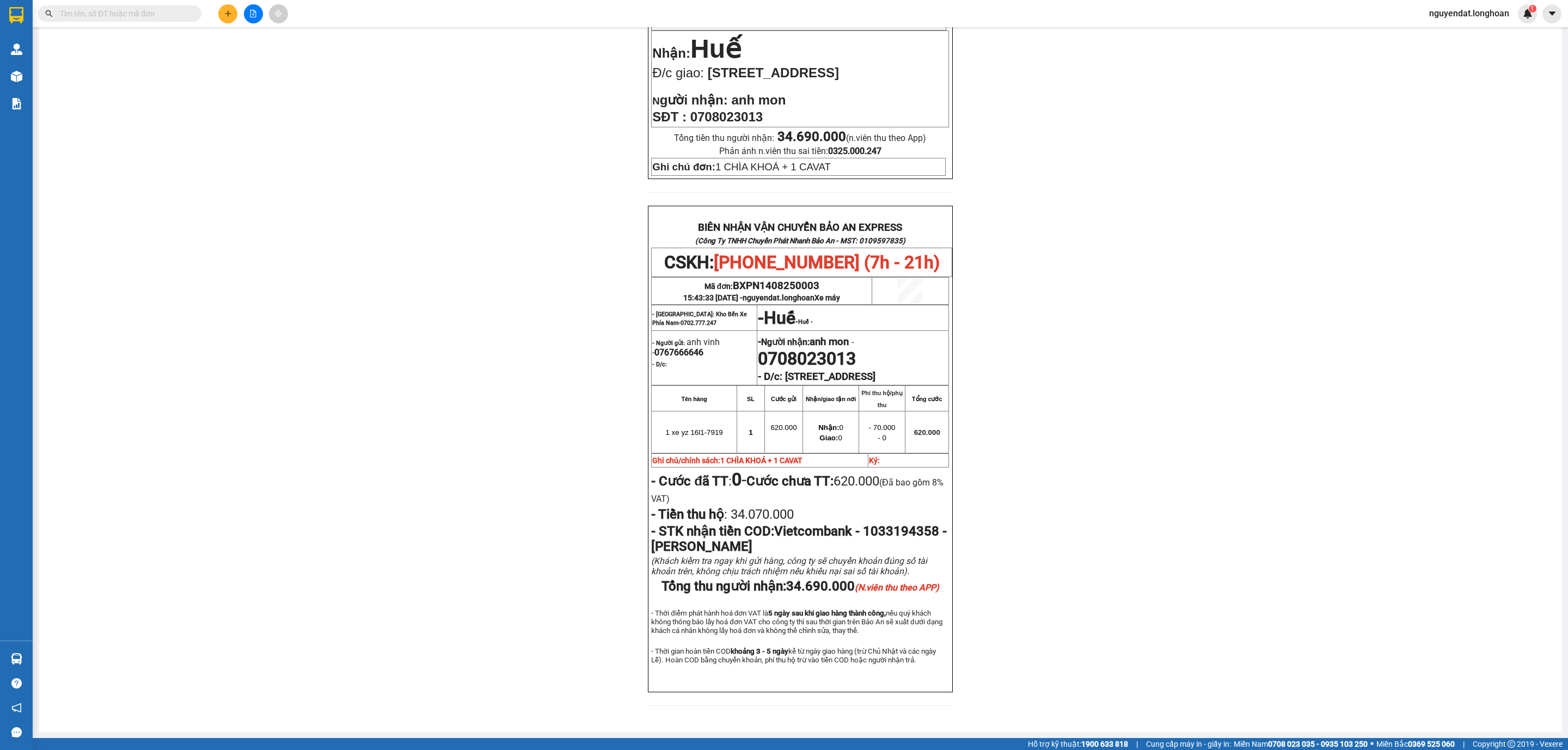
click at [1272, 544] on div "PHIẾU DÁN LÊN HÀNG CSKH: 1900.06.88.33 CÔNG TY TNHH CHUYỂN PHÁT NHANH BẢO AN MS…" at bounding box center [800, 273] width 1497 height 890
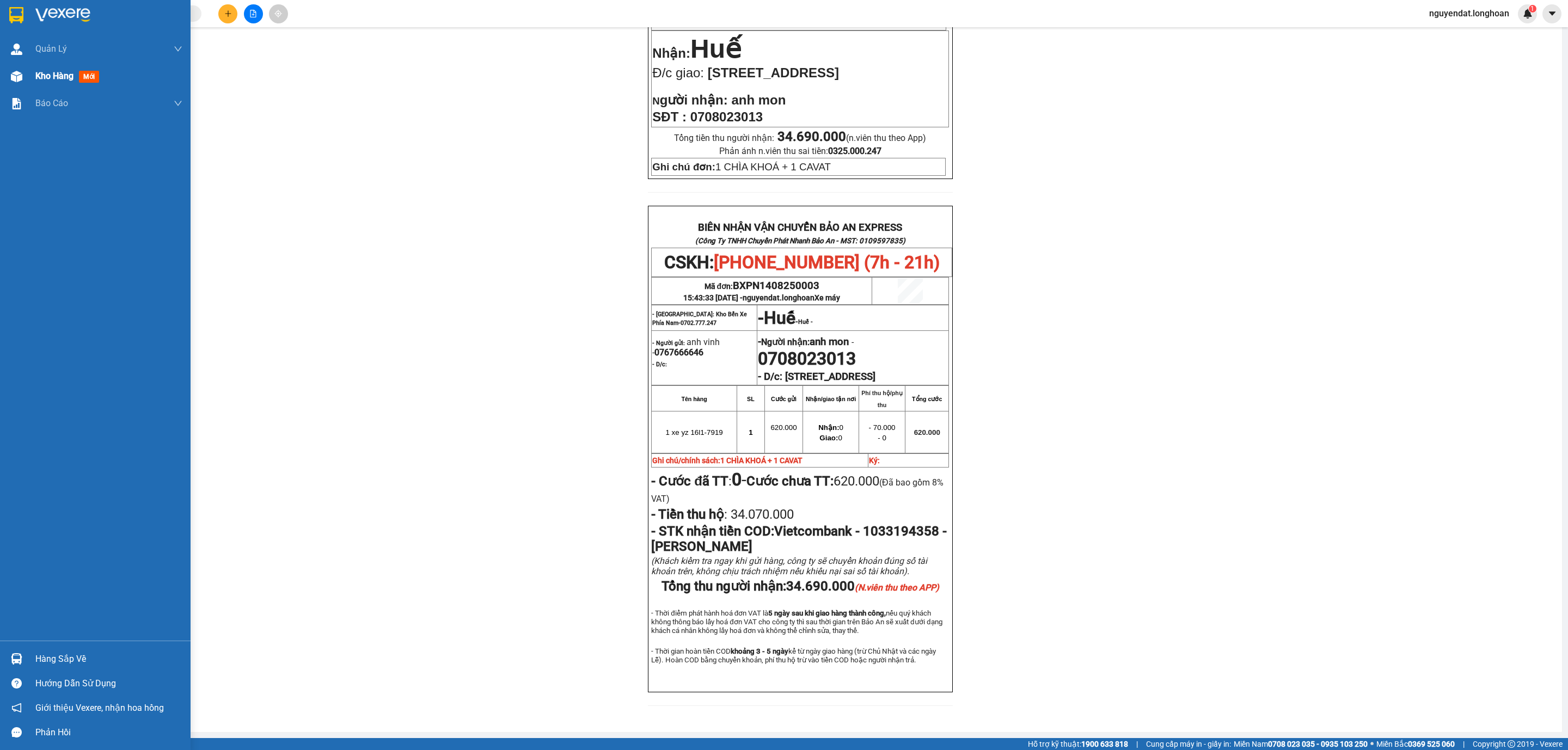
click at [26, 75] on div "Kho hàng mới" at bounding box center [95, 76] width 191 height 27
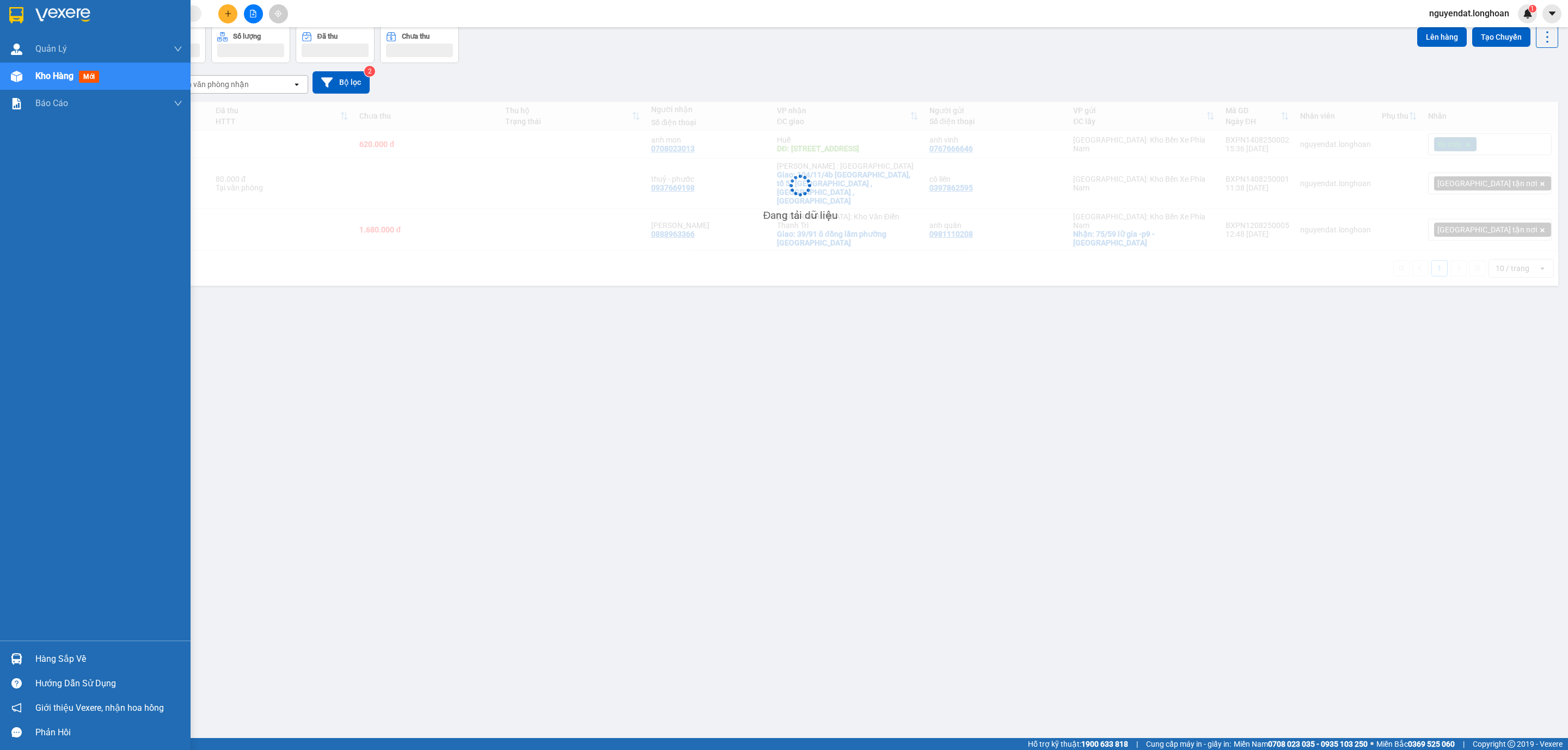
scroll to position [51, 0]
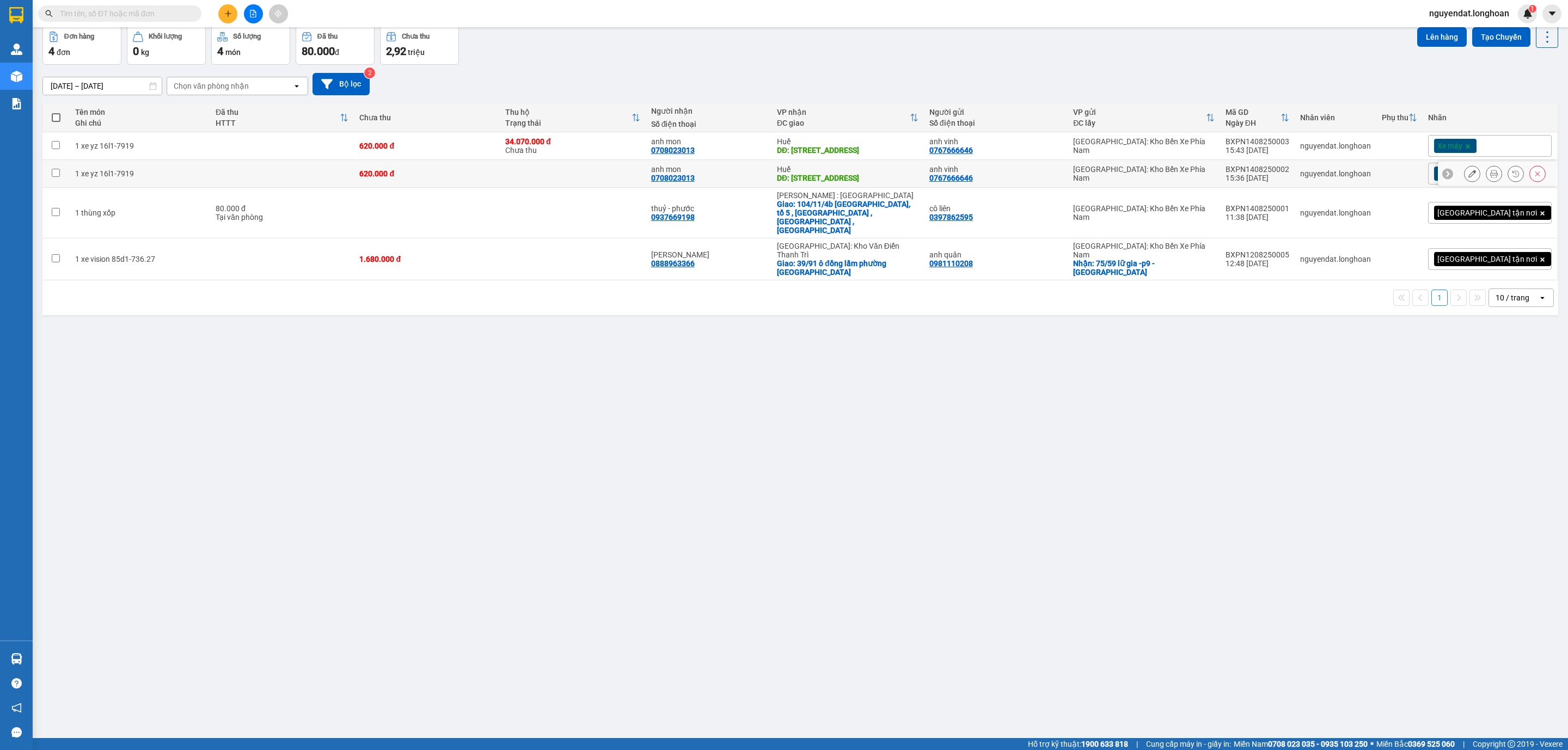
click at [1534, 178] on icon at bounding box center [1538, 174] width 8 height 8
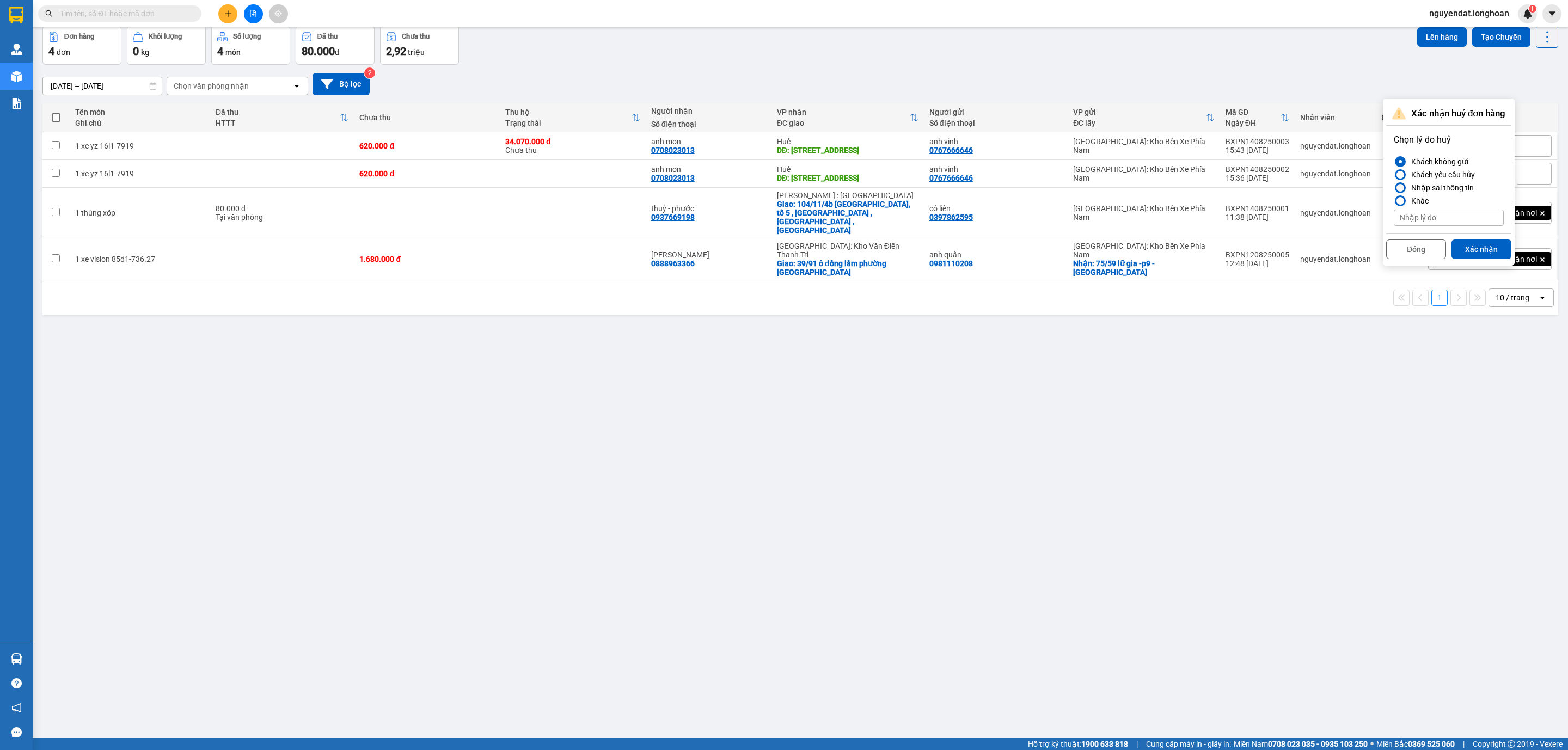
click at [1470, 188] on div "Nhập sai thông tin" at bounding box center [1440, 188] width 67 height 13
click at [1393, 188] on input "Nhập sai thông tin" at bounding box center [1393, 188] width 0 height 0
click at [1477, 250] on button "Xác nhận" at bounding box center [1480, 249] width 60 height 20
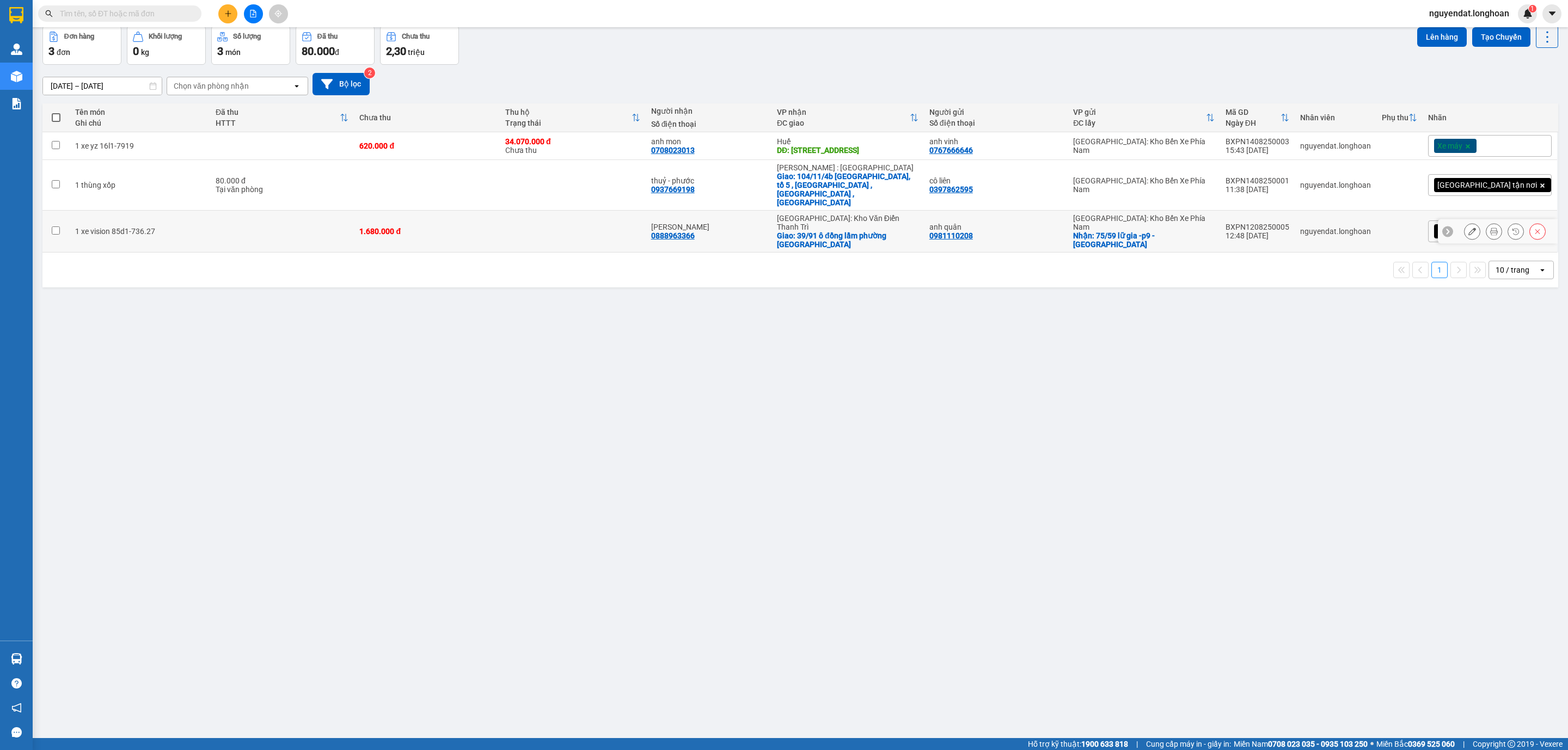
click at [613, 216] on td at bounding box center [572, 231] width 146 height 42
checkbox input "true"
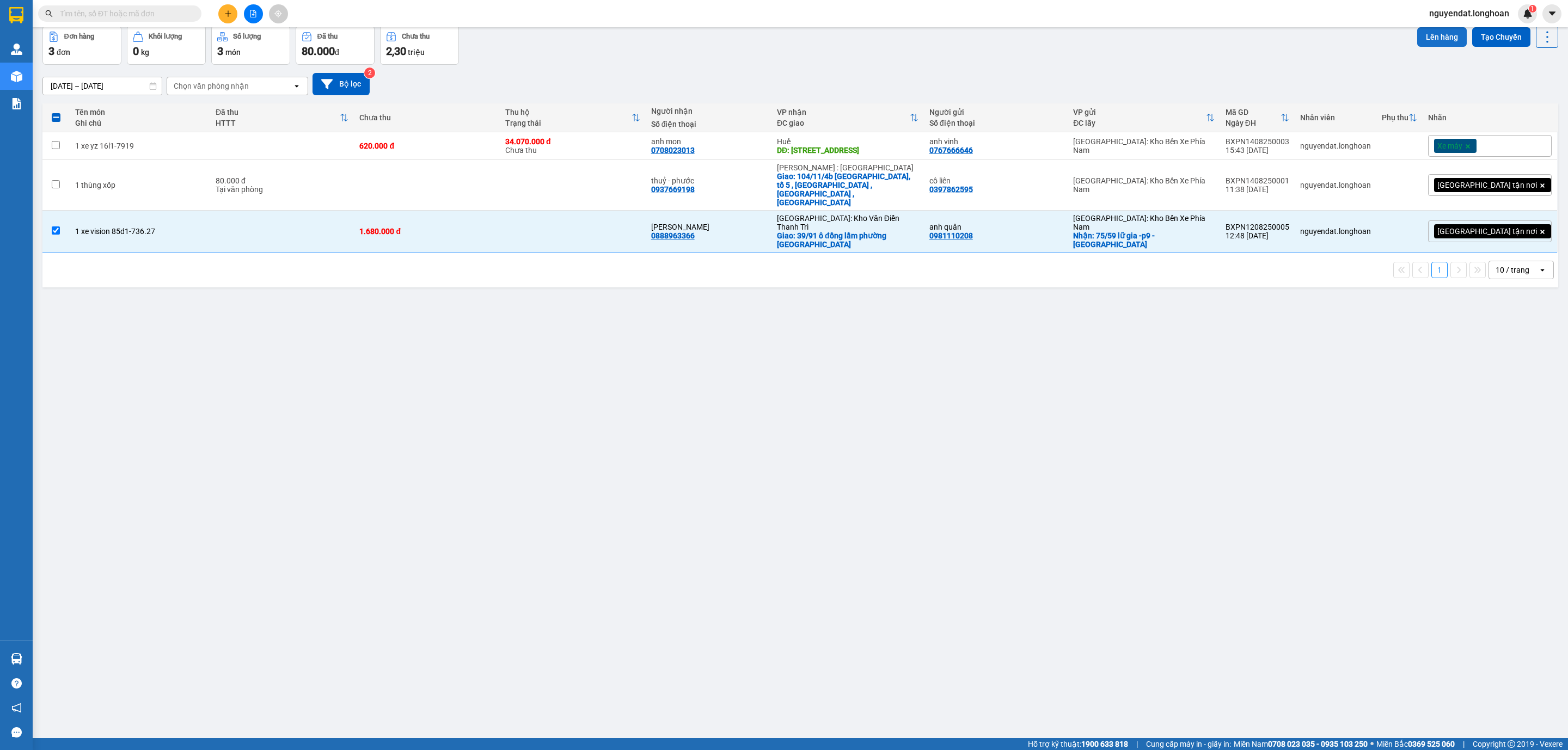
click at [1434, 36] on button "Lên hàng" at bounding box center [1441, 37] width 50 height 20
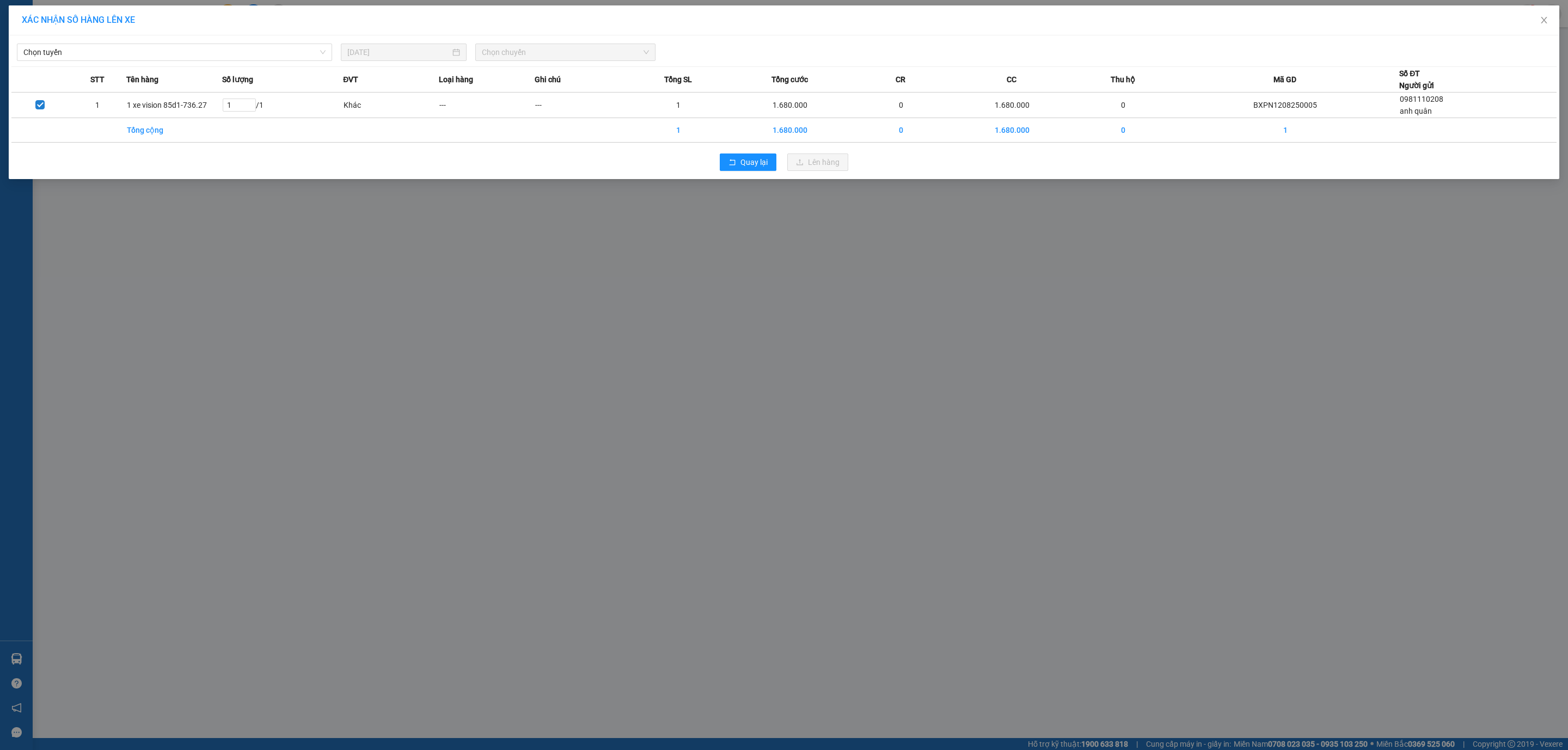
click at [217, 67] on th "Tên hàng" at bounding box center [174, 80] width 96 height 25
click at [216, 42] on div "Chọn tuyến 14/08/2025 Chọn chuyến" at bounding box center [784, 49] width 1545 height 22
click at [233, 58] on span "Chọn tuyến" at bounding box center [174, 52] width 302 height 17
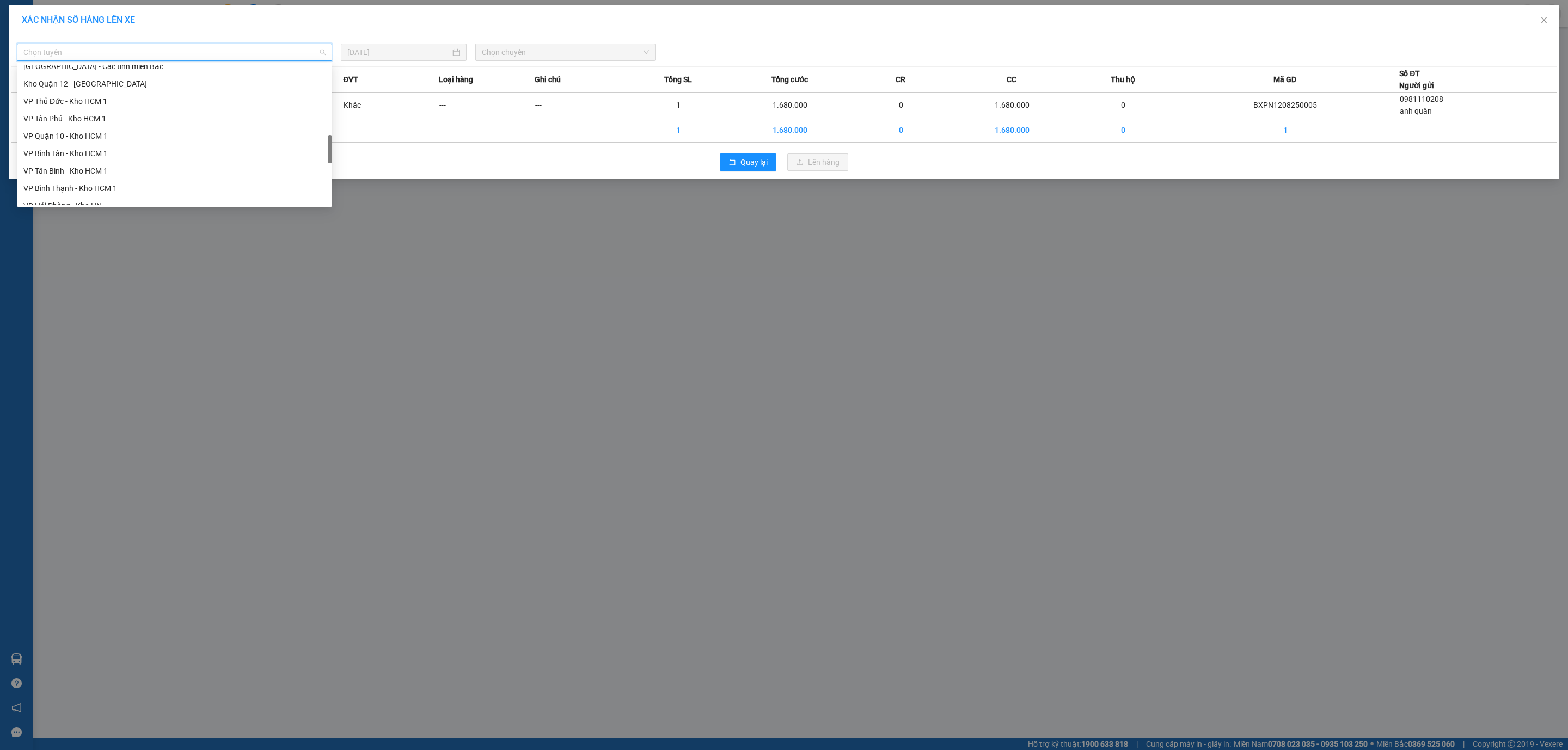
scroll to position [713, 0]
click at [112, 109] on div "Nam Trung Bắc QL1A" at bounding box center [174, 109] width 302 height 12
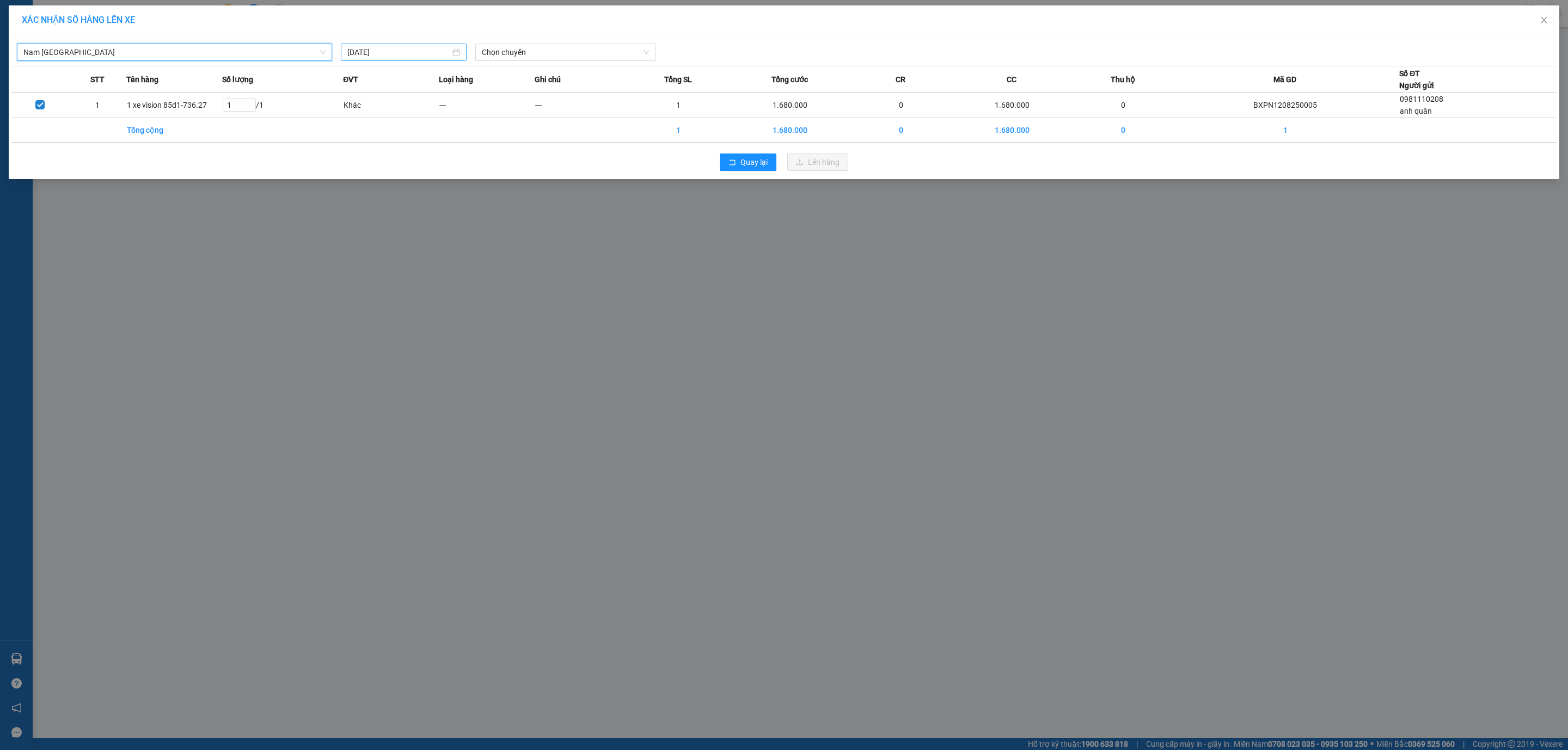
click at [425, 47] on input "14/08/2025" at bounding box center [399, 52] width 104 height 12
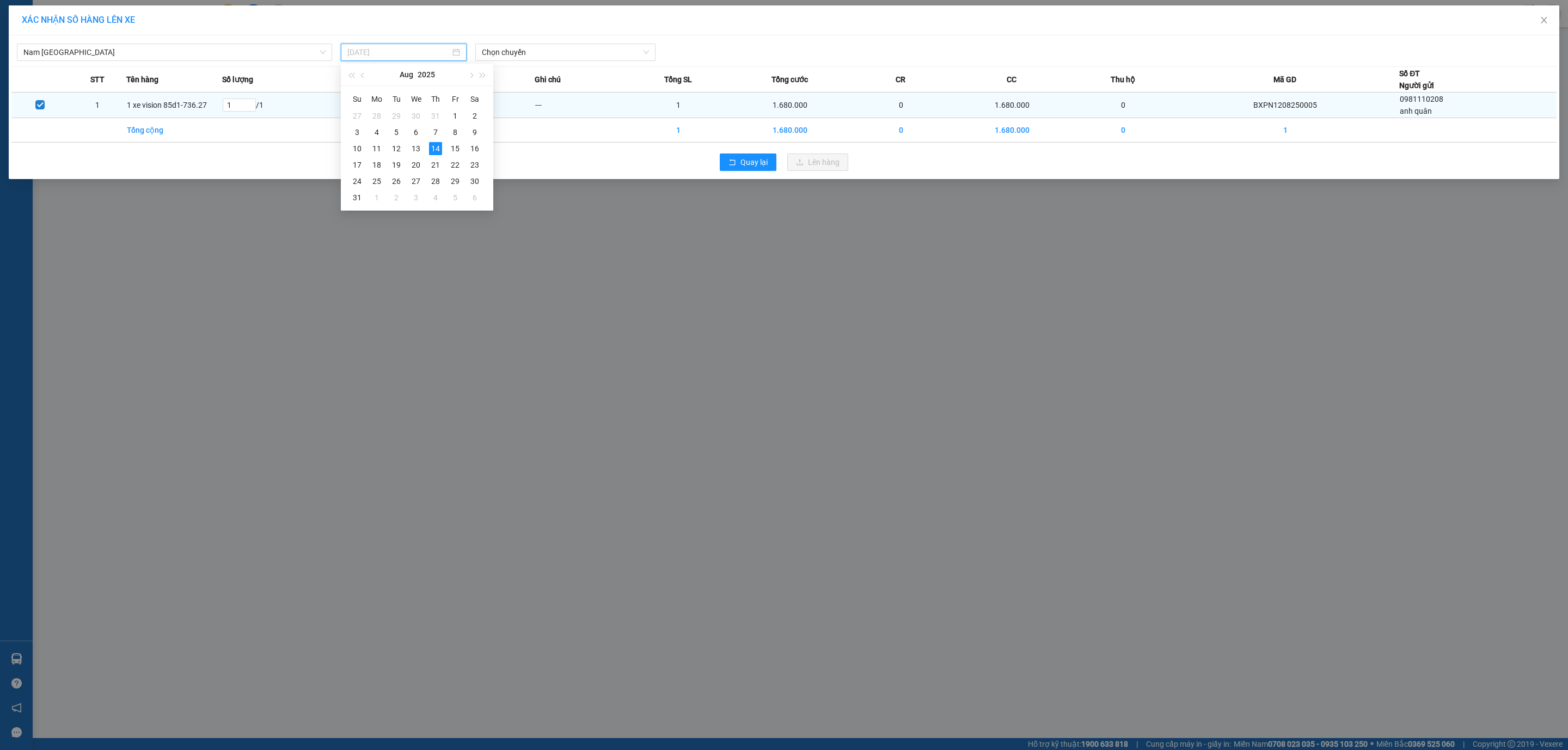
drag, startPoint x: 415, startPoint y: 145, endPoint x: 492, endPoint y: 104, distance: 87.2
click at [413, 146] on div "13" at bounding box center [415, 147] width 13 height 13
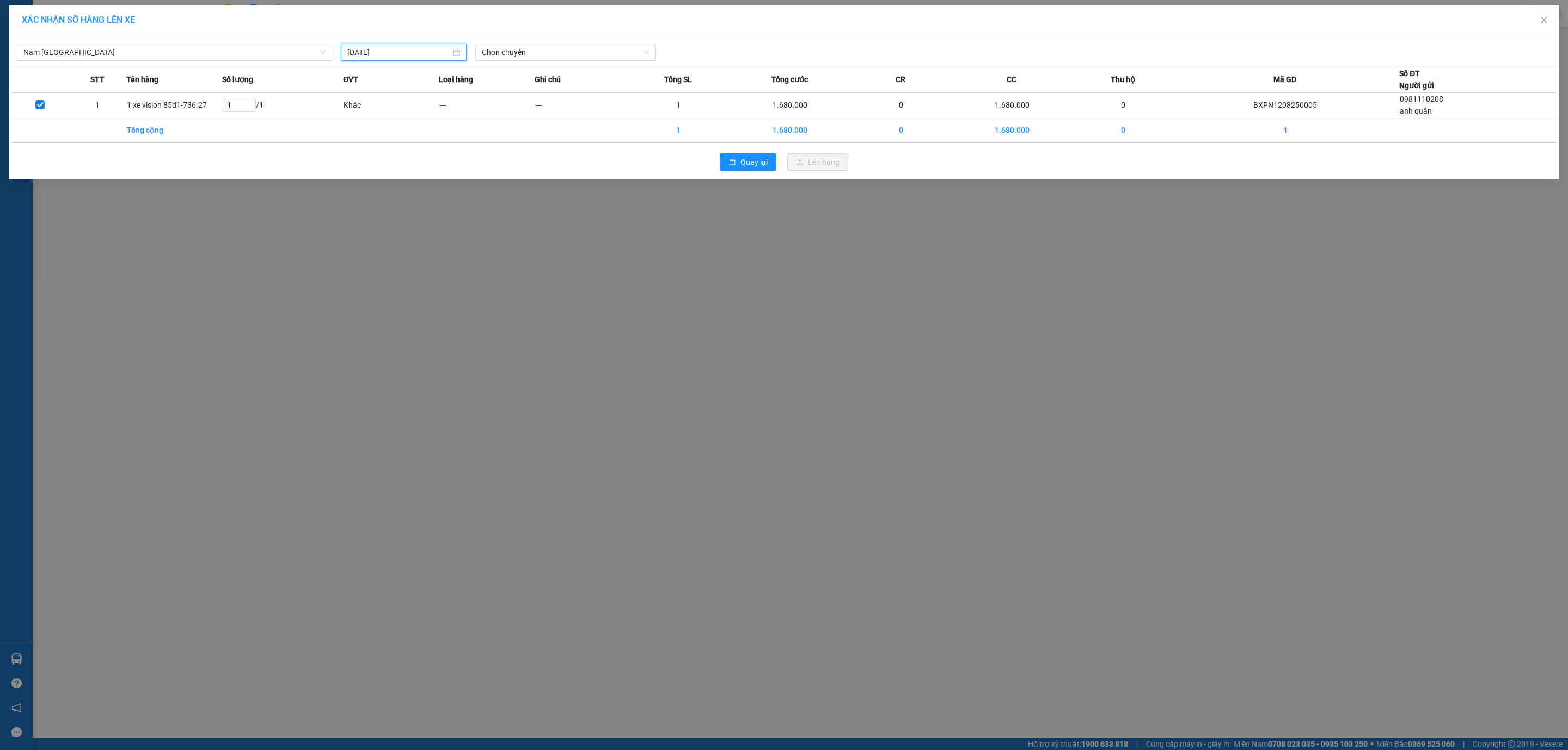
type input "[DATE]"
click at [583, 46] on span "Chọn chuyến" at bounding box center [565, 52] width 167 height 17
click at [556, 96] on div "21:00 (TC) - 29K-041.05" at bounding box center [524, 91] width 85 height 12
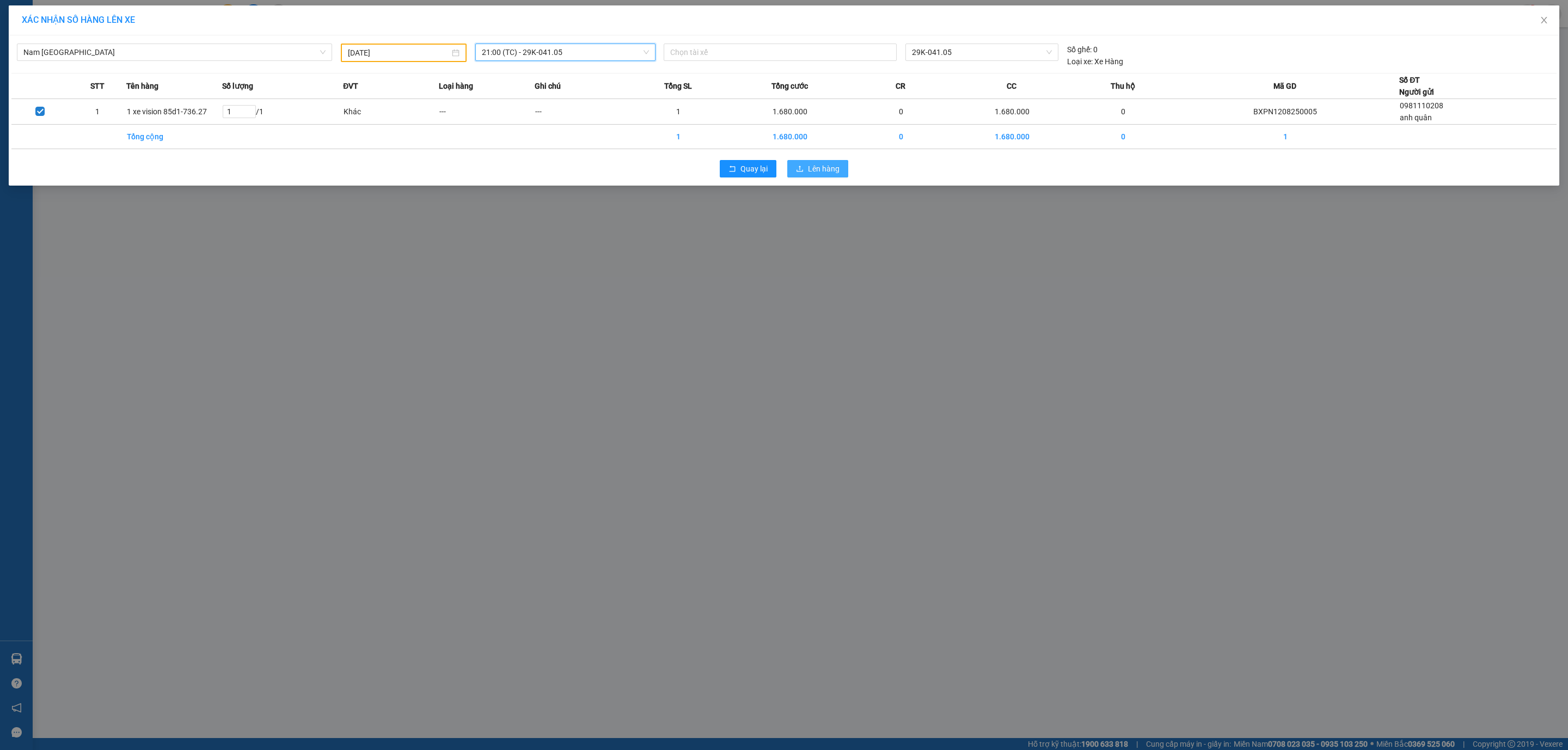
click at [814, 162] on button "Lên hàng" at bounding box center [818, 169] width 61 height 18
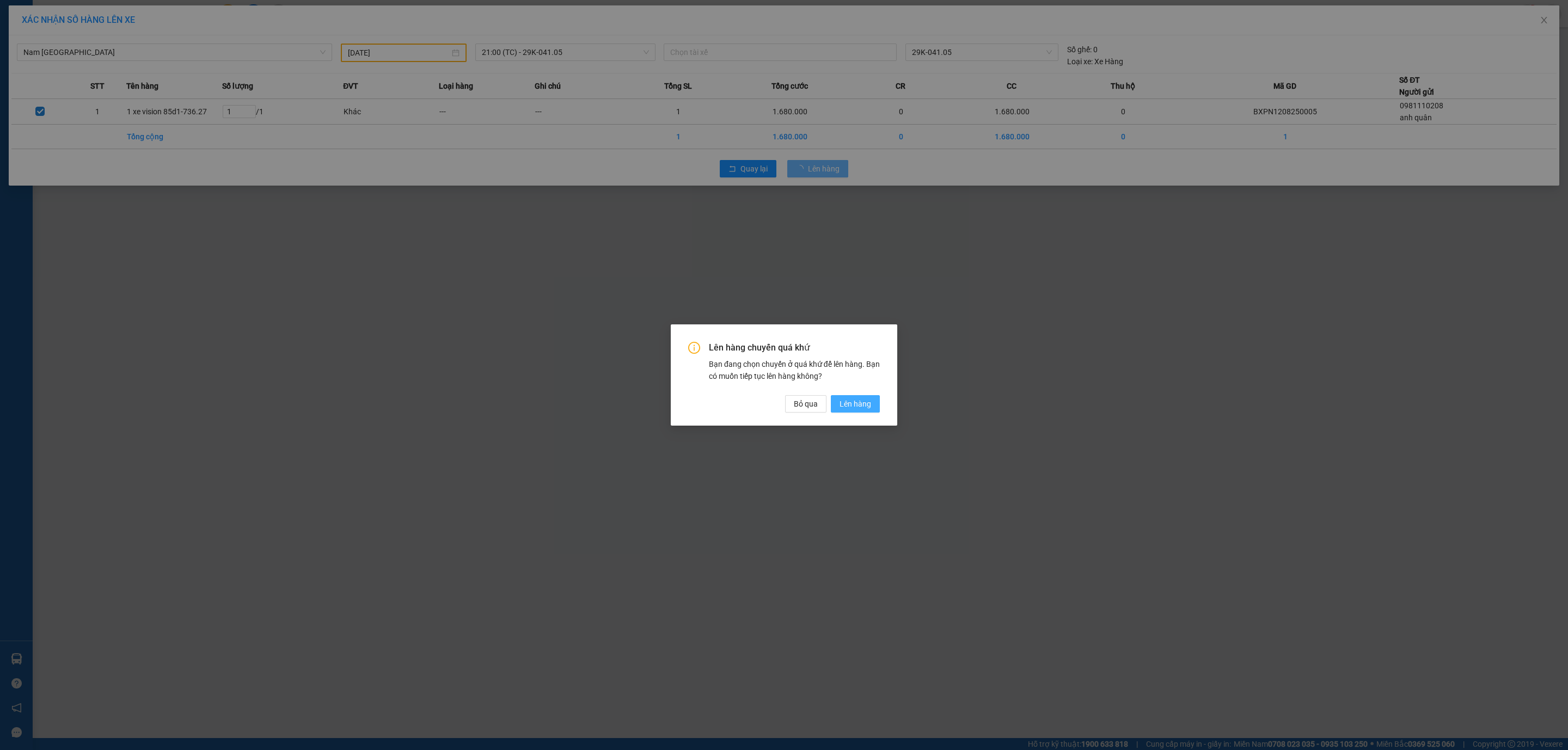
click at [848, 398] on span "Lên hàng" at bounding box center [855, 403] width 31 height 12
